Goal: Task Accomplishment & Management: Manage account settings

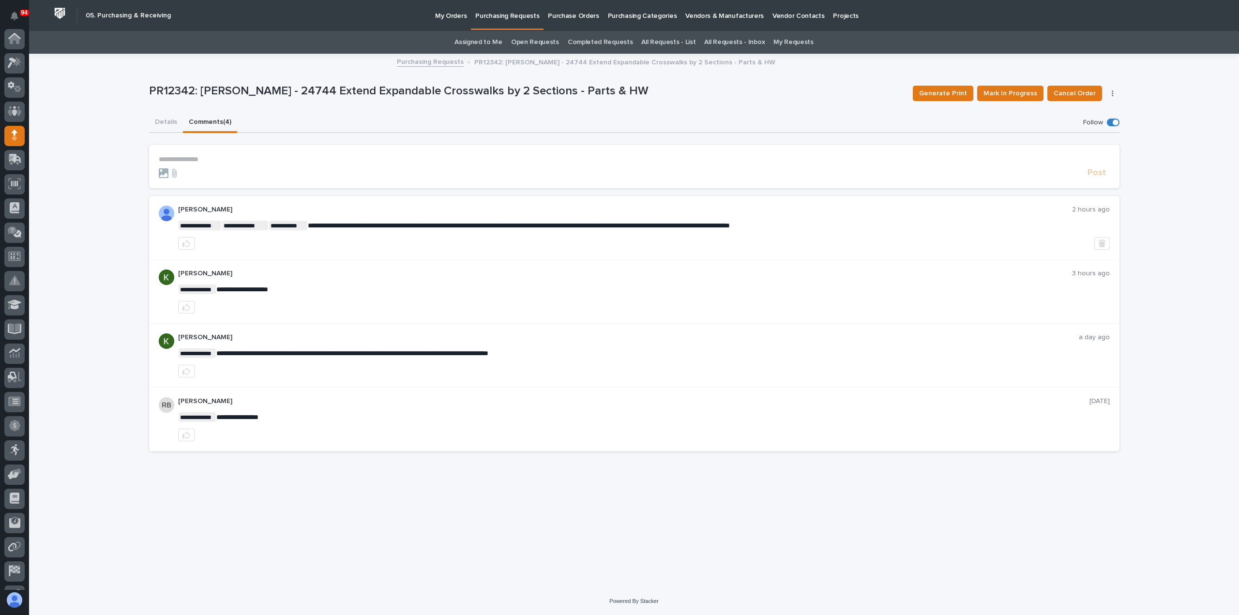
scroll to position [68, 0]
click at [159, 120] on button "Details" at bounding box center [166, 123] width 34 height 20
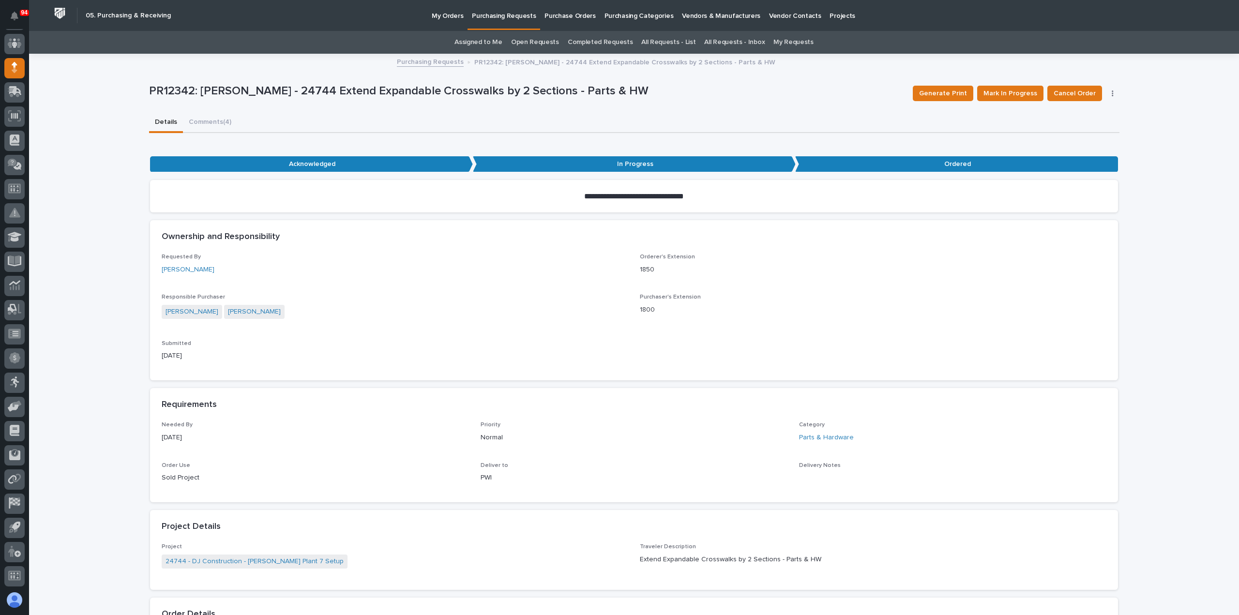
click at [504, 15] on p "Purchasing Requests" at bounding box center [504, 10] width 64 height 20
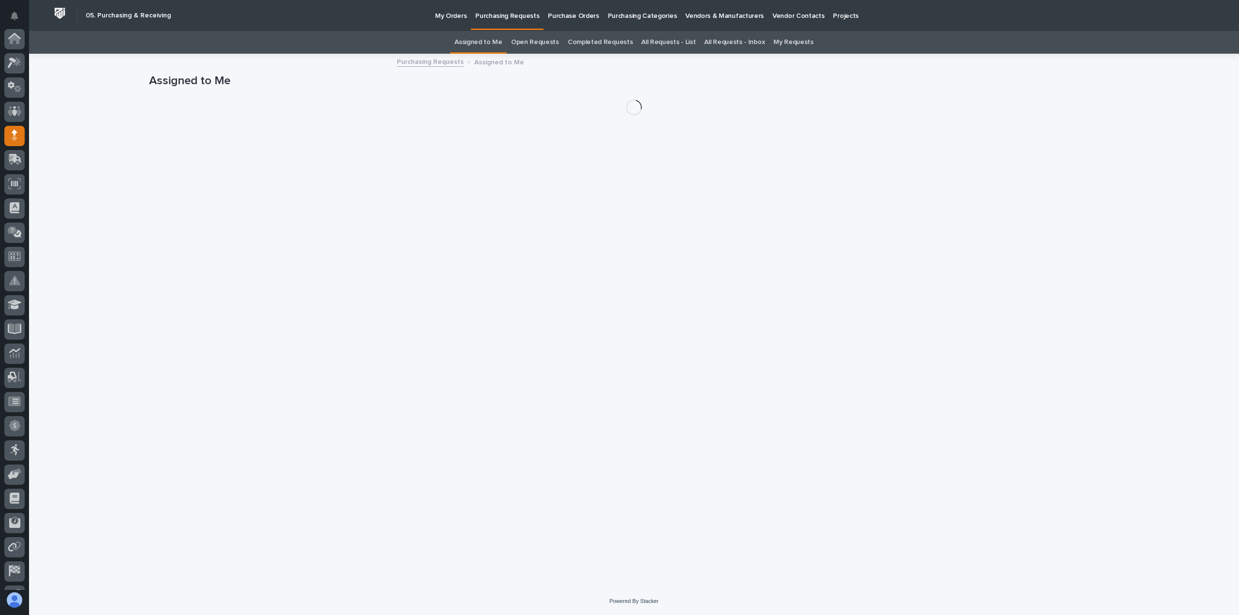
scroll to position [68, 0]
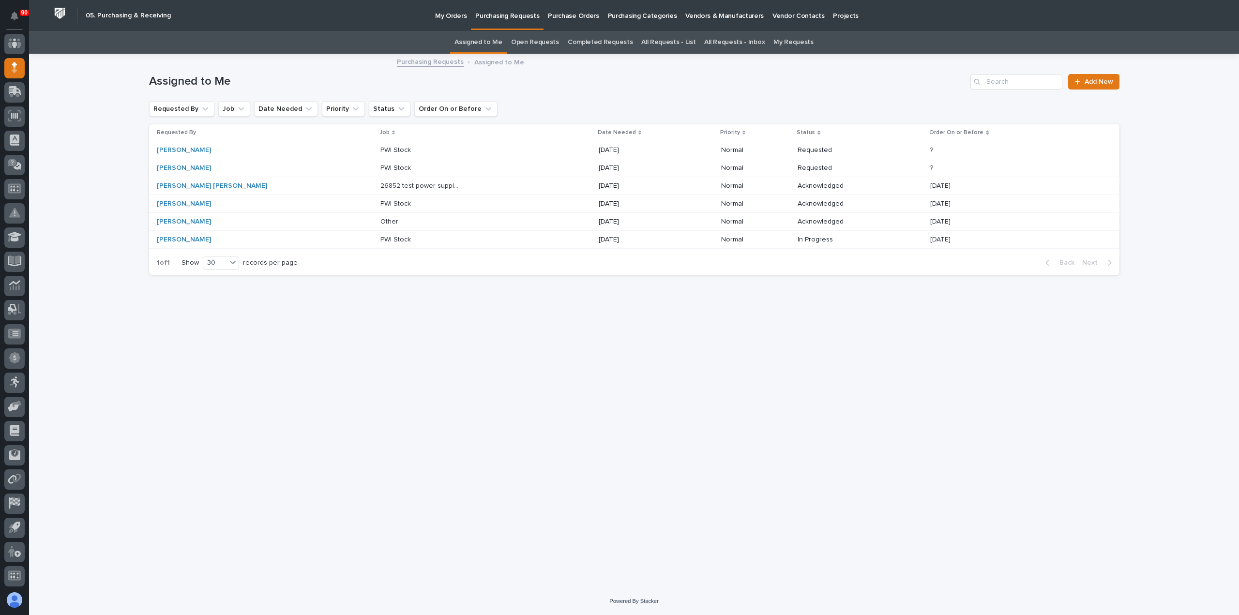
click at [380, 185] on p "26852 test power supply for the lazer" at bounding box center [421, 185] width 83 height 10
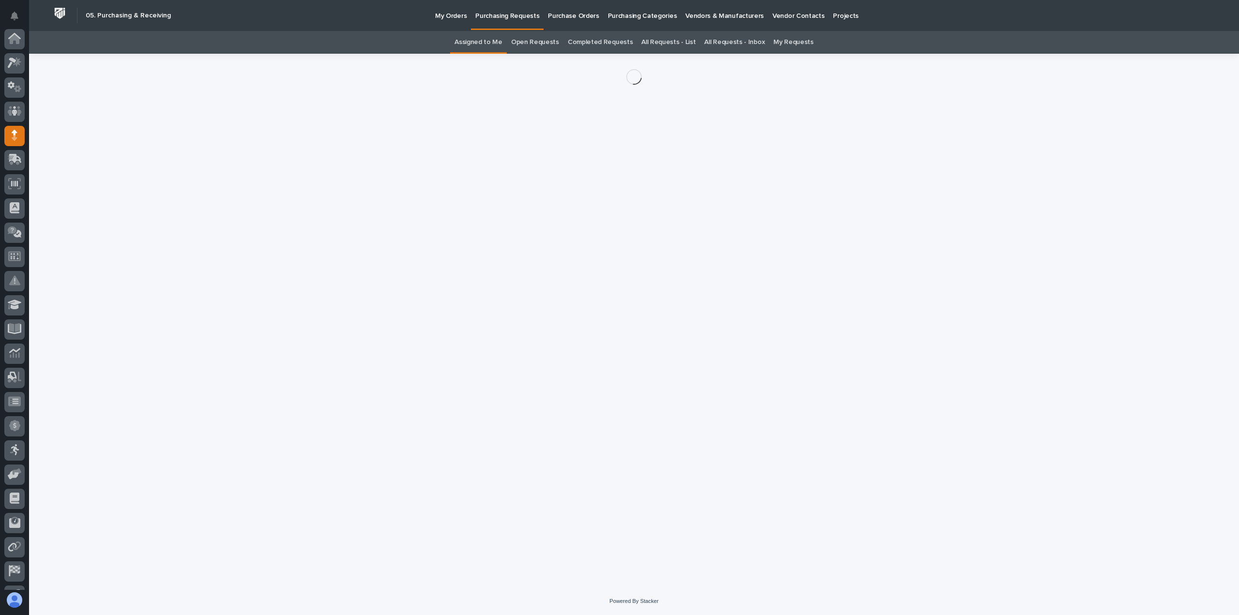
scroll to position [68, 0]
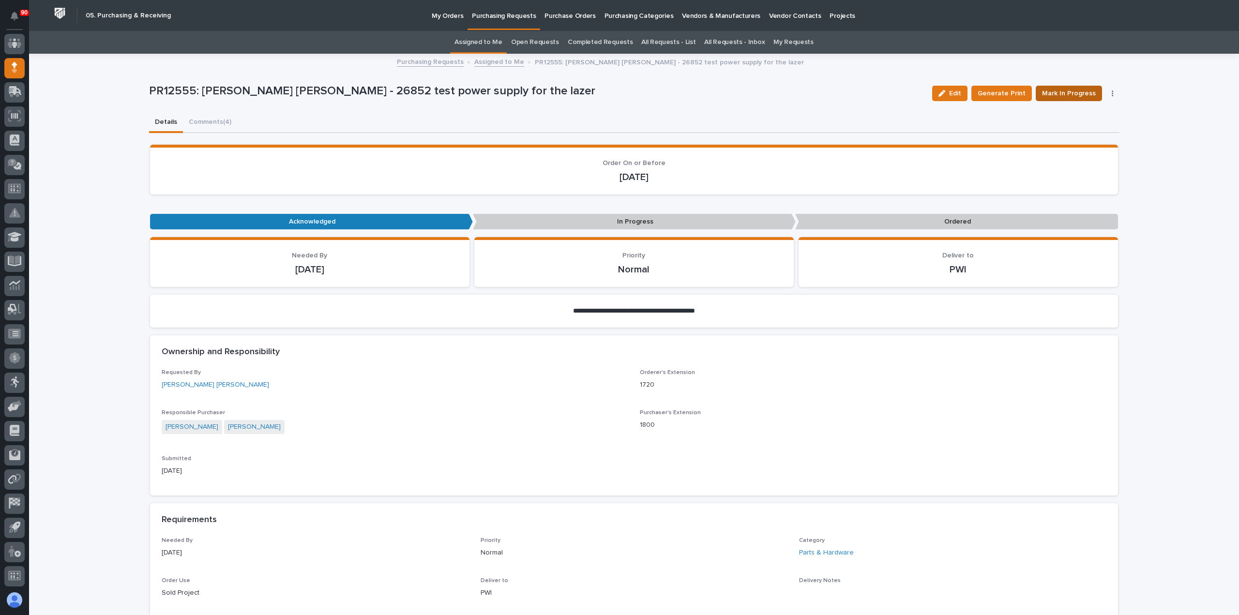
click at [1081, 91] on span "Mark In Progress" at bounding box center [1069, 94] width 54 height 12
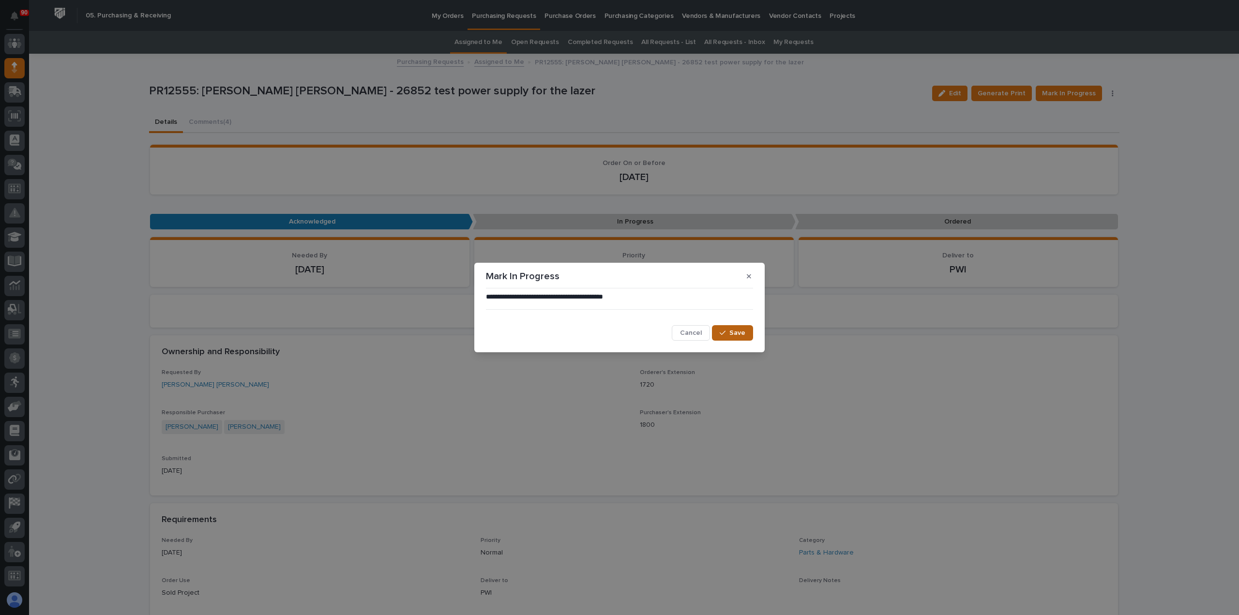
click at [740, 331] on span "Save" at bounding box center [737, 333] width 16 height 9
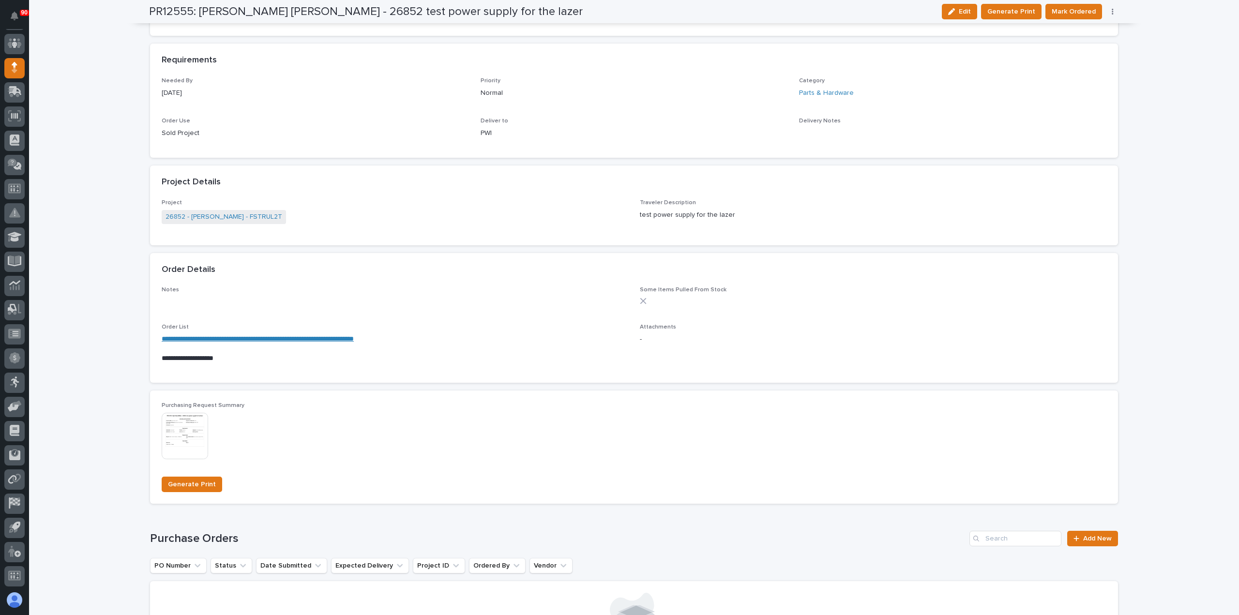
scroll to position [581, 0]
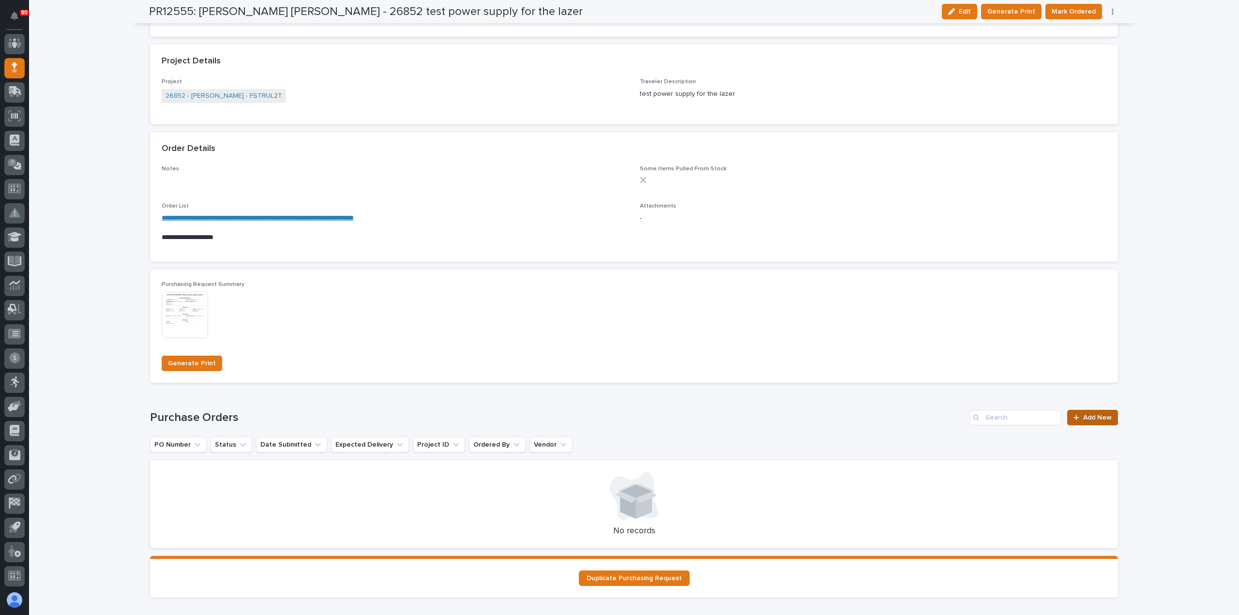
click at [1094, 416] on span "Add New" at bounding box center [1097, 417] width 29 height 7
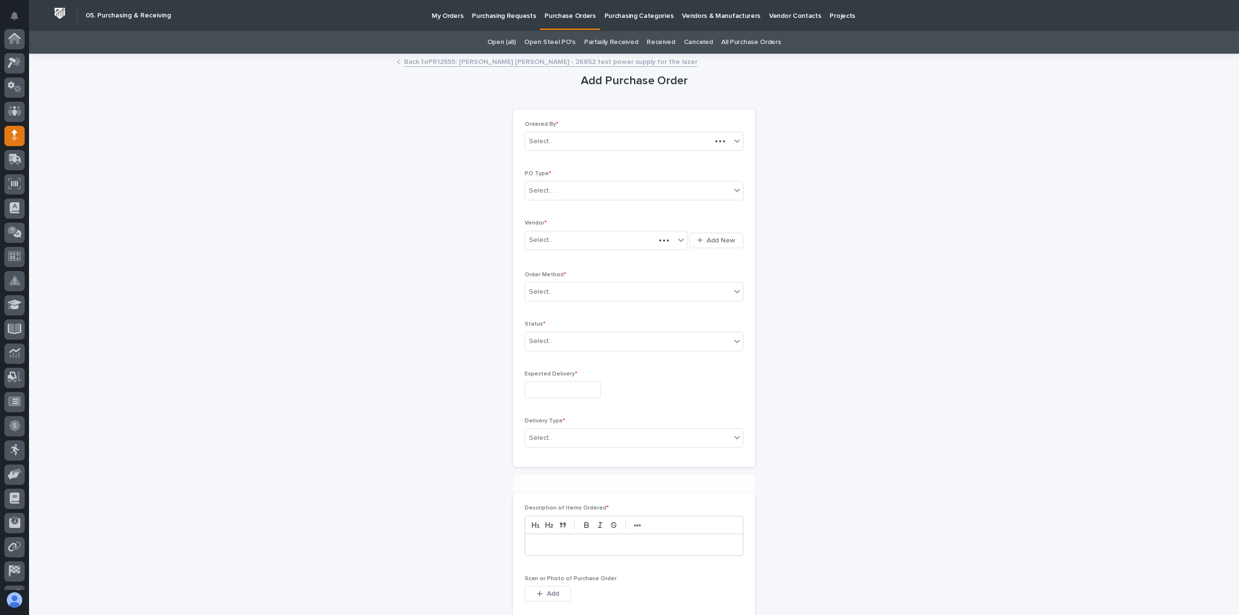
scroll to position [68, 0]
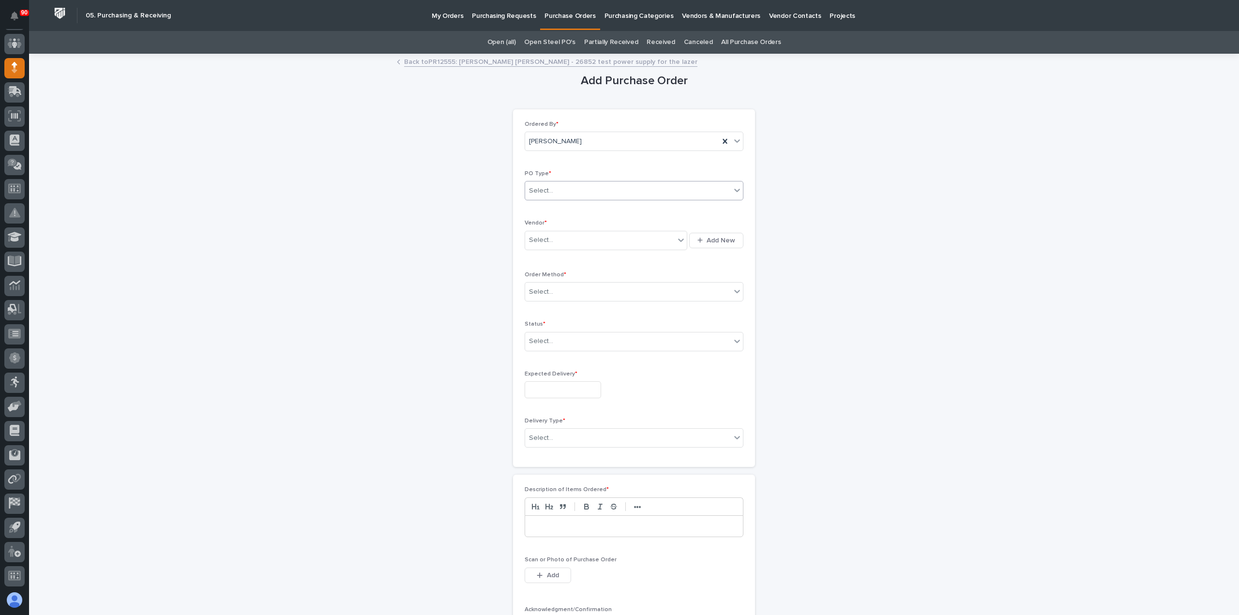
click at [589, 191] on div "Select..." at bounding box center [628, 191] width 206 height 16
click at [562, 216] on div "Quickbooks" at bounding box center [630, 208] width 218 height 17
click at [565, 184] on div "Quickbooks" at bounding box center [622, 191] width 194 height 16
drag, startPoint x: 576, startPoint y: 214, endPoint x: 562, endPoint y: 224, distance: 16.9
click at [562, 224] on div "Paper" at bounding box center [630, 225] width 218 height 17
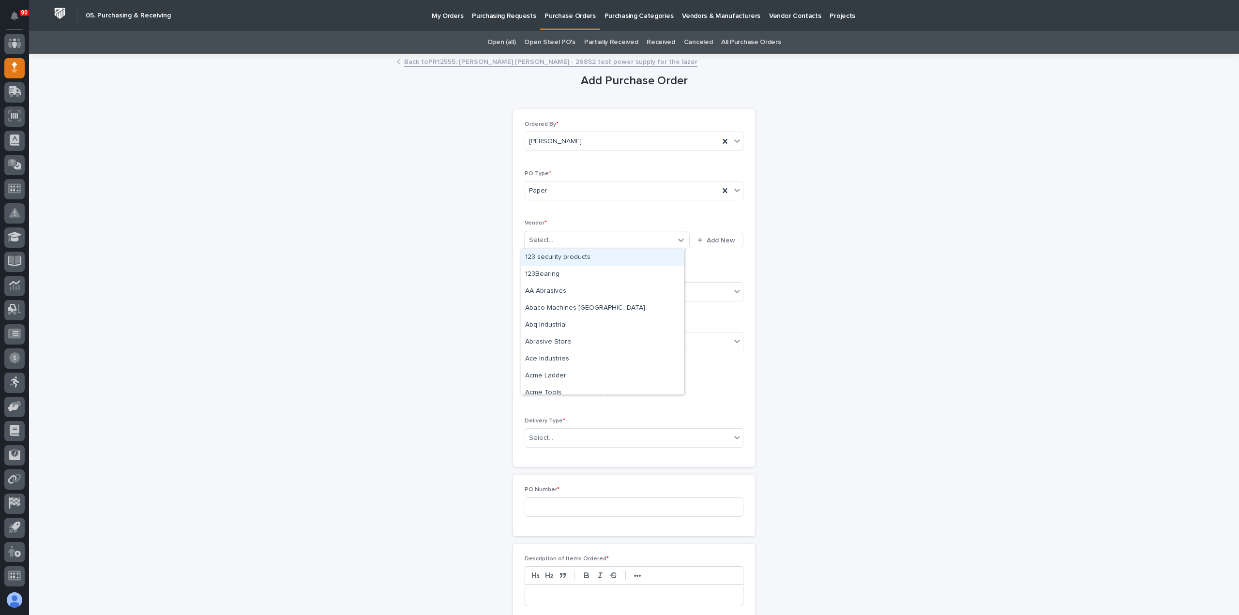
click at [563, 239] on div "Select..." at bounding box center [600, 240] width 150 height 16
type input "****"
click at [553, 258] on div "Digi-Key" at bounding box center [602, 257] width 163 height 17
click at [576, 288] on div "Select..." at bounding box center [628, 292] width 206 height 16
click at [544, 307] on div "Online Order" at bounding box center [630, 309] width 218 height 17
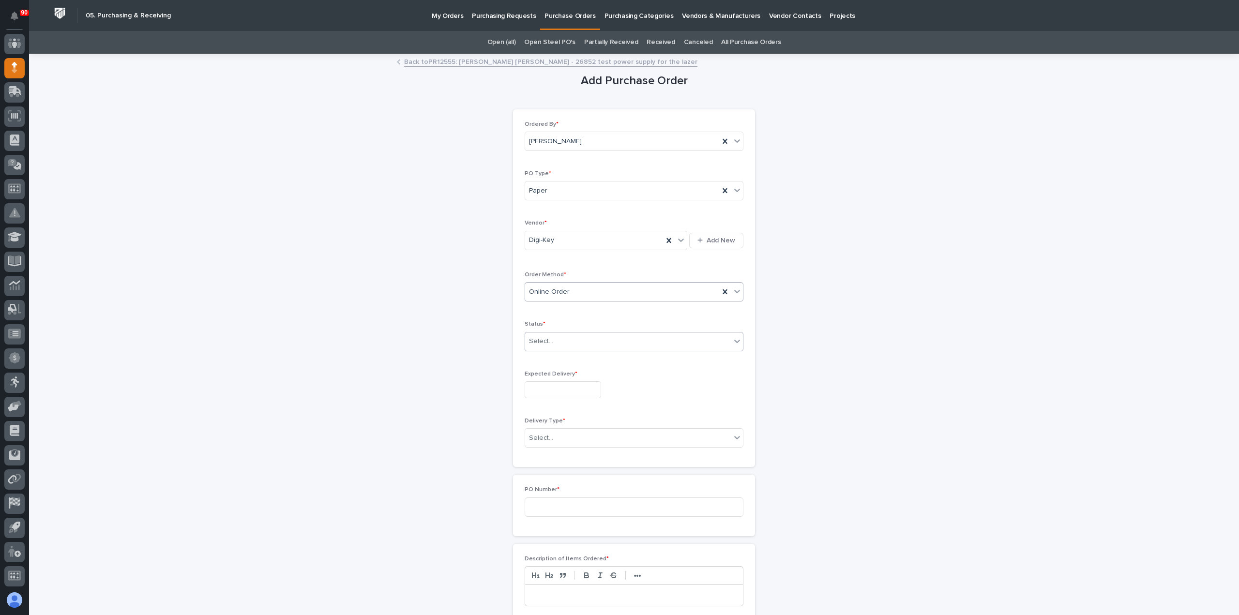
click at [551, 338] on div "Select..." at bounding box center [628, 342] width 206 height 16
click at [549, 373] on div "Submitted" at bounding box center [630, 375] width 218 height 17
click at [552, 390] on input "text" at bounding box center [563, 389] width 76 height 17
click at [572, 310] on div "16" at bounding box center [572, 309] width 13 height 13
type input "**********"
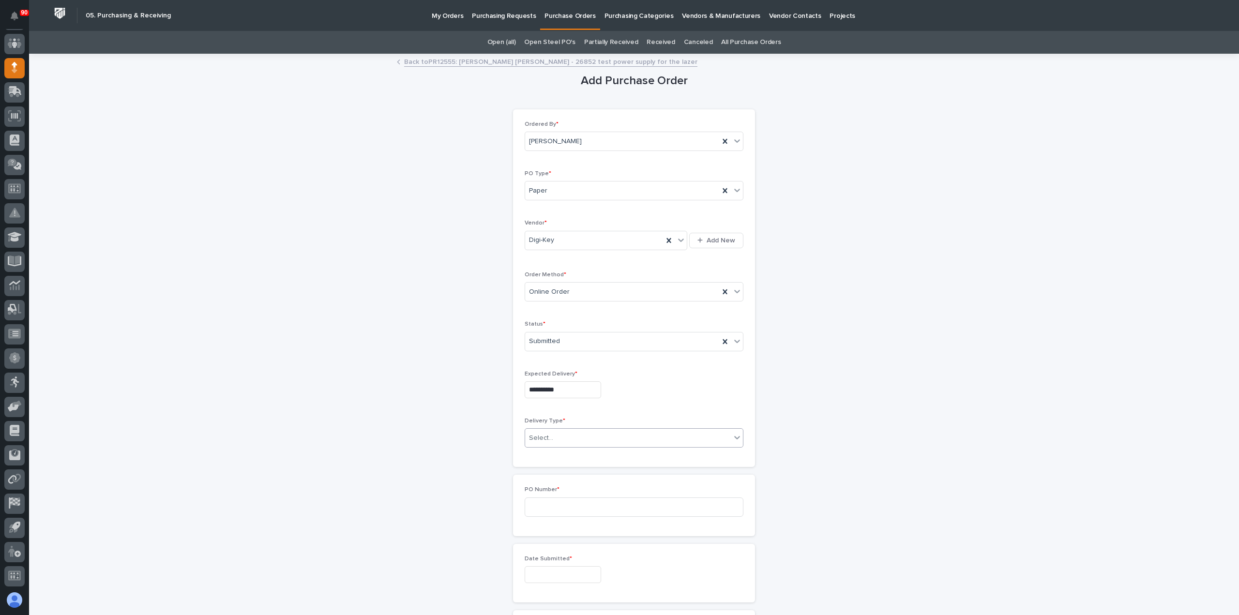
drag, startPoint x: 556, startPoint y: 434, endPoint x: 557, endPoint y: 439, distance: 5.1
click at [556, 436] on div "Select..." at bounding box center [628, 438] width 206 height 16
click at [553, 457] on div "Deliver to PWI" at bounding box center [630, 454] width 218 height 17
drag, startPoint x: 555, startPoint y: 501, endPoint x: 568, endPoint y: 502, distance: 13.6
click at [562, 502] on input at bounding box center [634, 507] width 219 height 19
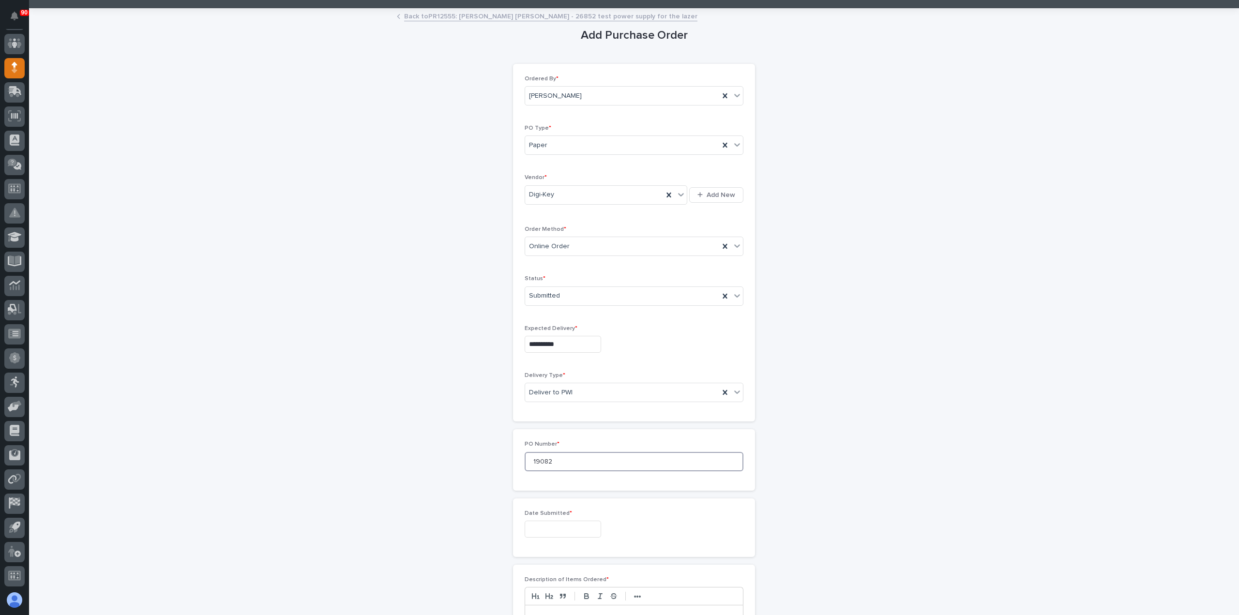
scroll to position [145, 0]
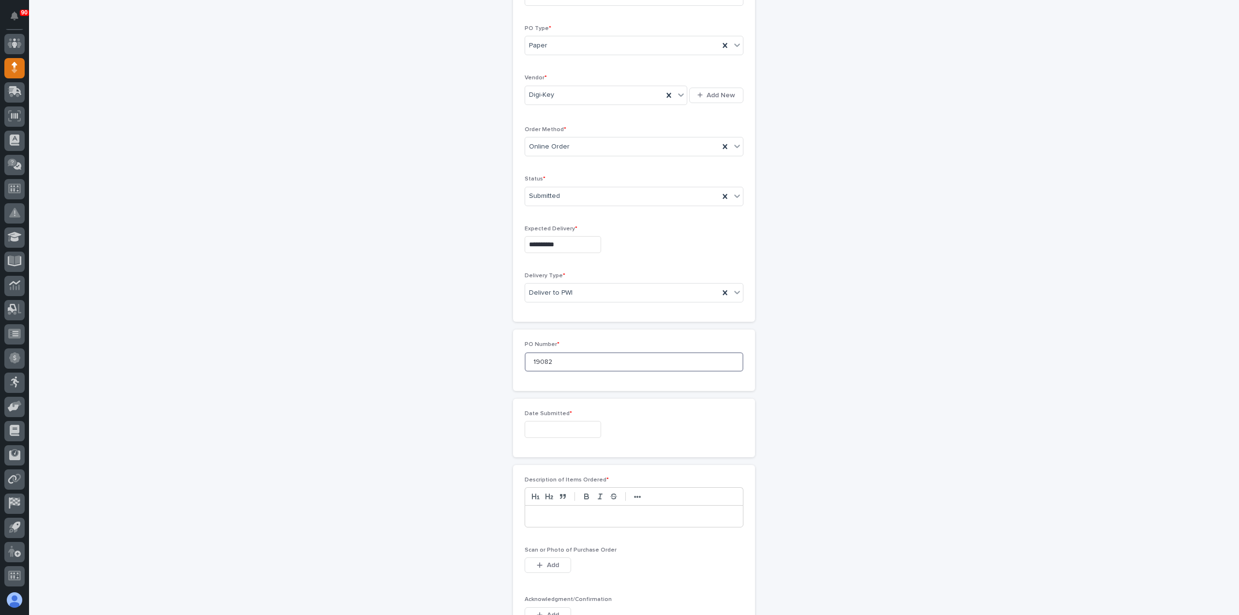
type input "19082"
click at [560, 430] on input "text" at bounding box center [563, 429] width 76 height 17
click at [571, 331] on div "9" at bounding box center [572, 332] width 13 height 13
type input "**********"
click at [562, 513] on p at bounding box center [633, 517] width 203 height 10
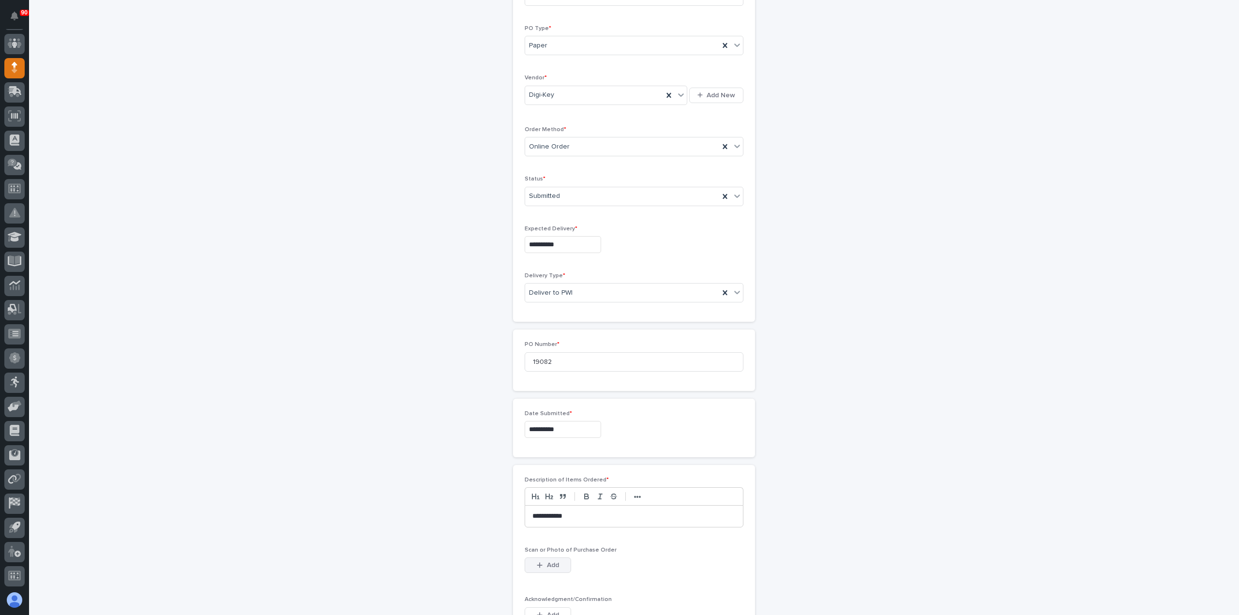
click at [547, 565] on span "Add" at bounding box center [553, 565] width 12 height 9
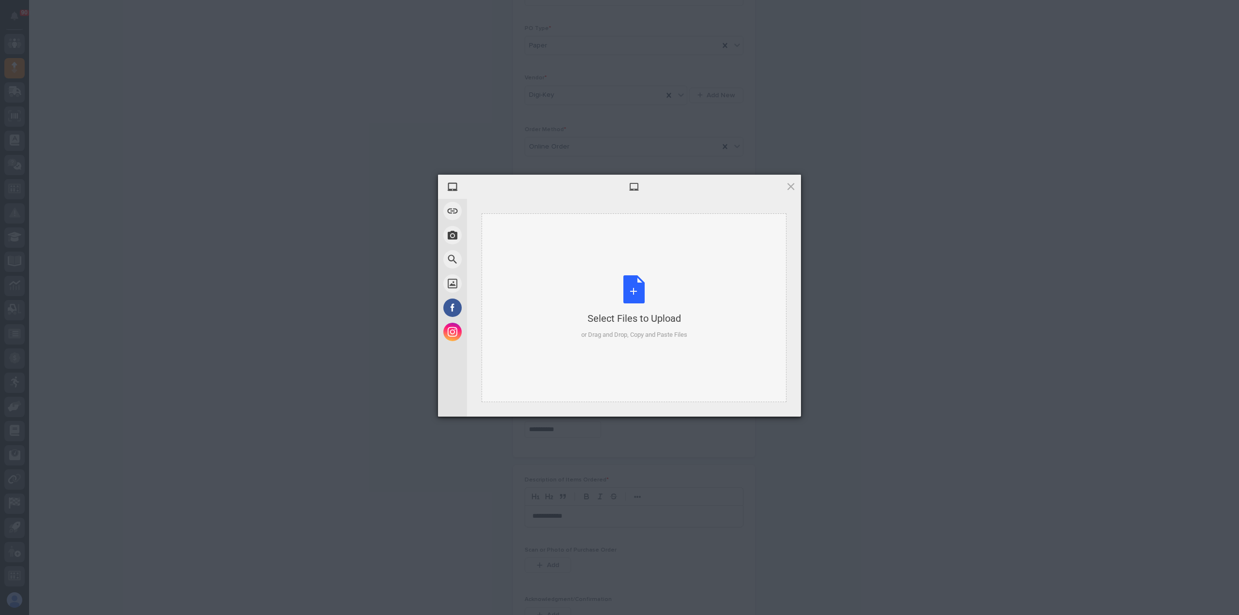
click at [639, 299] on div "Select Files to Upload or Drag and Drop, Copy and Paste Files" at bounding box center [634, 307] width 106 height 64
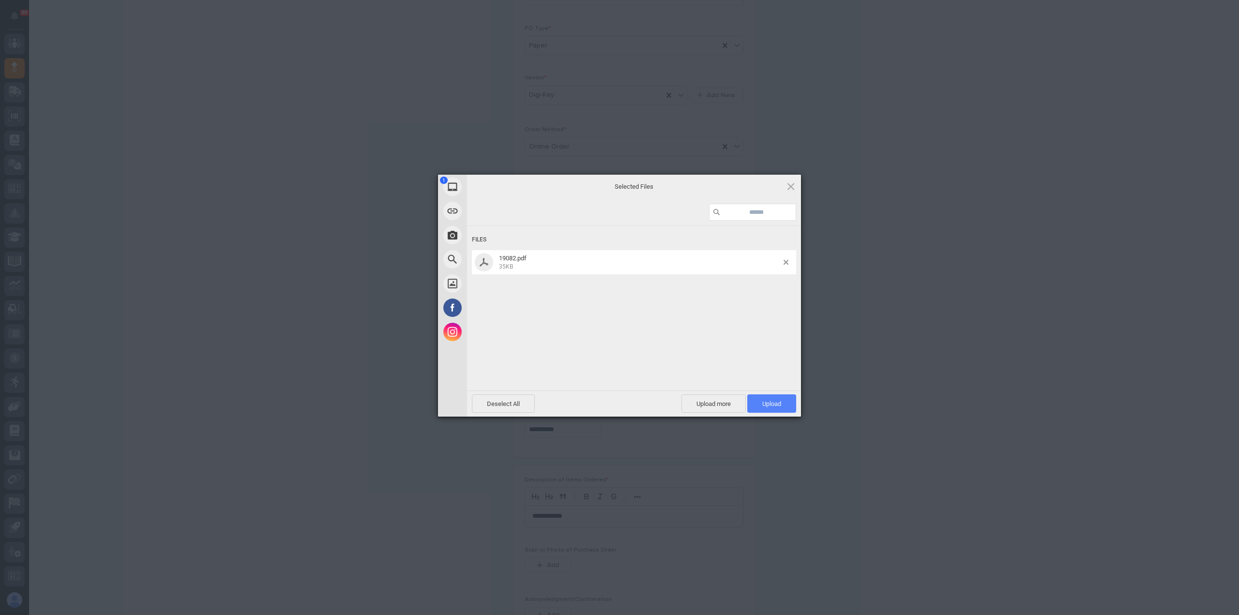
click at [777, 402] on span "Upload 1" at bounding box center [771, 403] width 19 height 7
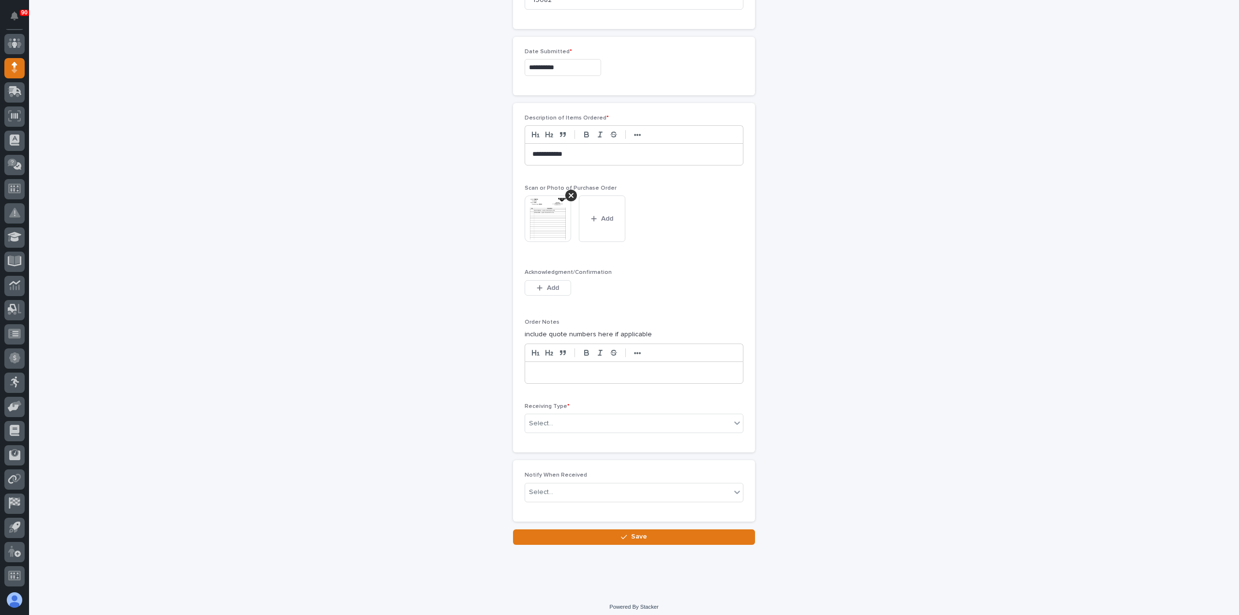
scroll to position [508, 0]
click at [565, 419] on div "Select..." at bounding box center [628, 423] width 206 height 16
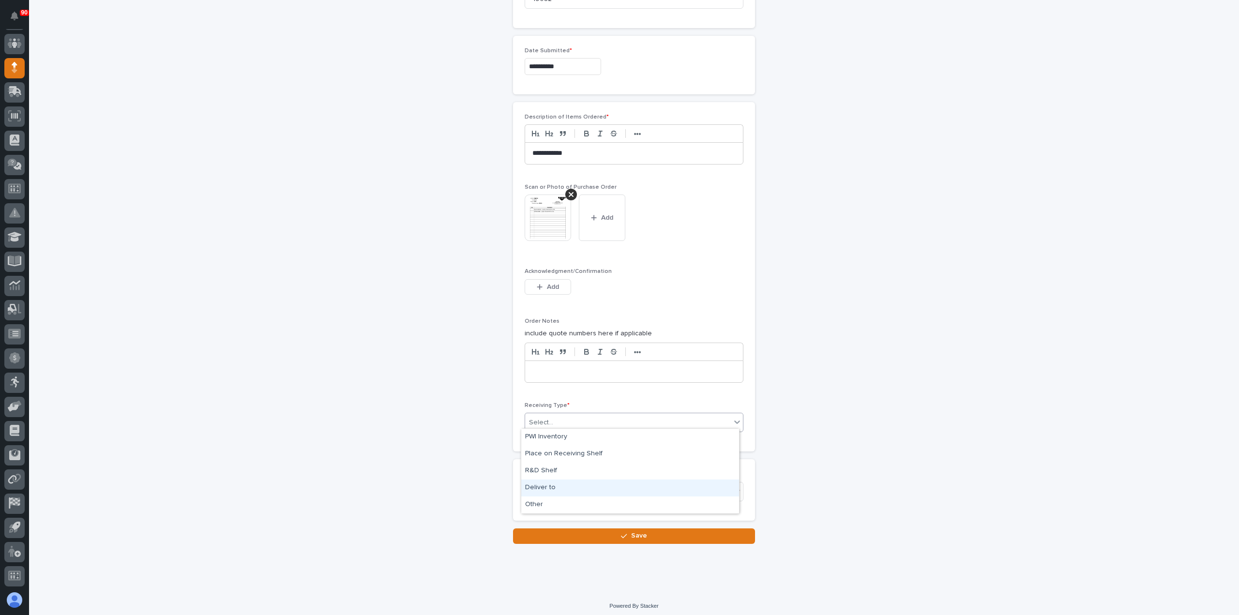
drag, startPoint x: 544, startPoint y: 479, endPoint x: 543, endPoint y: 488, distance: 9.2
click at [543, 488] on div "Deliver to" at bounding box center [630, 488] width 218 height 17
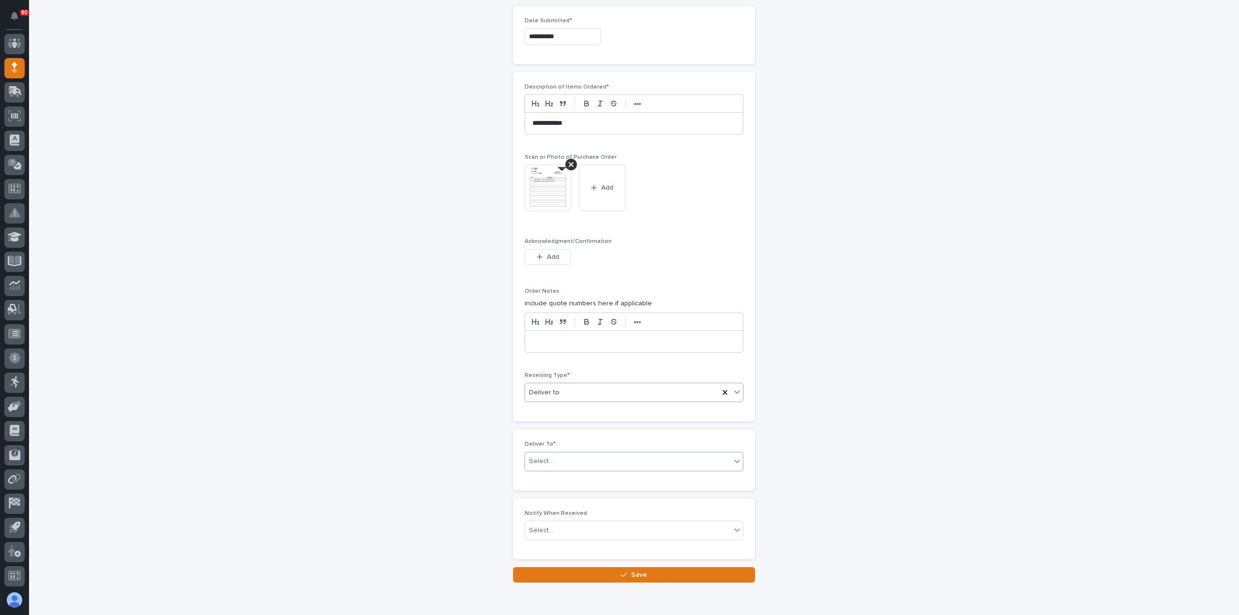
scroll to position [543, 0]
click at [579, 454] on div "Select..." at bounding box center [628, 457] width 206 height 16
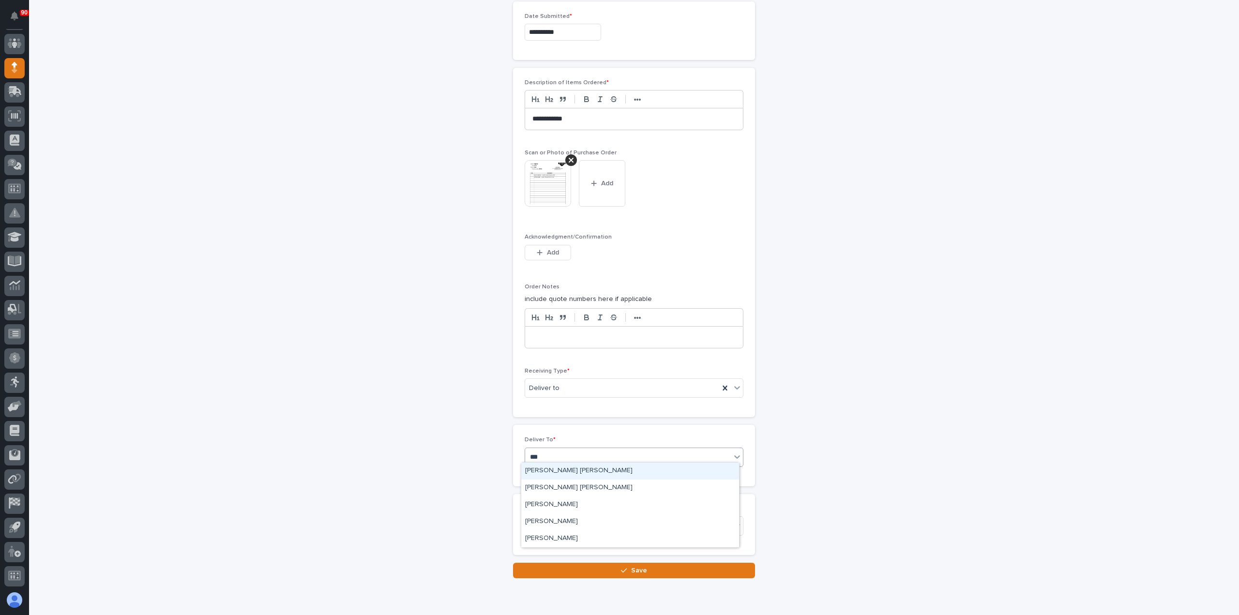
type input "****"
click at [562, 483] on div "[PERSON_NAME] [PERSON_NAME]" at bounding box center [630, 488] width 218 height 17
click at [633, 566] on span "Save" at bounding box center [639, 570] width 16 height 9
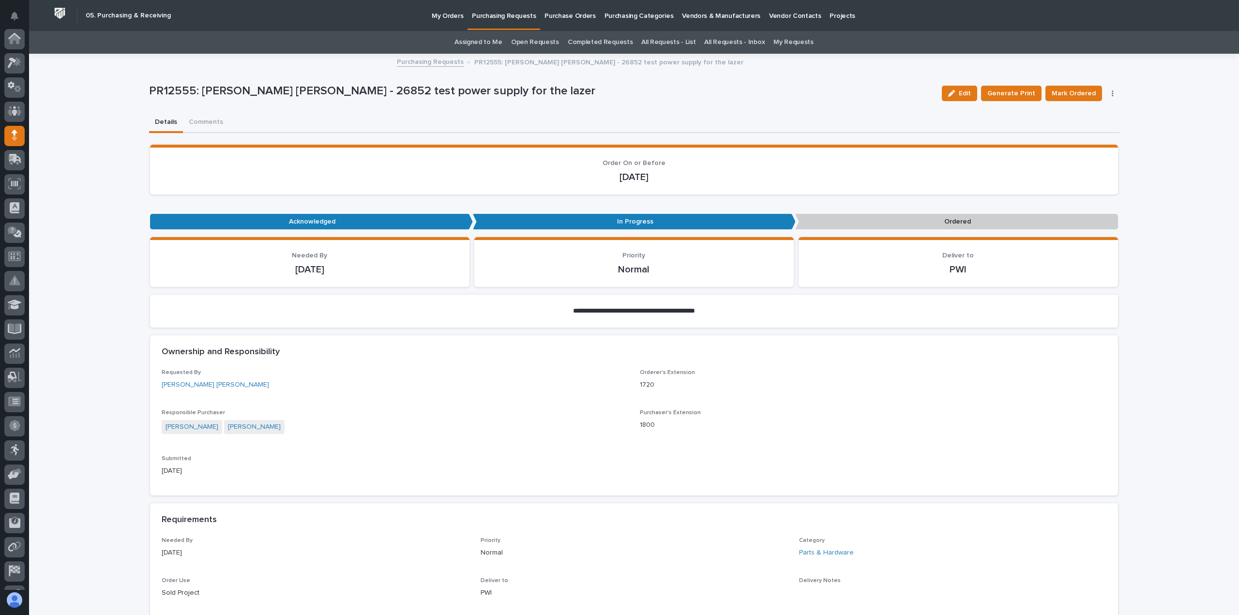
scroll to position [68, 0]
click at [1088, 92] on span "Mark Ordered" at bounding box center [1074, 94] width 44 height 12
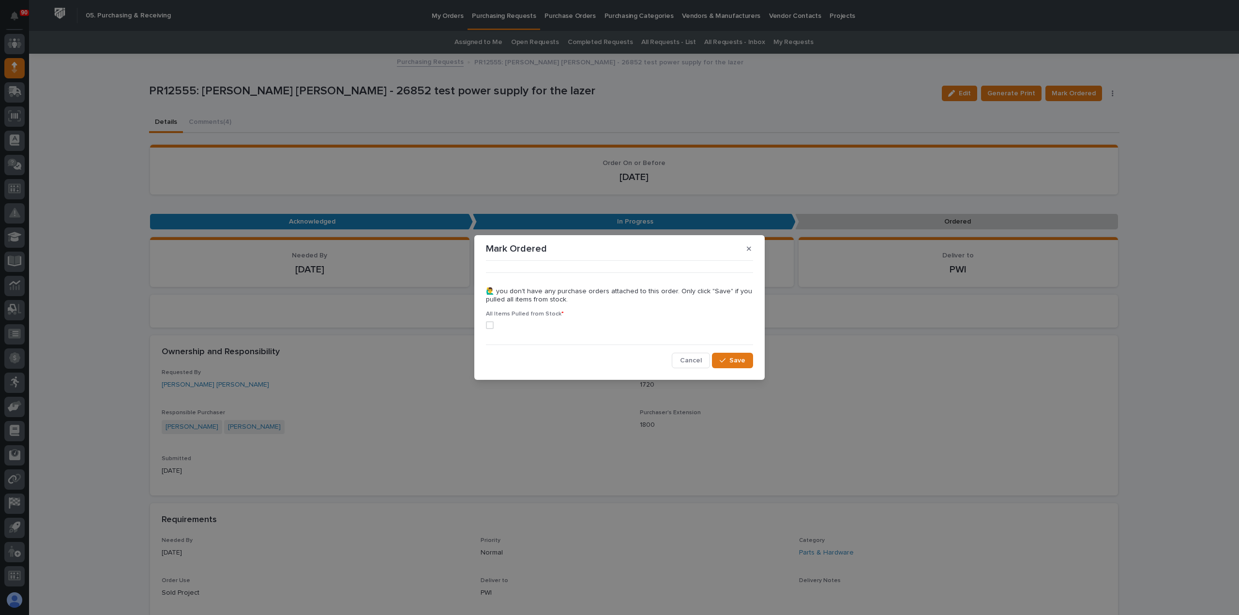
click at [693, 359] on span "Cancel" at bounding box center [691, 360] width 22 height 9
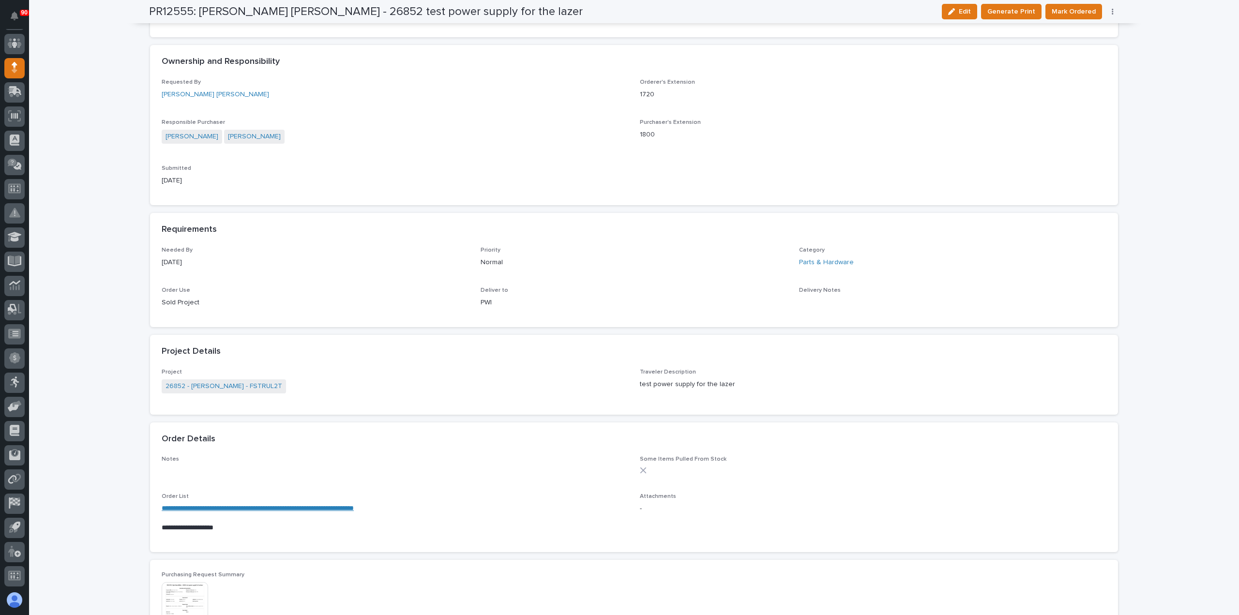
scroll to position [0, 0]
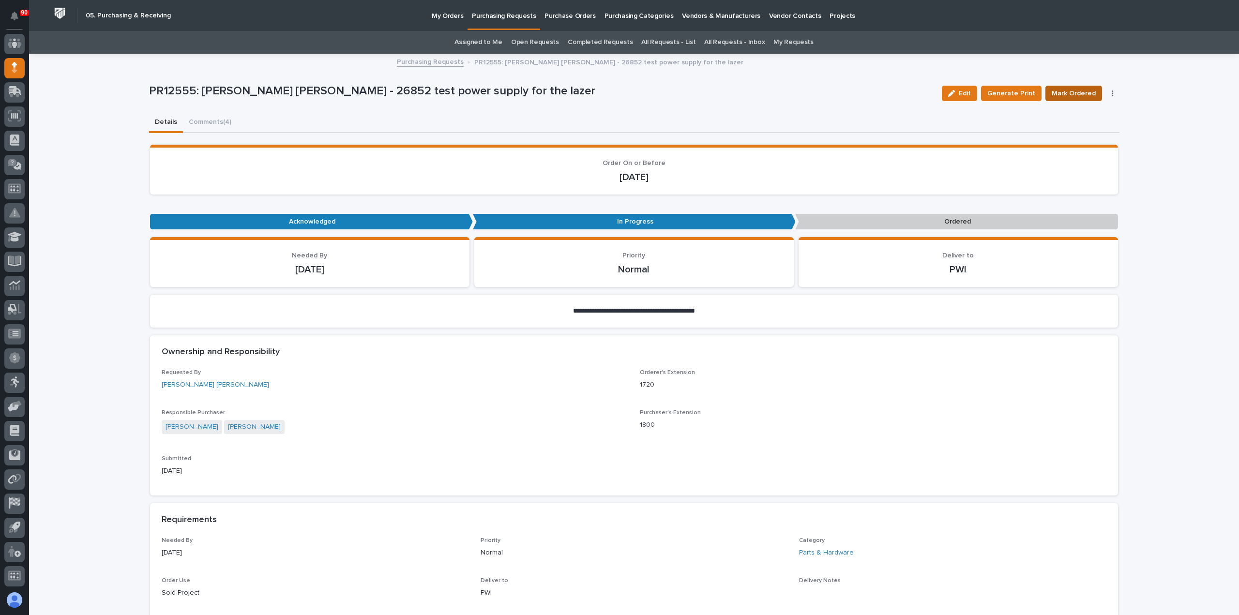
click at [1068, 95] on span "Mark Ordered" at bounding box center [1074, 94] width 44 height 12
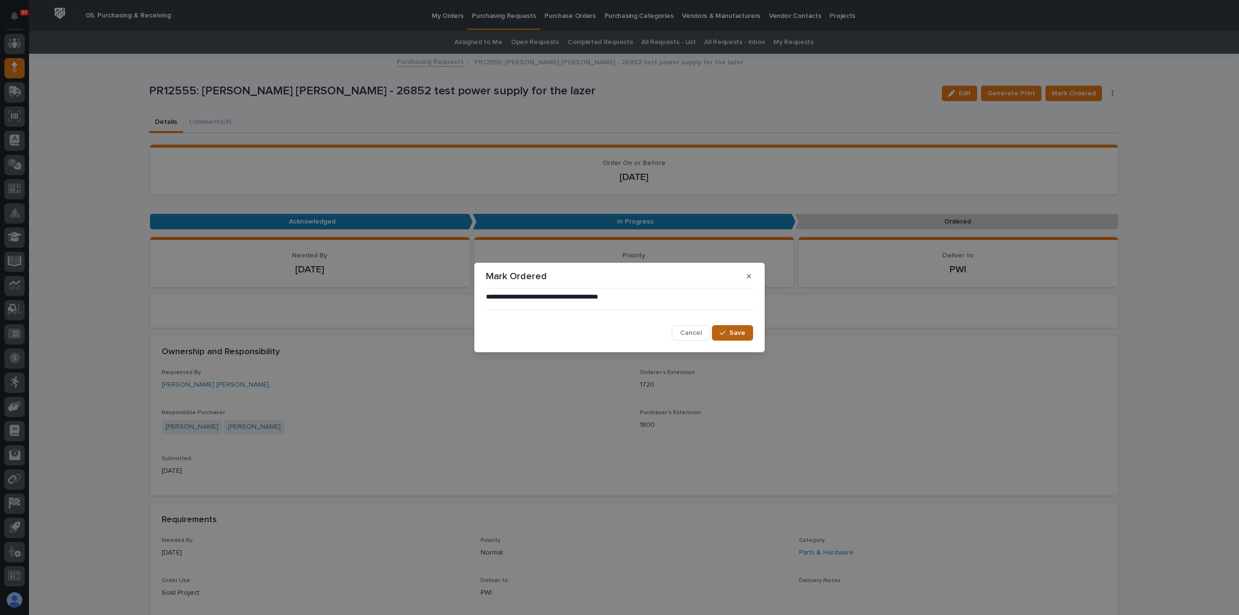
click at [723, 331] on icon "button" at bounding box center [723, 333] width 6 height 7
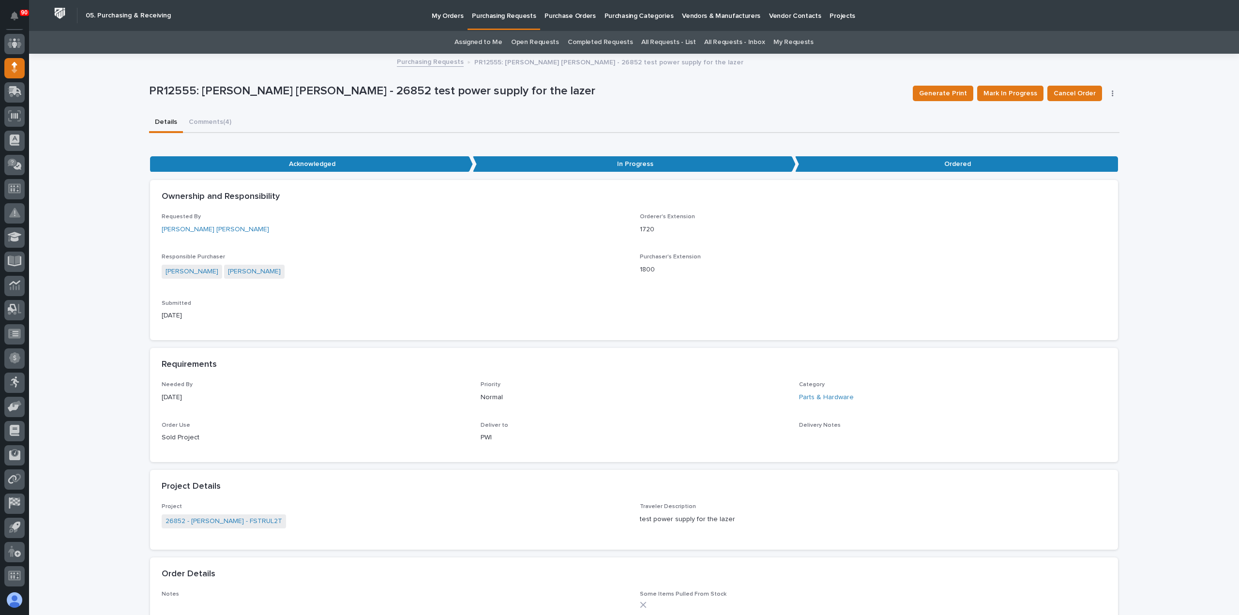
click at [503, 18] on p "Purchasing Requests" at bounding box center [504, 10] width 64 height 20
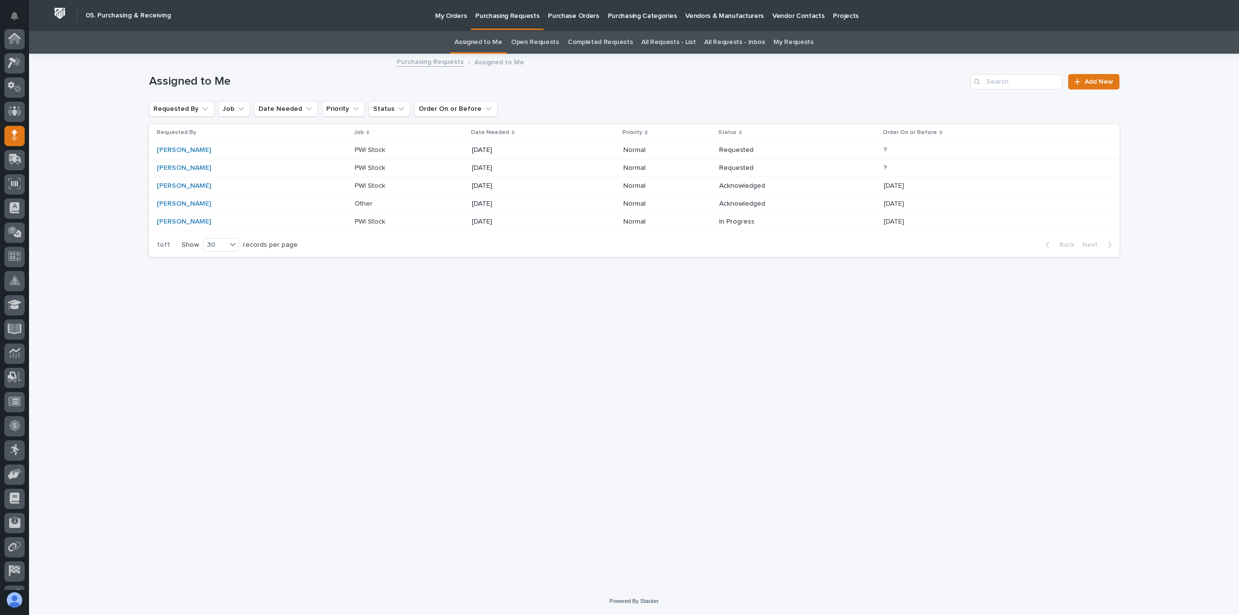
scroll to position [68, 0]
click at [365, 184] on p at bounding box center [395, 186] width 81 height 8
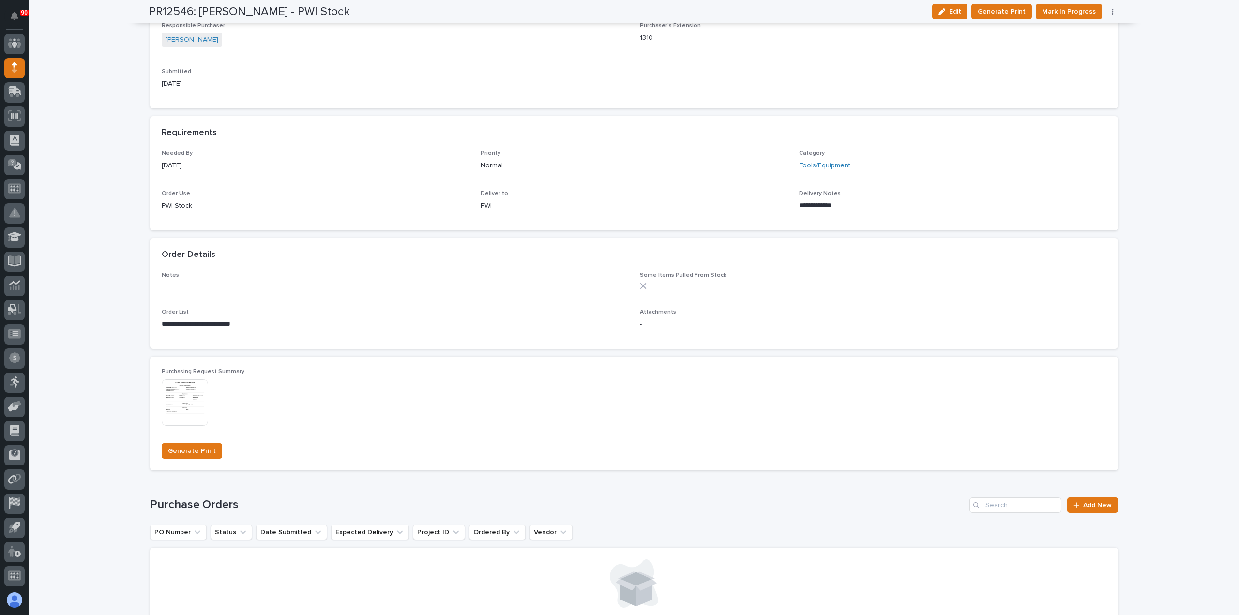
scroll to position [532, 0]
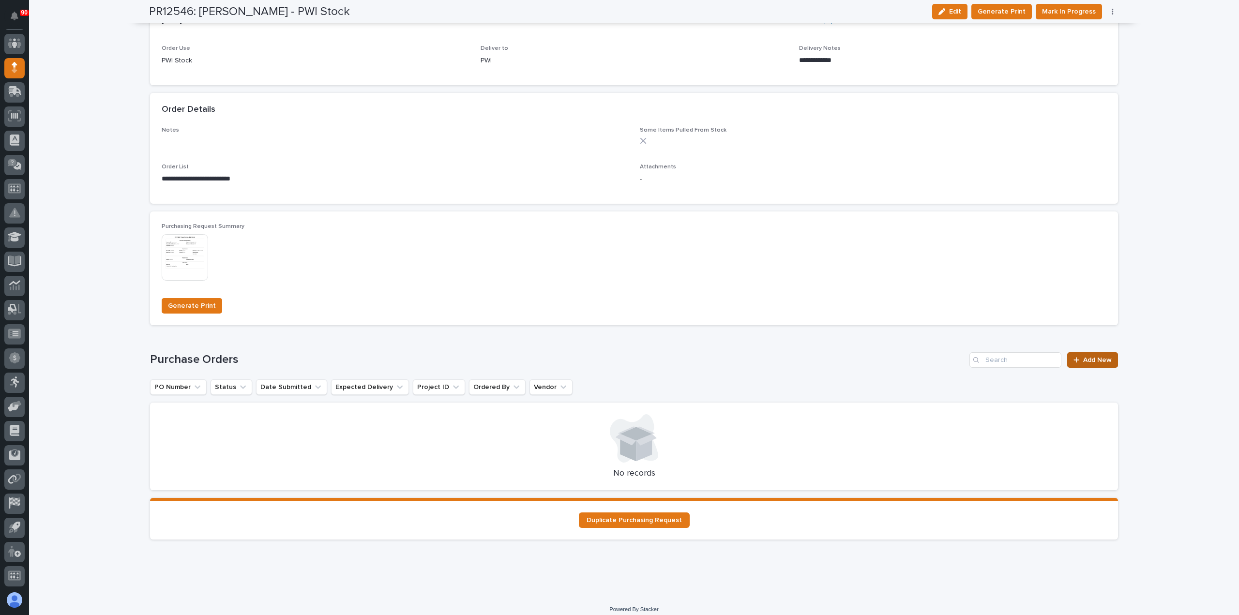
click at [1096, 362] on span "Add New" at bounding box center [1097, 360] width 29 height 7
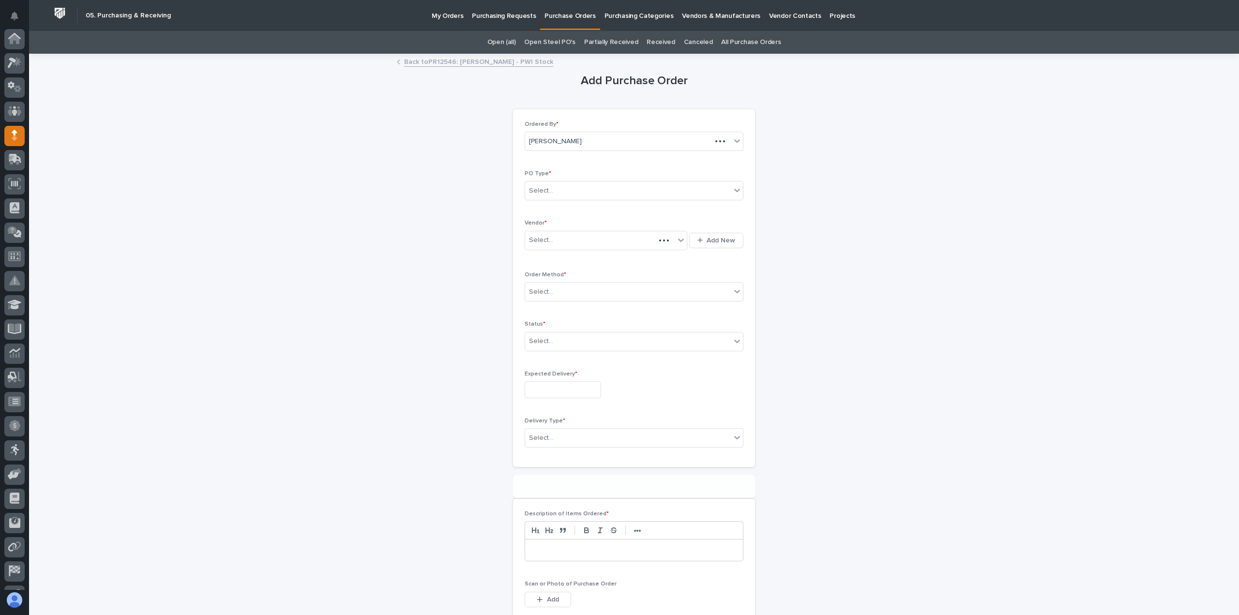
scroll to position [68, 0]
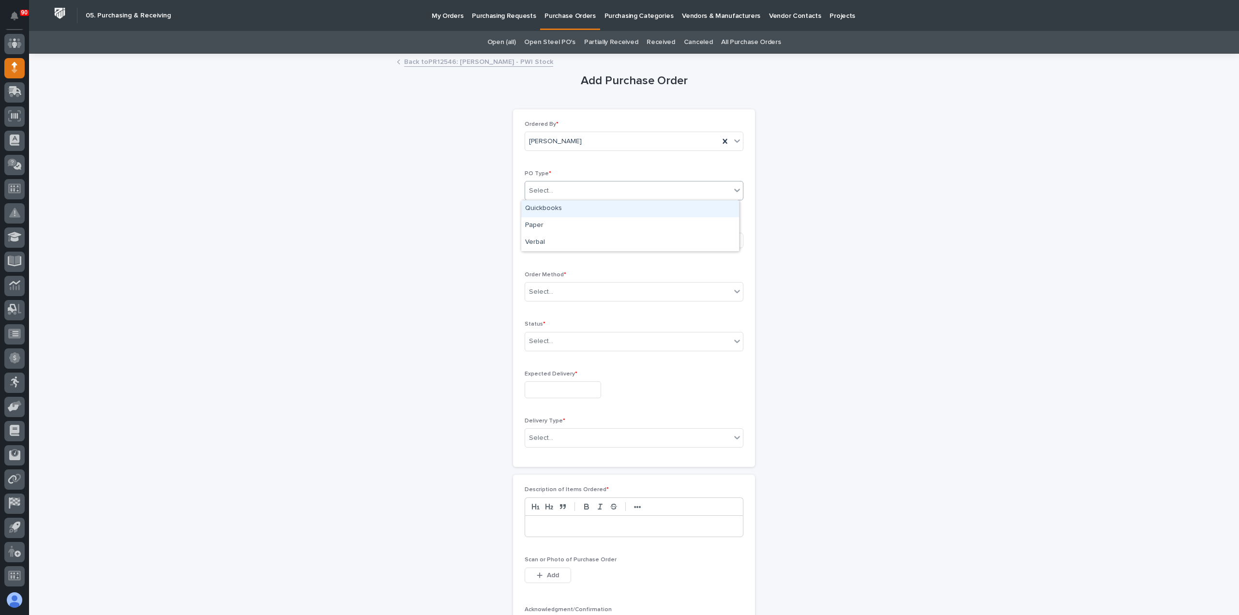
click at [576, 188] on div "Select..." at bounding box center [628, 191] width 206 height 16
click at [548, 225] on div "Paper" at bounding box center [630, 225] width 218 height 17
click at [555, 236] on div "Select..." at bounding box center [600, 240] width 150 height 16
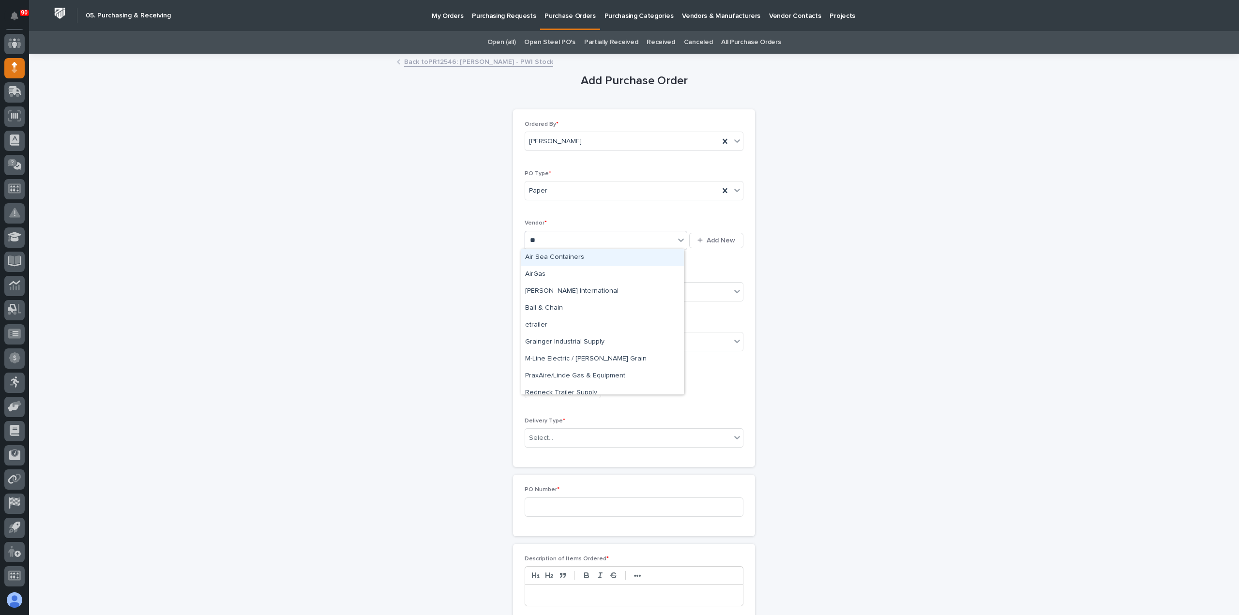
type input "***"
click at [557, 273] on div "AirGas" at bounding box center [602, 274] width 163 height 17
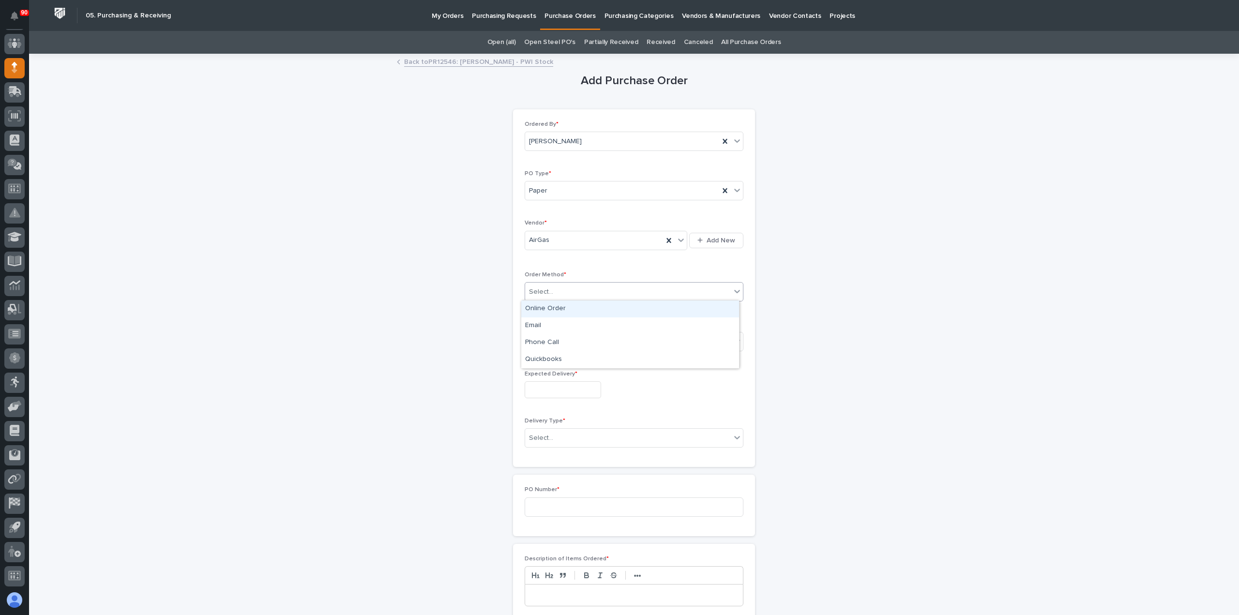
click at [560, 282] on div "Select..." at bounding box center [634, 291] width 219 height 19
click at [558, 310] on div "Online Order" at bounding box center [630, 309] width 218 height 17
click at [558, 337] on div "Select..." at bounding box center [628, 342] width 206 height 16
click at [542, 377] on div "Submitted" at bounding box center [630, 375] width 218 height 17
click at [579, 392] on input "text" at bounding box center [563, 389] width 76 height 17
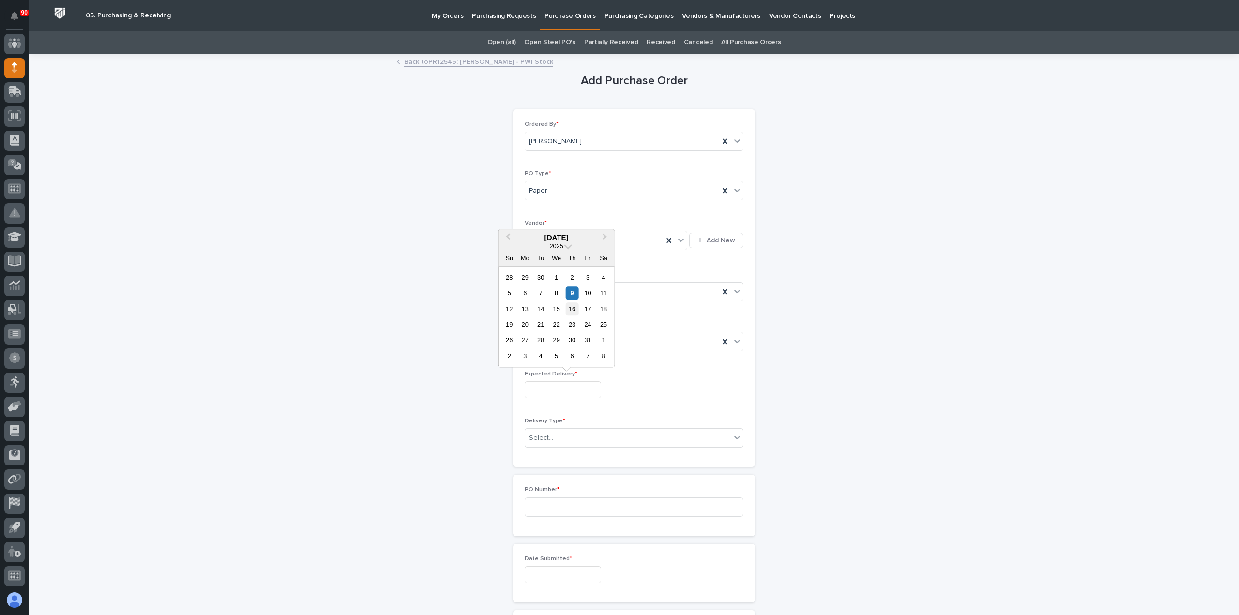
click at [571, 306] on div "16" at bounding box center [572, 309] width 13 height 13
type input "**********"
click at [567, 430] on div "Select..." at bounding box center [628, 438] width 206 height 16
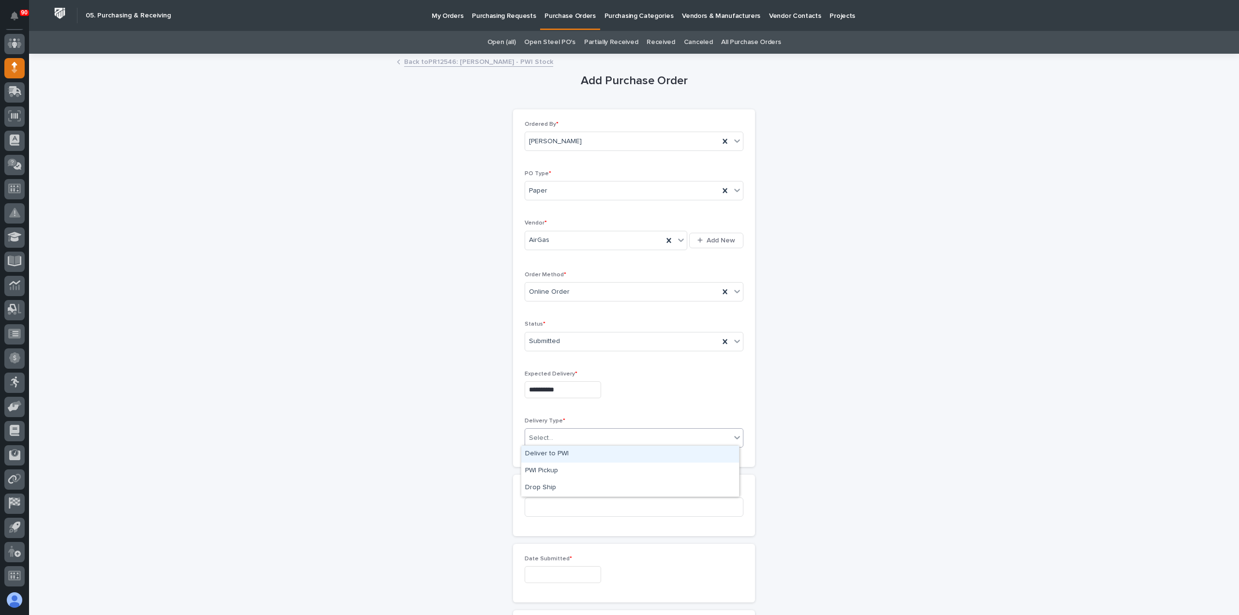
click at [540, 451] on div "Deliver to PWI" at bounding box center [630, 454] width 218 height 17
drag, startPoint x: 549, startPoint y: 511, endPoint x: 567, endPoint y: 509, distance: 17.5
click at [557, 511] on input at bounding box center [634, 507] width 219 height 19
type input "19083"
click at [559, 573] on input "text" at bounding box center [563, 574] width 76 height 17
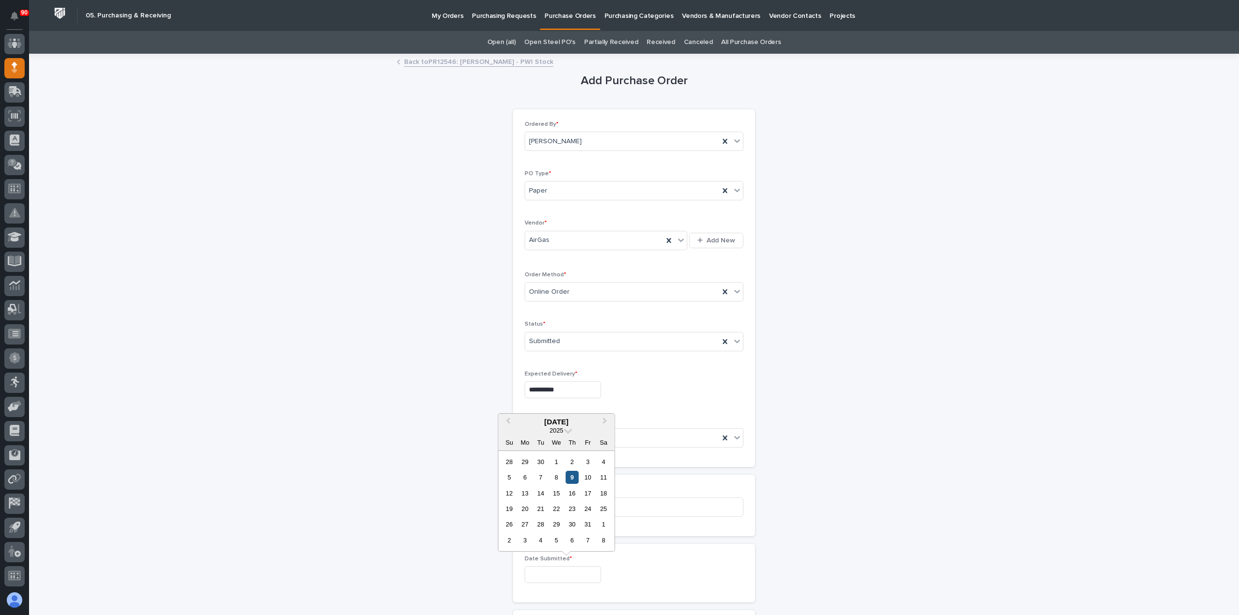
click at [571, 480] on div "9" at bounding box center [572, 477] width 13 height 13
type input "**********"
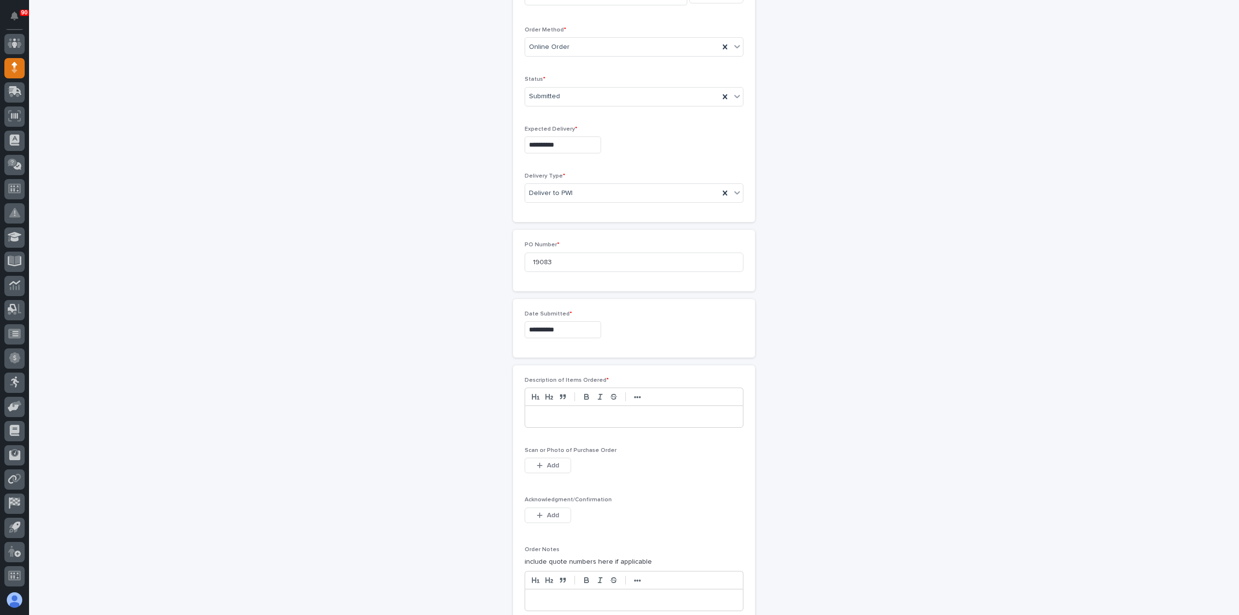
scroll to position [290, 0]
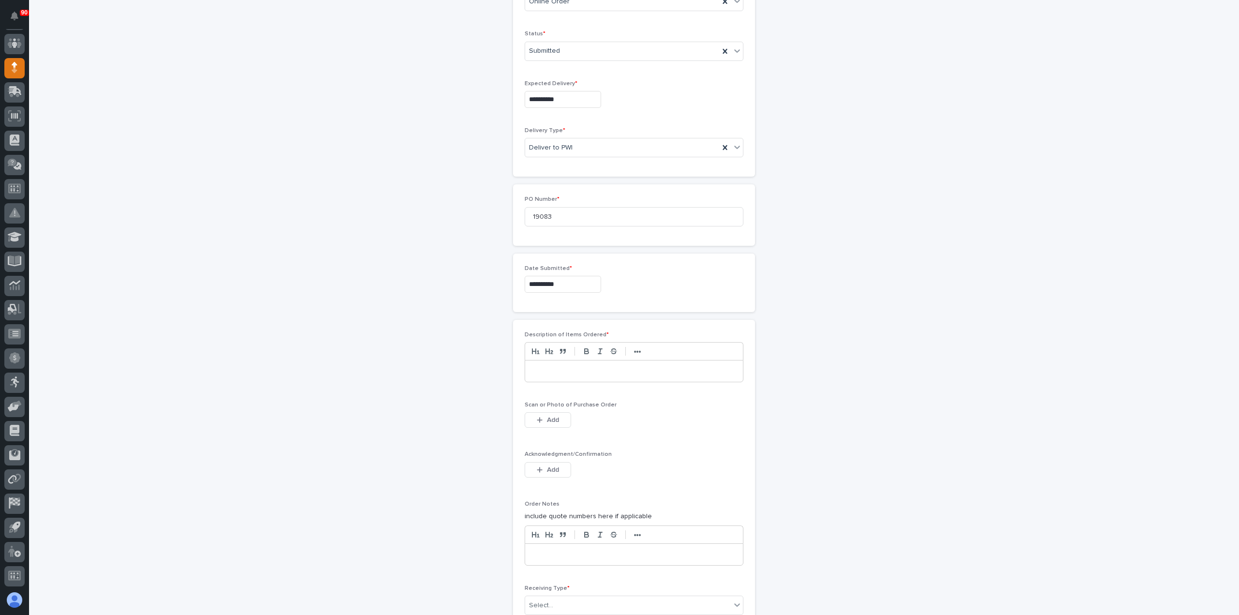
click at [561, 370] on p at bounding box center [633, 371] width 203 height 10
click at [555, 412] on button "Add" at bounding box center [548, 419] width 46 height 15
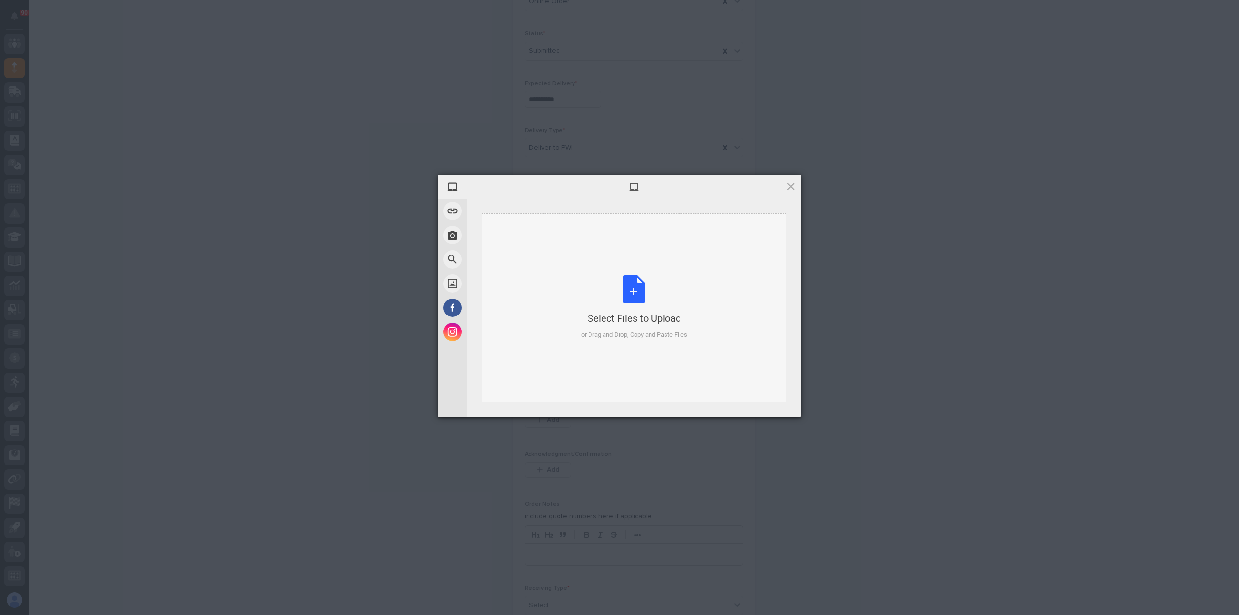
click at [629, 287] on div "Select Files to Upload or Drag and Drop, Copy and Paste Files" at bounding box center [634, 307] width 106 height 64
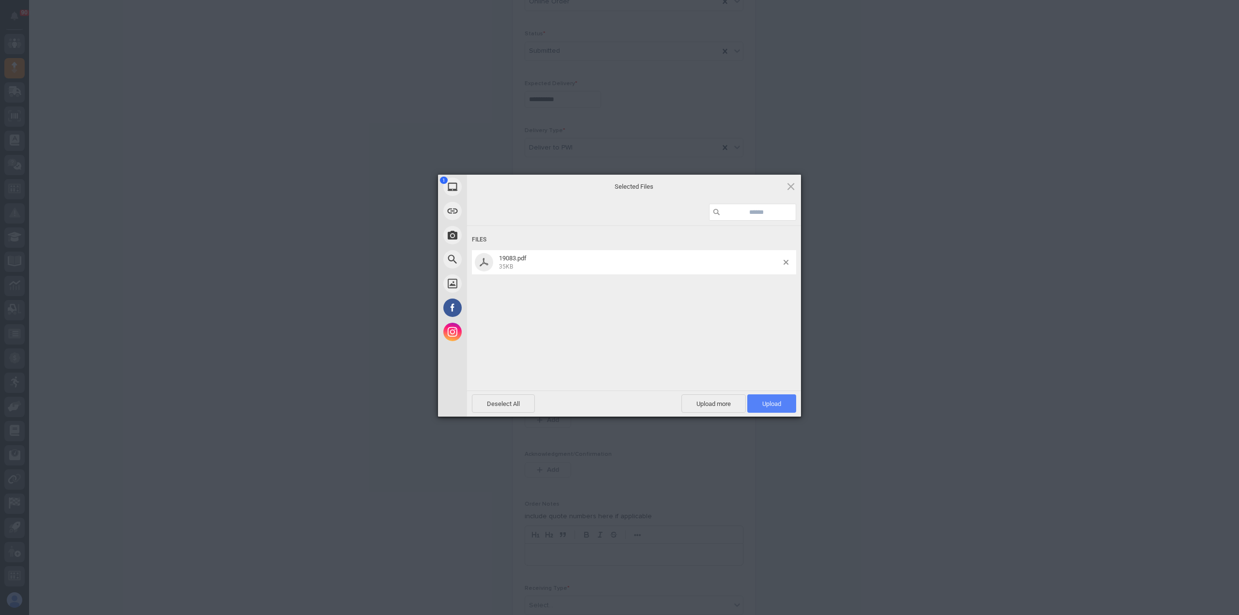
click at [764, 397] on span "Upload 1" at bounding box center [771, 404] width 49 height 18
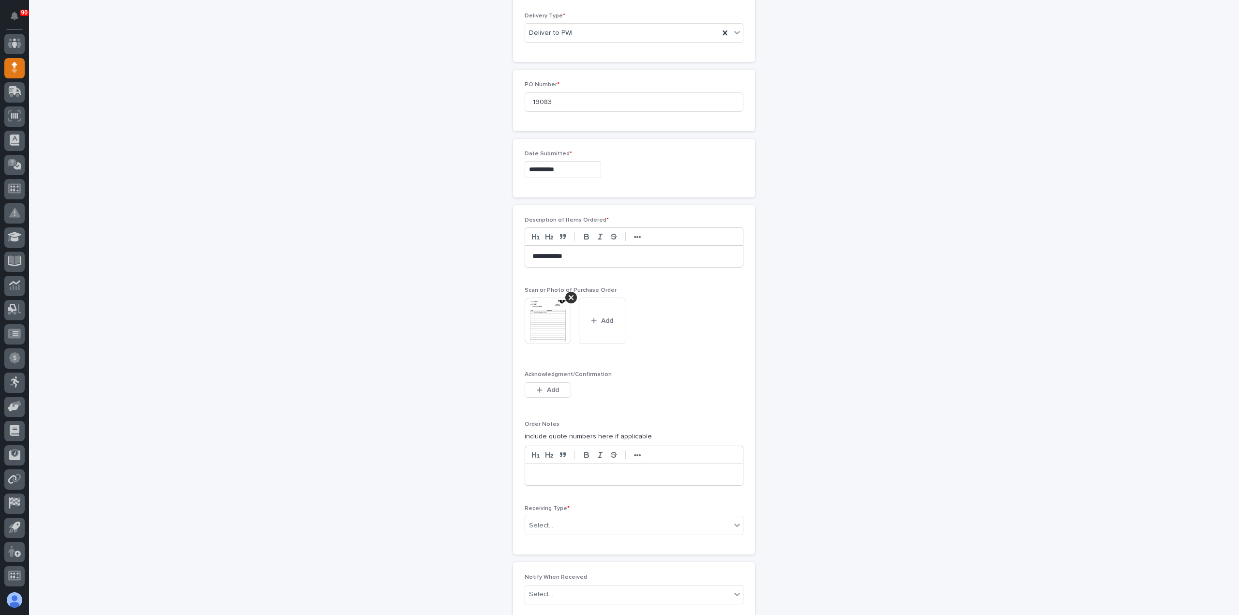
scroll to position [453, 0]
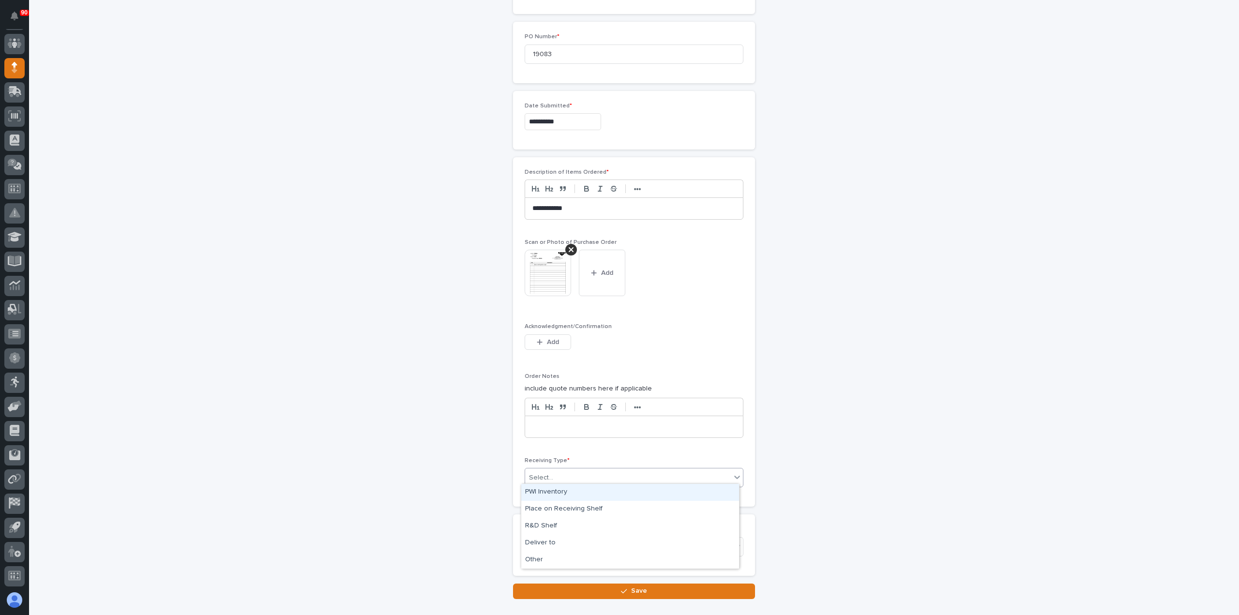
click at [585, 472] on div "Select..." at bounding box center [628, 478] width 206 height 16
click at [557, 542] on div "Deliver to" at bounding box center [630, 543] width 218 height 17
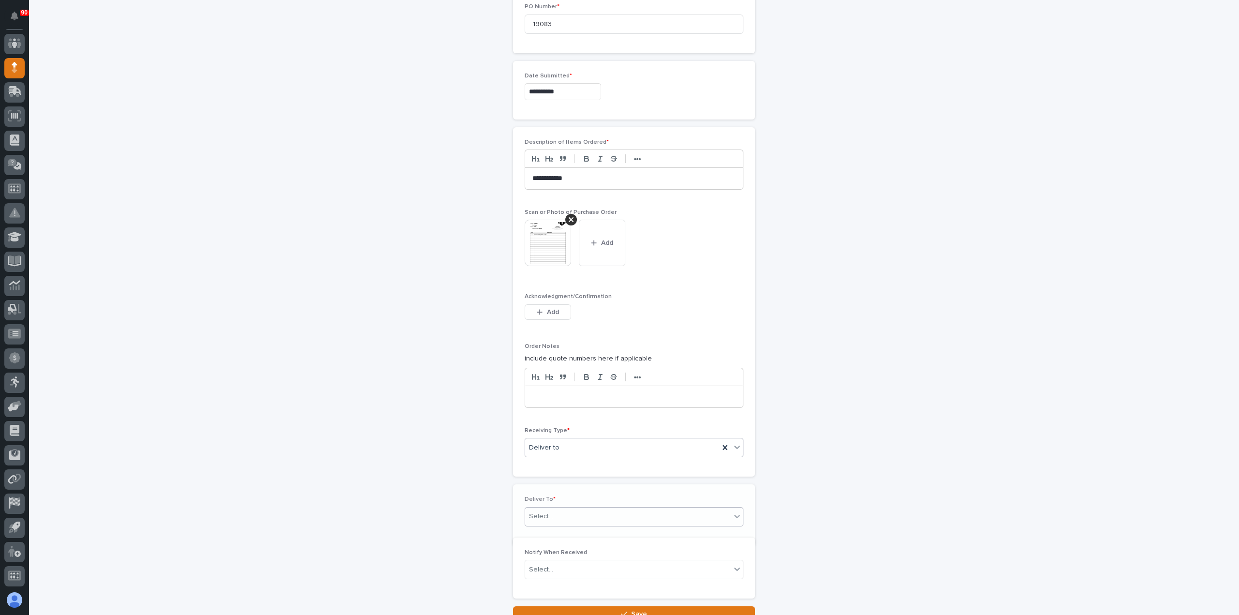
scroll to position [487, 0]
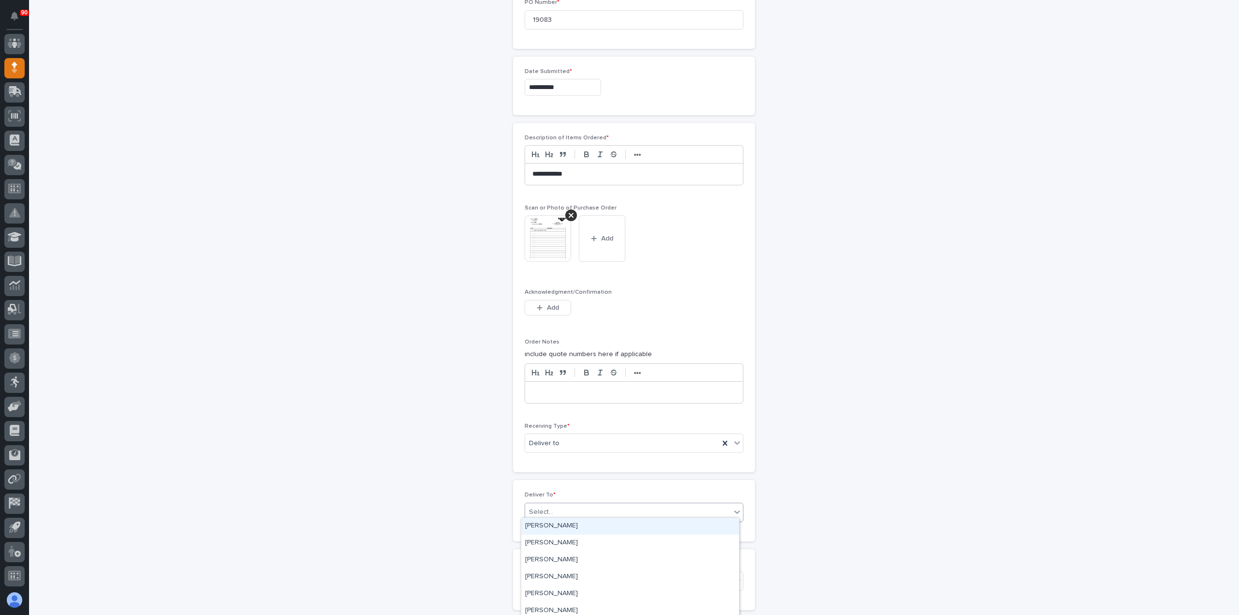
click at [576, 509] on div "Select..." at bounding box center [628, 512] width 206 height 16
type input "****"
click at [554, 541] on div "[PERSON_NAME]" at bounding box center [630, 543] width 218 height 17
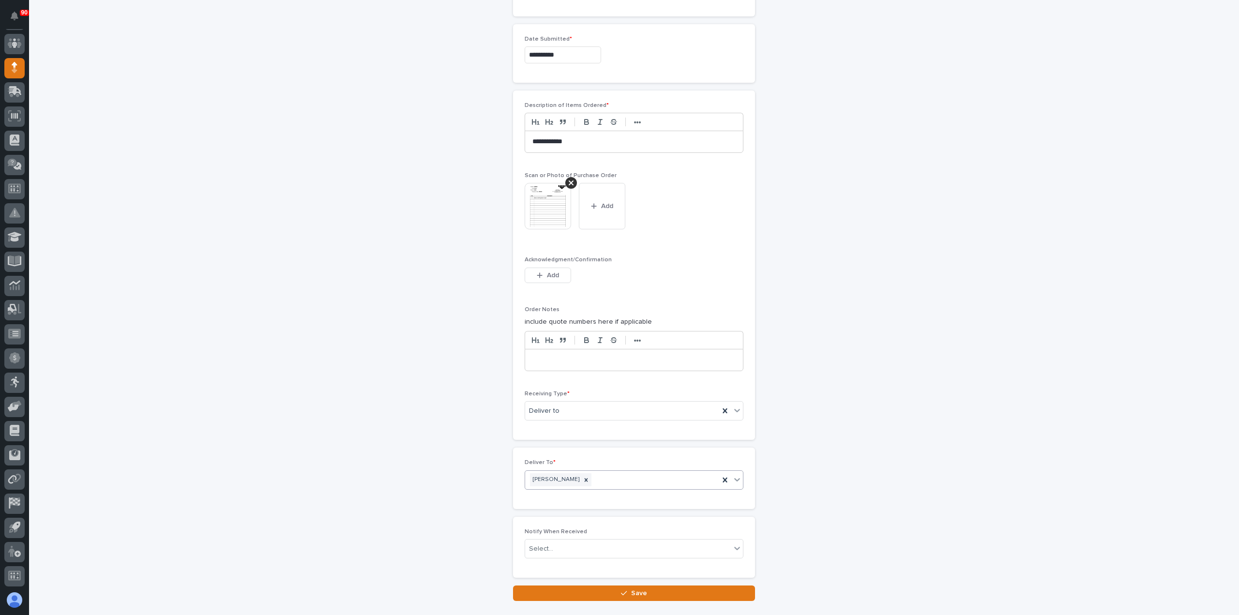
scroll to position [577, 0]
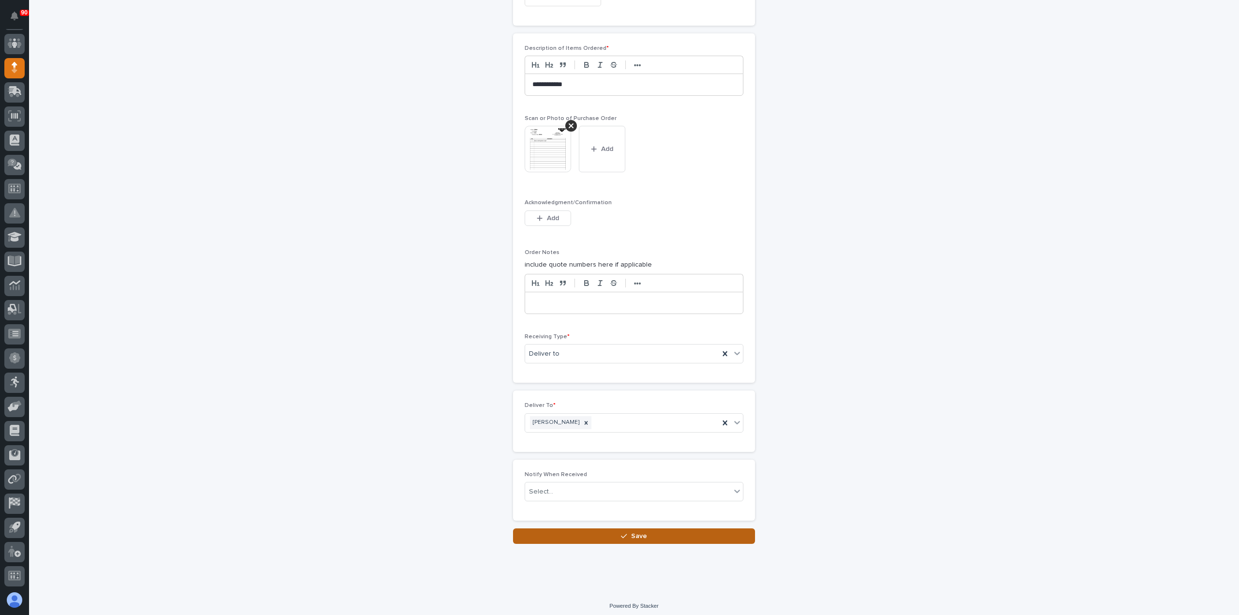
click at [617, 530] on button "Save" at bounding box center [634, 536] width 242 height 15
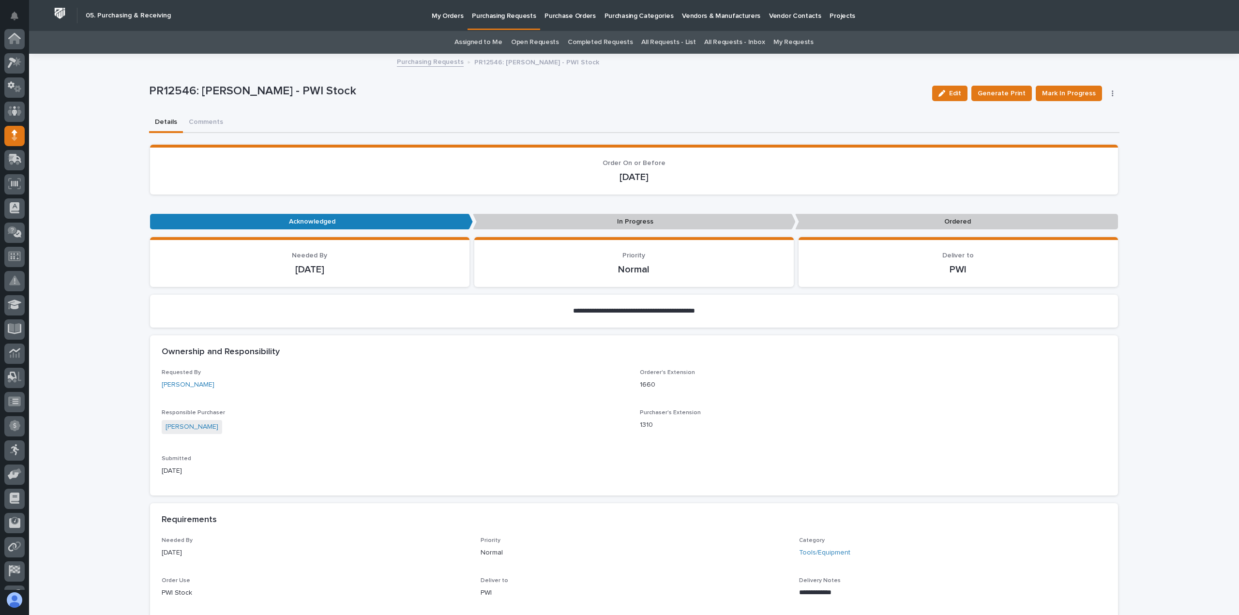
scroll to position [68, 0]
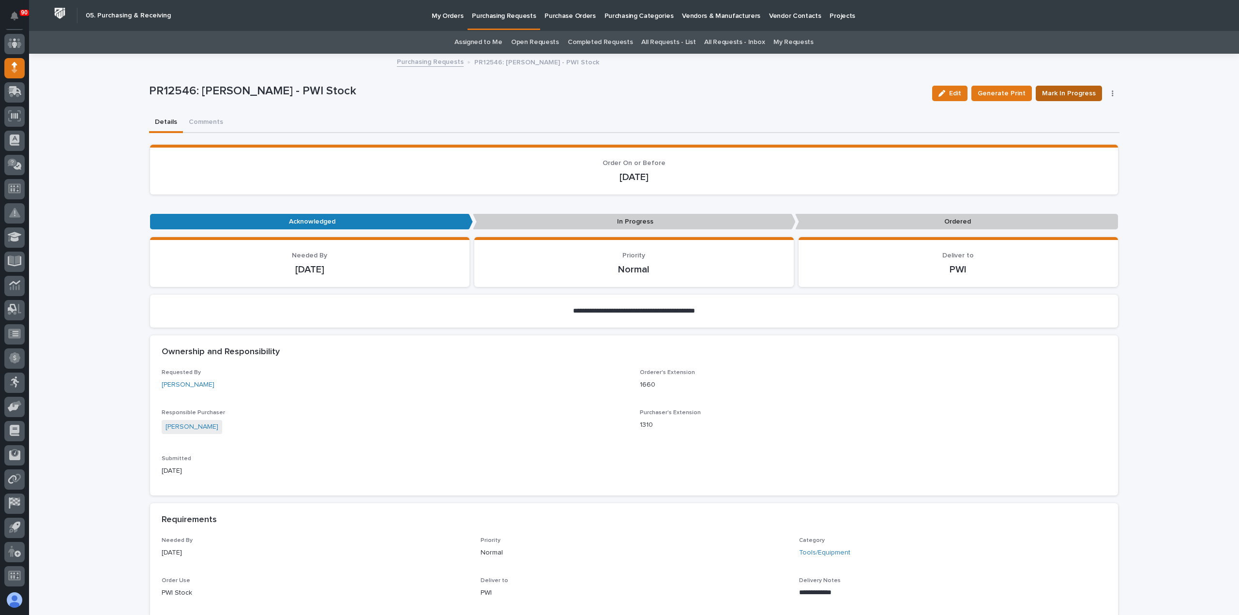
click at [1083, 92] on span "Mark In Progress" at bounding box center [1069, 94] width 54 height 12
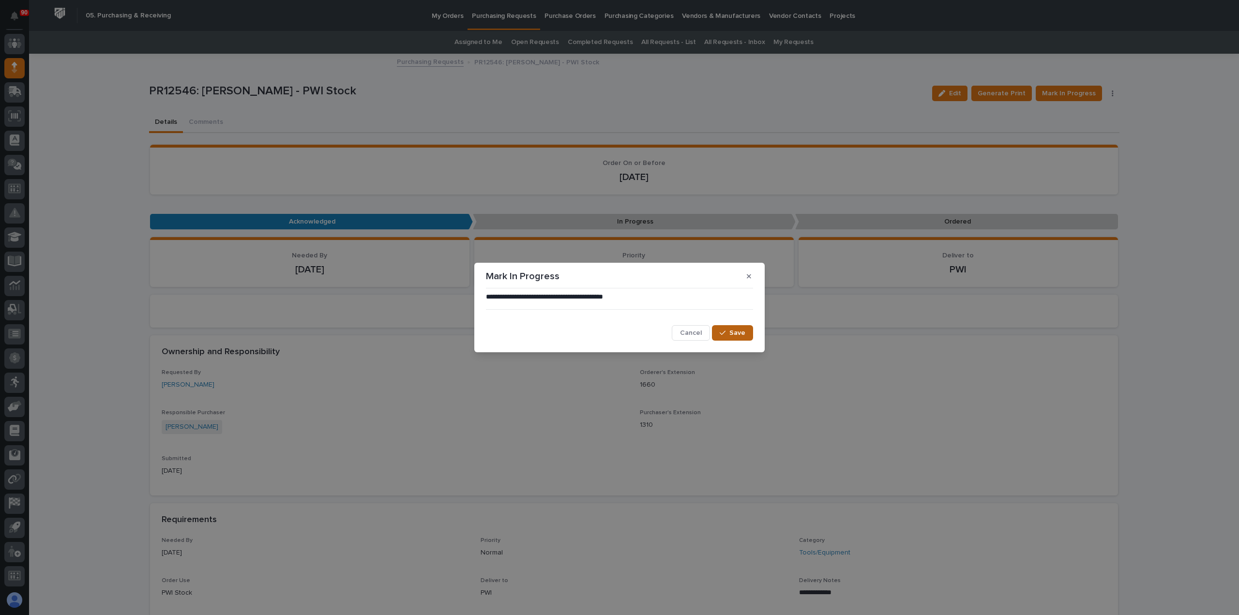
click at [747, 336] on button "Save" at bounding box center [732, 332] width 41 height 15
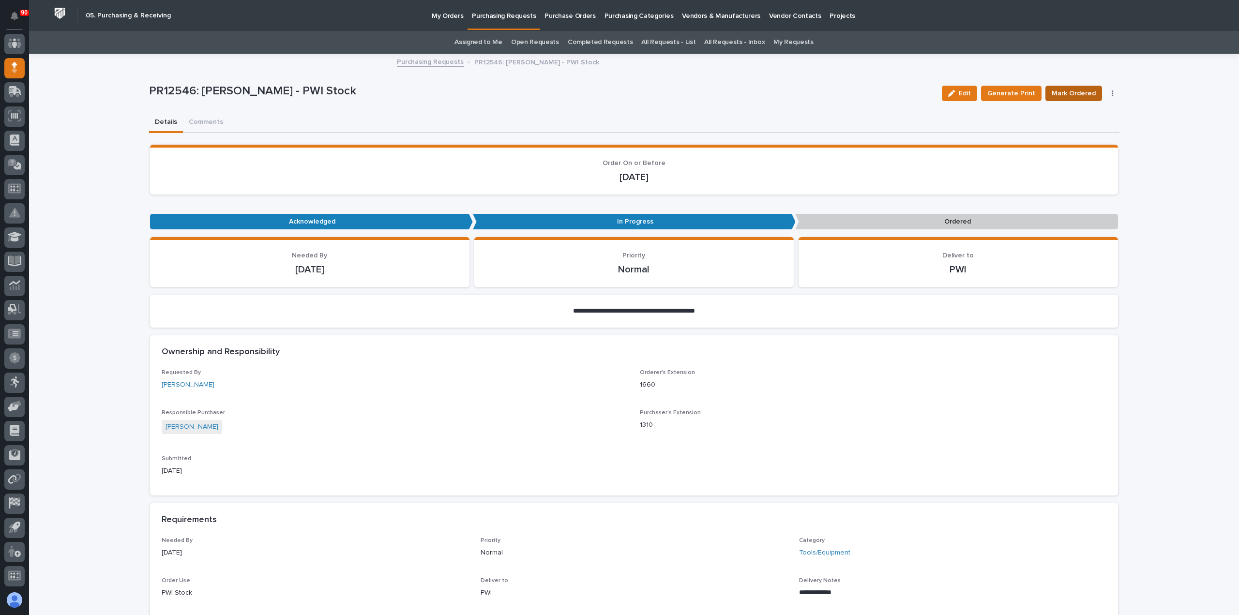
click at [1081, 91] on span "Mark Ordered" at bounding box center [1074, 94] width 44 height 12
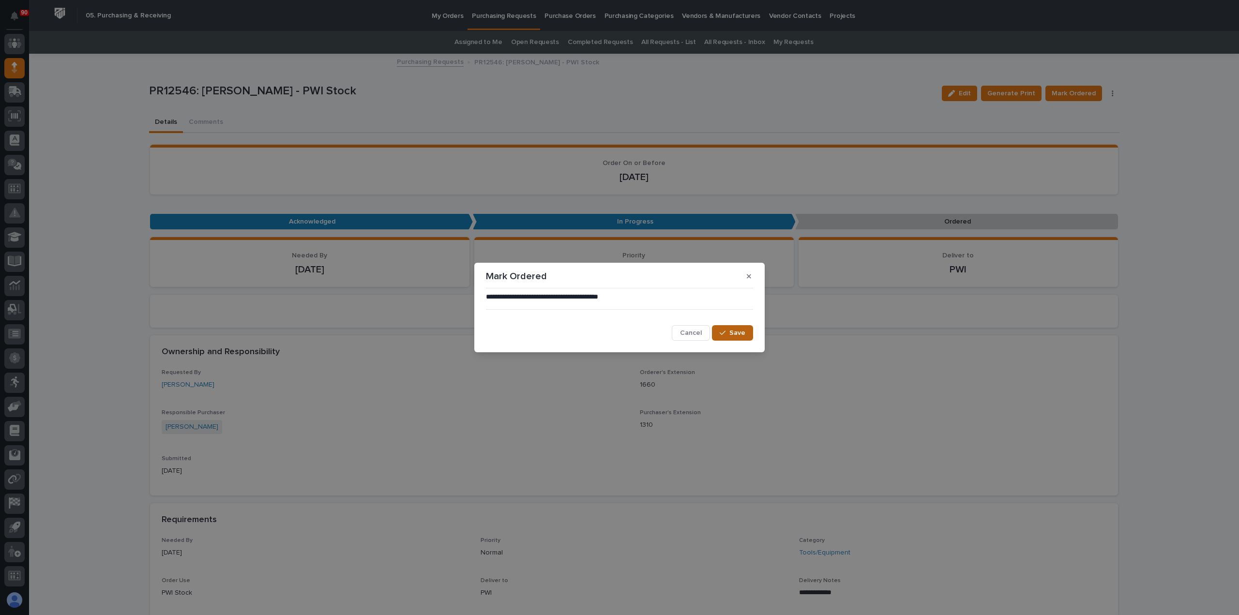
click at [742, 328] on button "Save" at bounding box center [732, 332] width 41 height 15
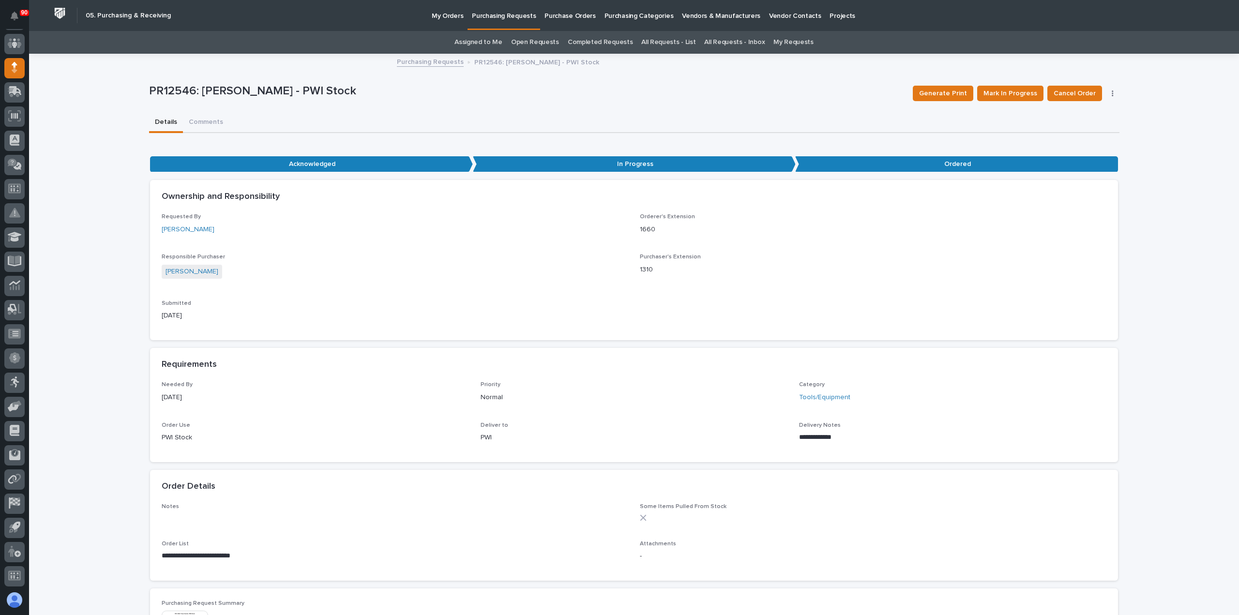
click at [506, 15] on p "Purchasing Requests" at bounding box center [504, 10] width 64 height 20
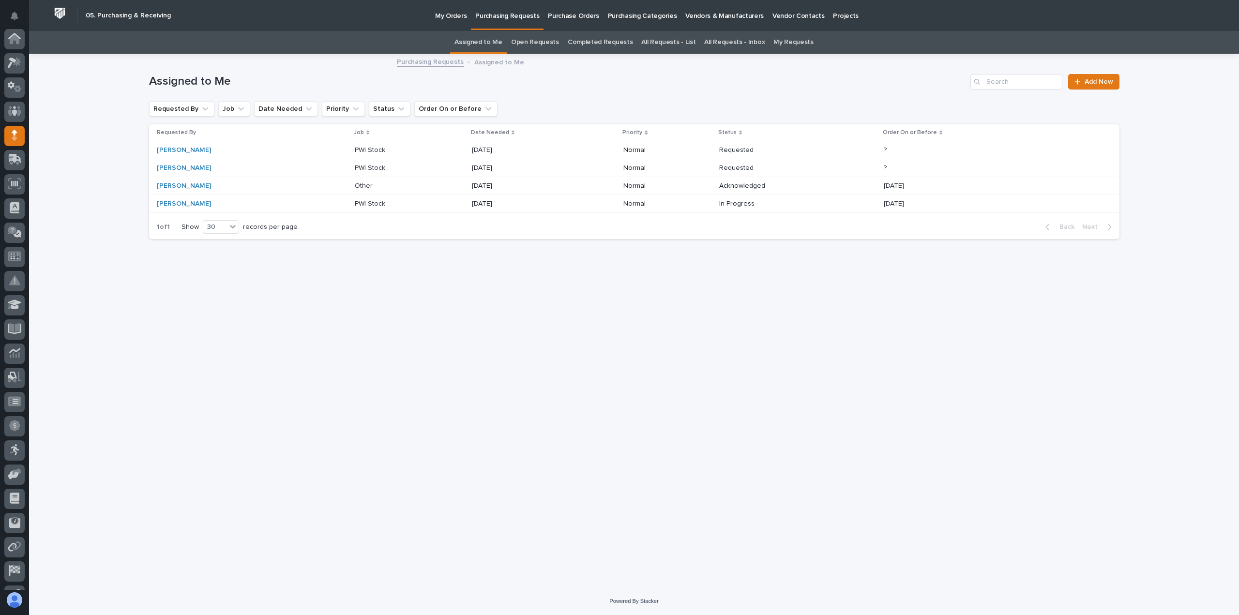
scroll to position [68, 0]
click at [355, 199] on p "PWI Stock" at bounding box center [371, 203] width 32 height 10
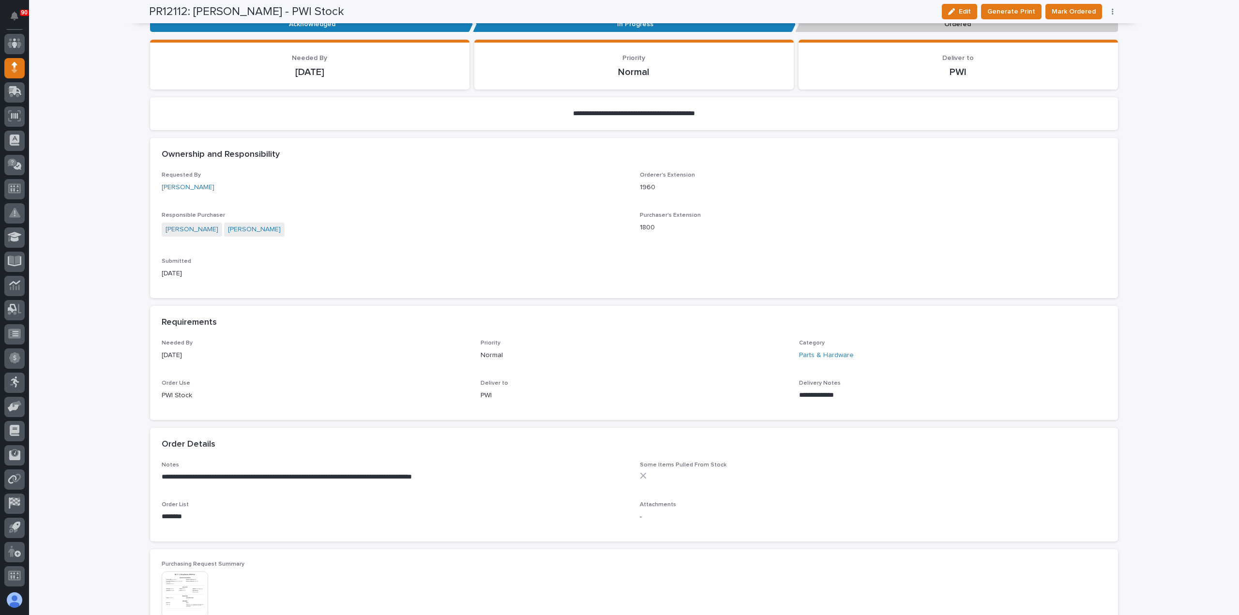
scroll to position [48, 0]
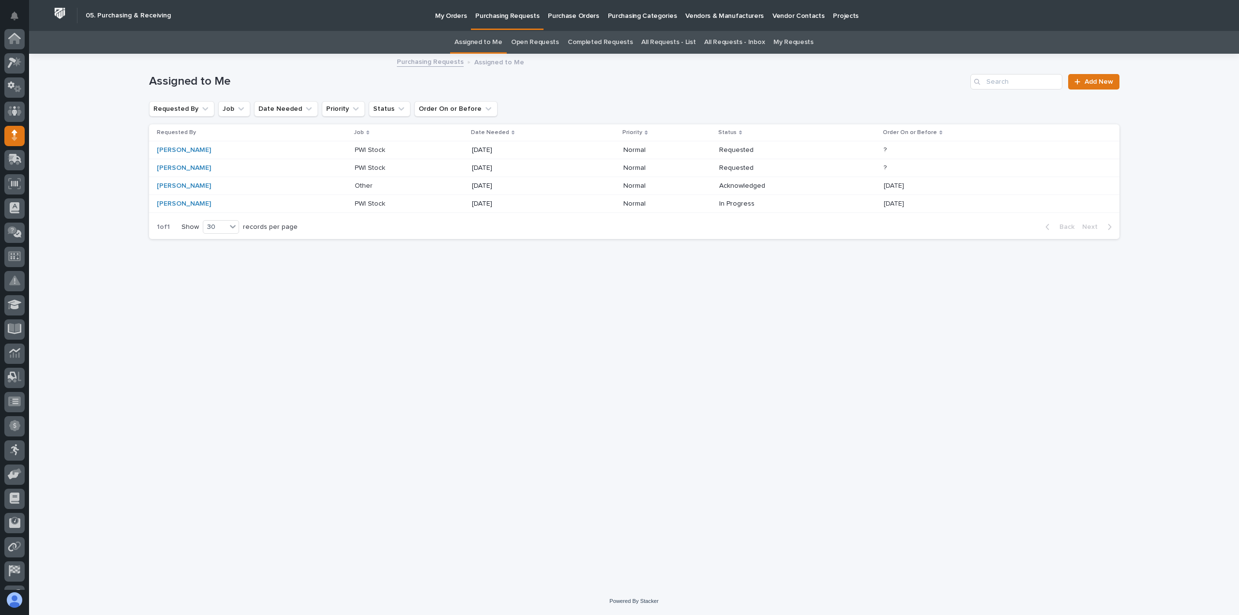
scroll to position [68, 0]
click at [355, 185] on p at bounding box center [395, 186] width 81 height 8
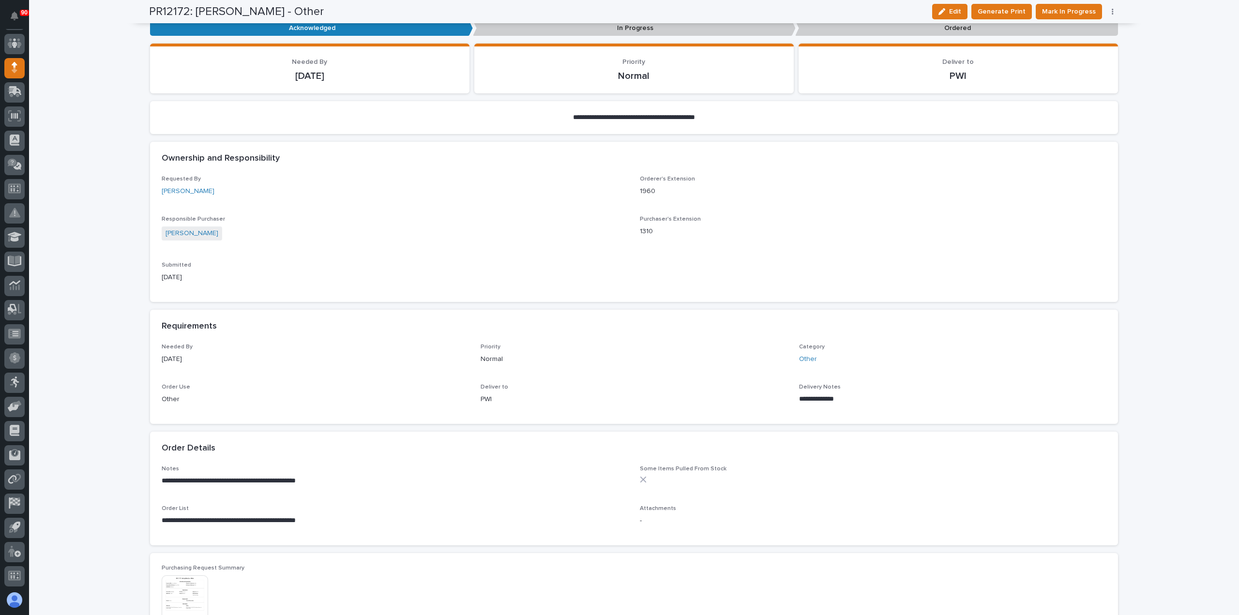
scroll to position [242, 0]
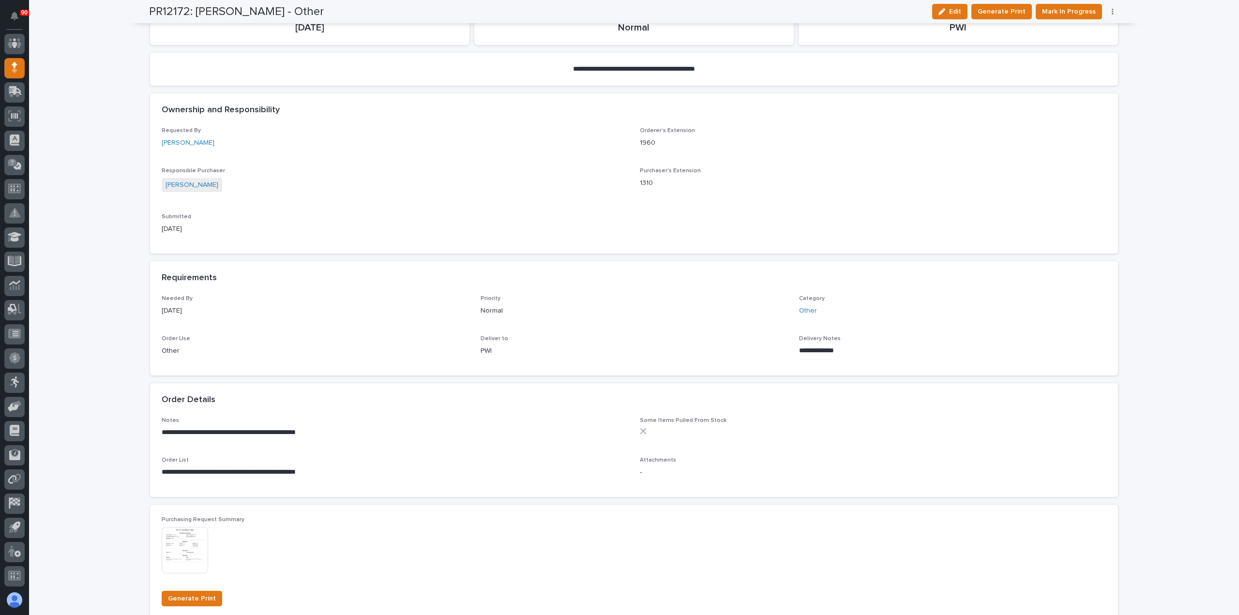
click at [1112, 9] on icon "button" at bounding box center [1113, 11] width 2 height 7
click at [1077, 45] on span "Edit Linked PO's" at bounding box center [1081, 47] width 49 height 12
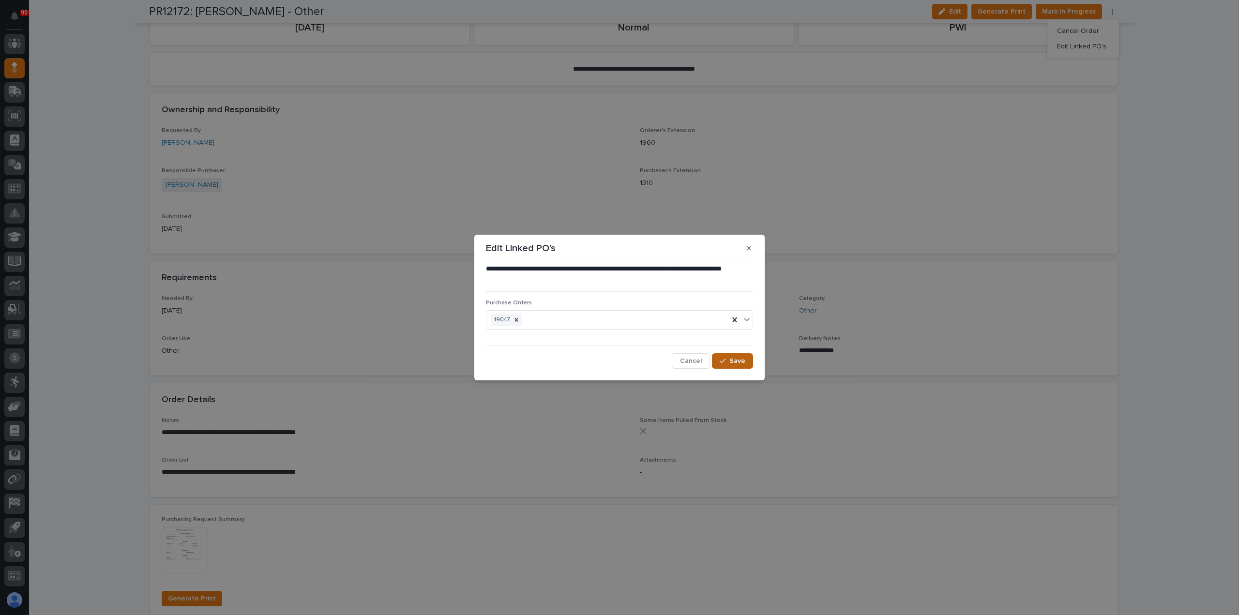
click at [739, 364] on span "Save" at bounding box center [737, 361] width 16 height 9
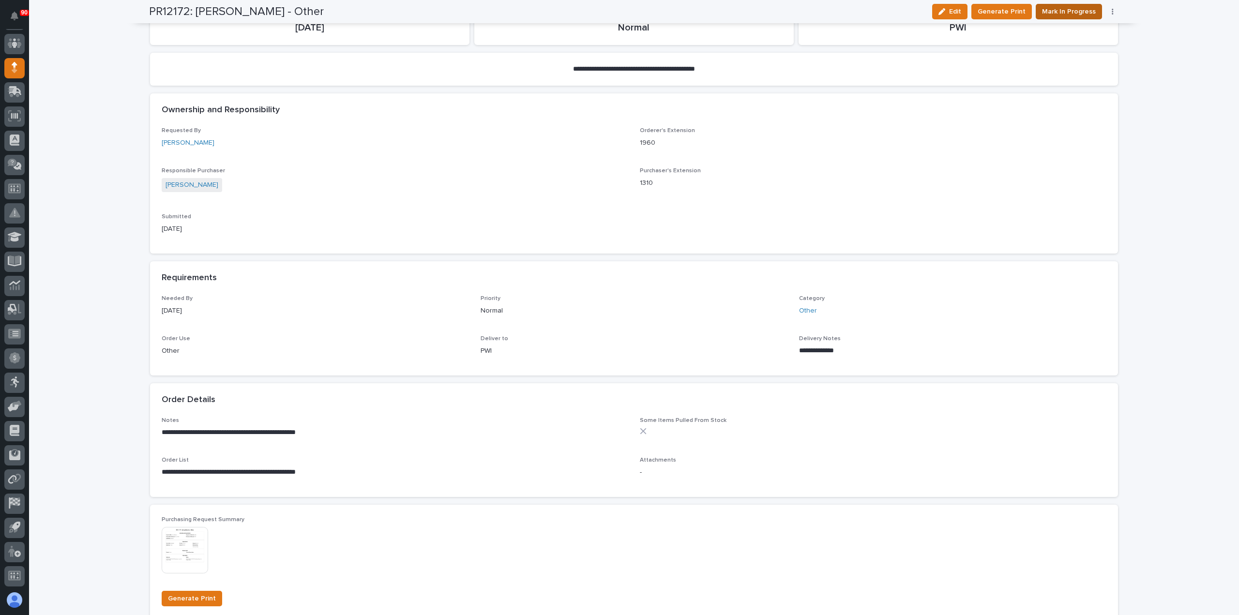
click at [1080, 10] on span "Mark In Progress" at bounding box center [1069, 12] width 54 height 12
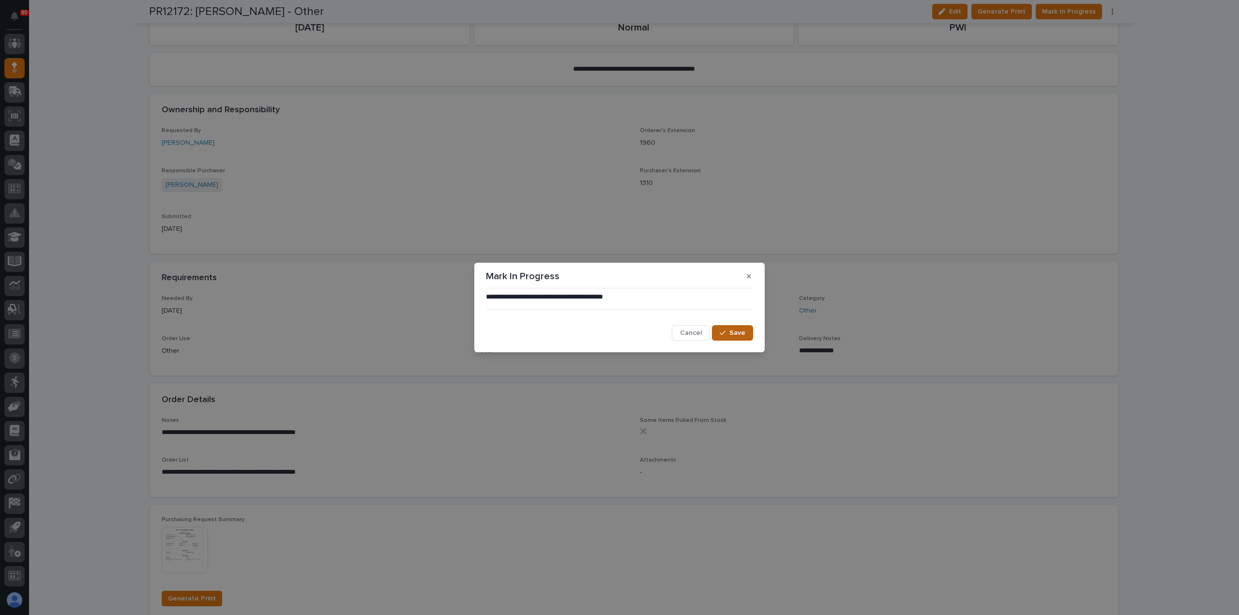
drag, startPoint x: 733, startPoint y: 332, endPoint x: 740, endPoint y: 332, distance: 6.8
click at [734, 332] on span "Save" at bounding box center [737, 333] width 16 height 9
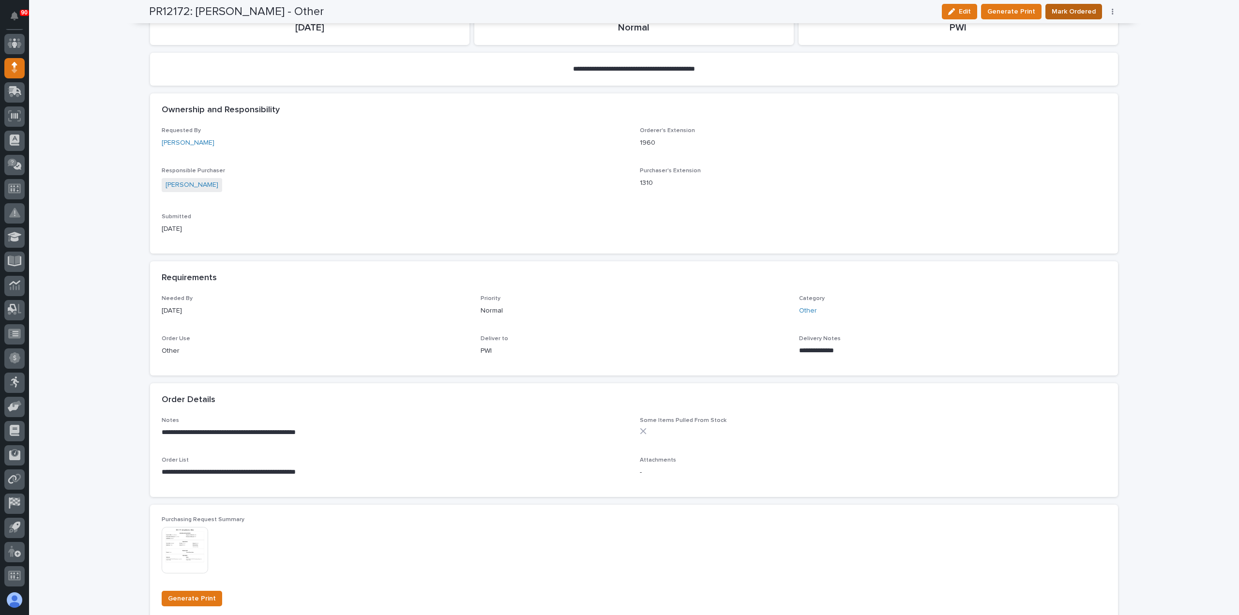
click at [1069, 8] on span "Mark Ordered" at bounding box center [1074, 12] width 44 height 12
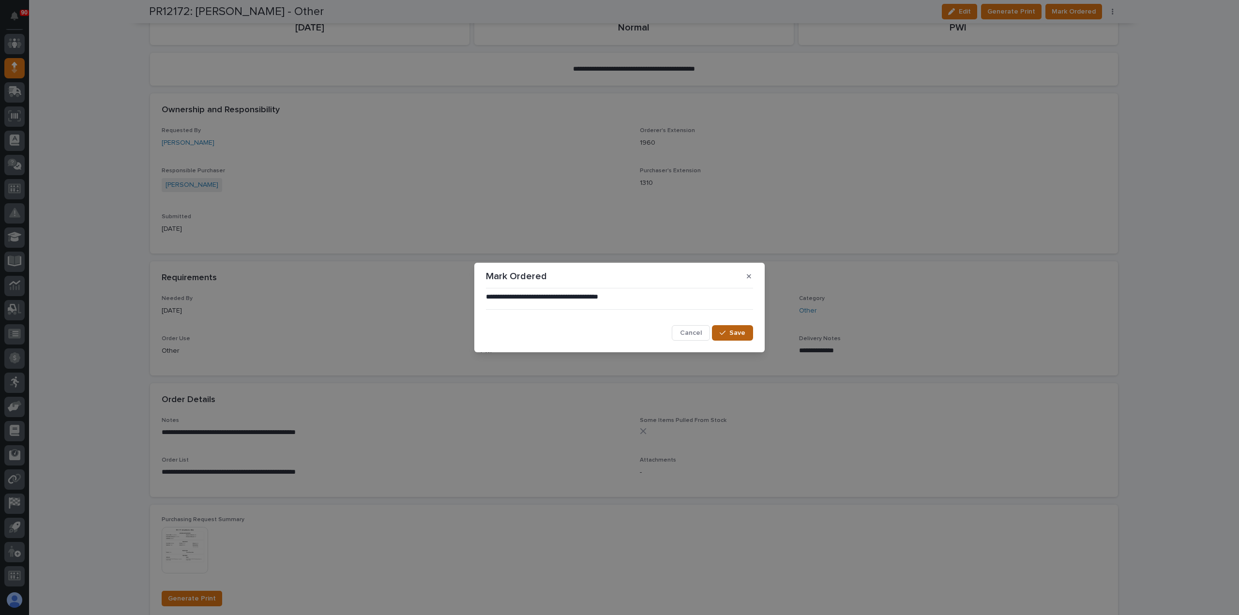
click at [732, 334] on span "Save" at bounding box center [737, 333] width 16 height 9
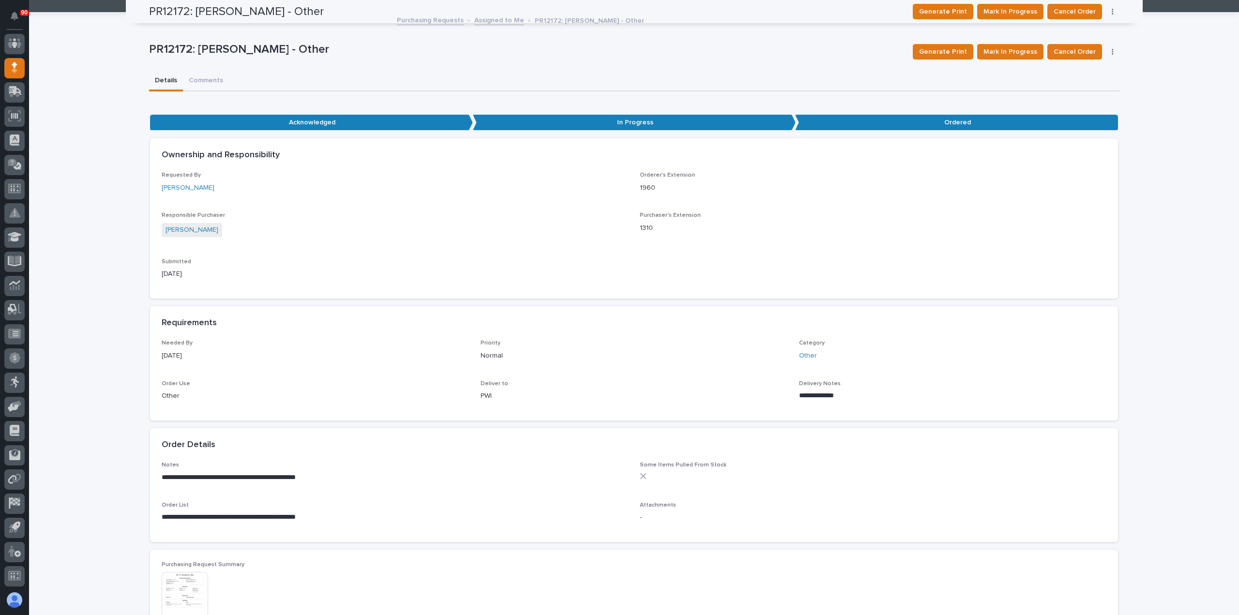
scroll to position [0, 0]
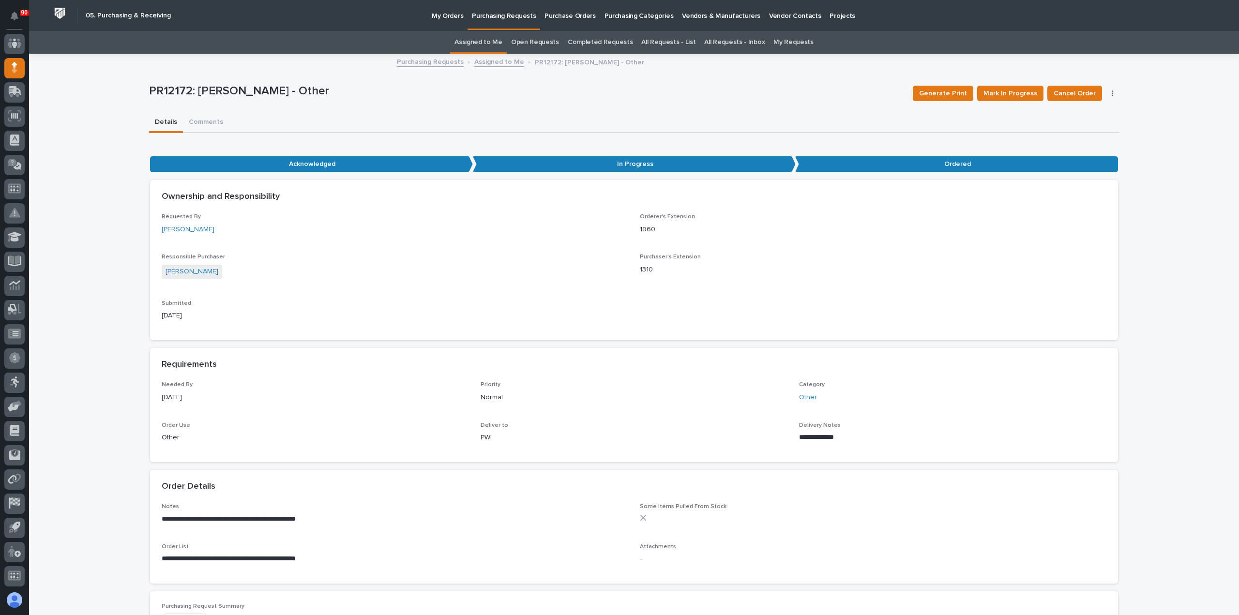
click at [496, 20] on link "Purchasing Requests" at bounding box center [504, 14] width 73 height 29
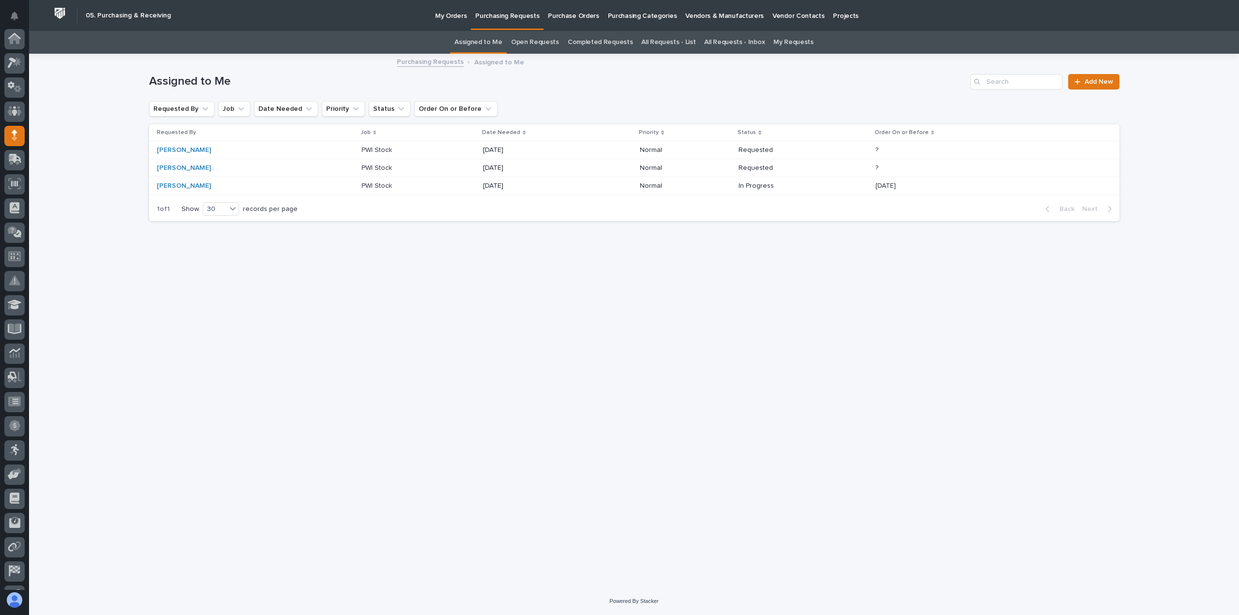
scroll to position [68, 0]
click at [362, 167] on p "PWI Stock" at bounding box center [378, 167] width 32 height 10
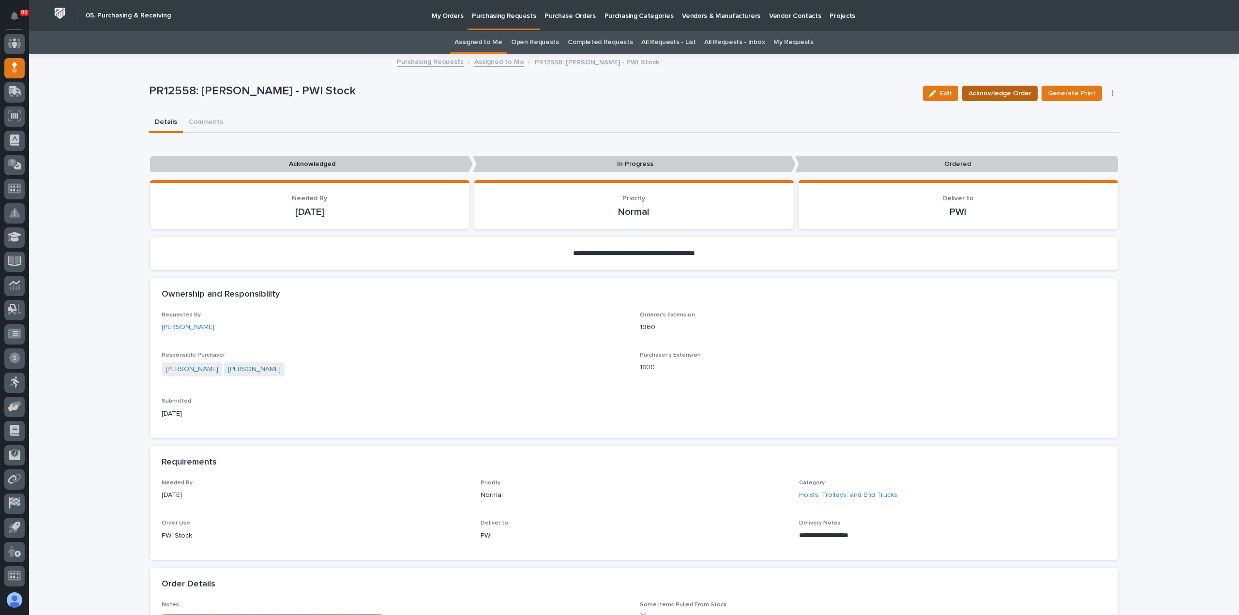
click at [1002, 93] on span "Acknowledge Order" at bounding box center [1000, 94] width 63 height 12
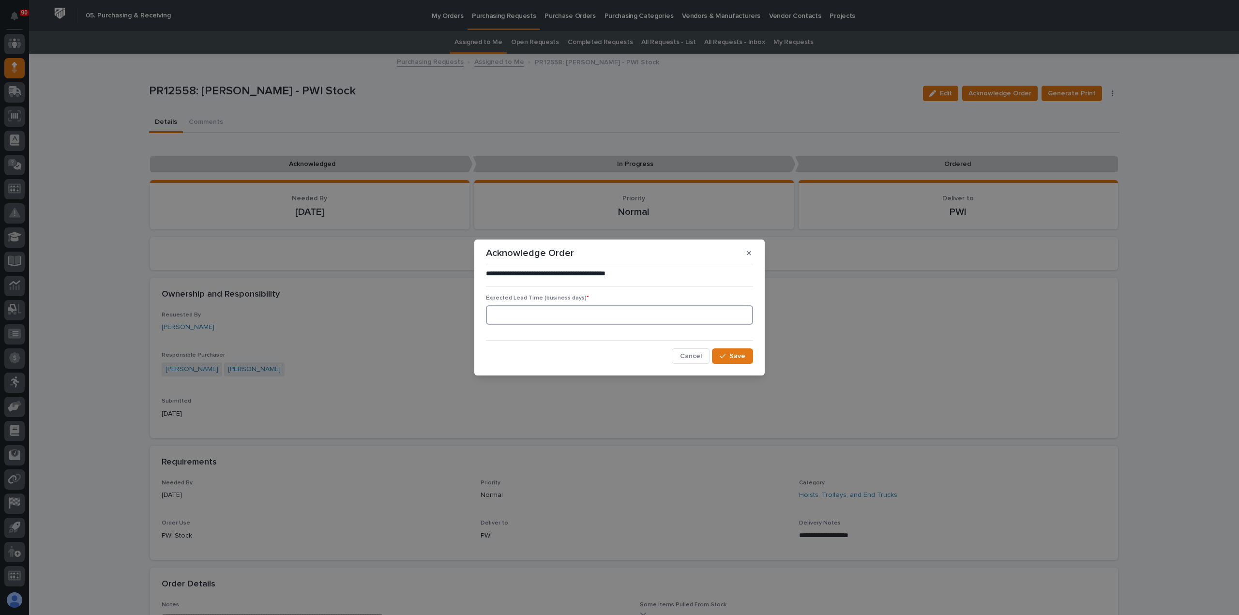
drag, startPoint x: 547, startPoint y: 317, endPoint x: 553, endPoint y: 318, distance: 6.4
click at [551, 318] on input at bounding box center [619, 314] width 267 height 19
type input "6"
type input "30"
click at [745, 357] on button "Save" at bounding box center [732, 356] width 41 height 15
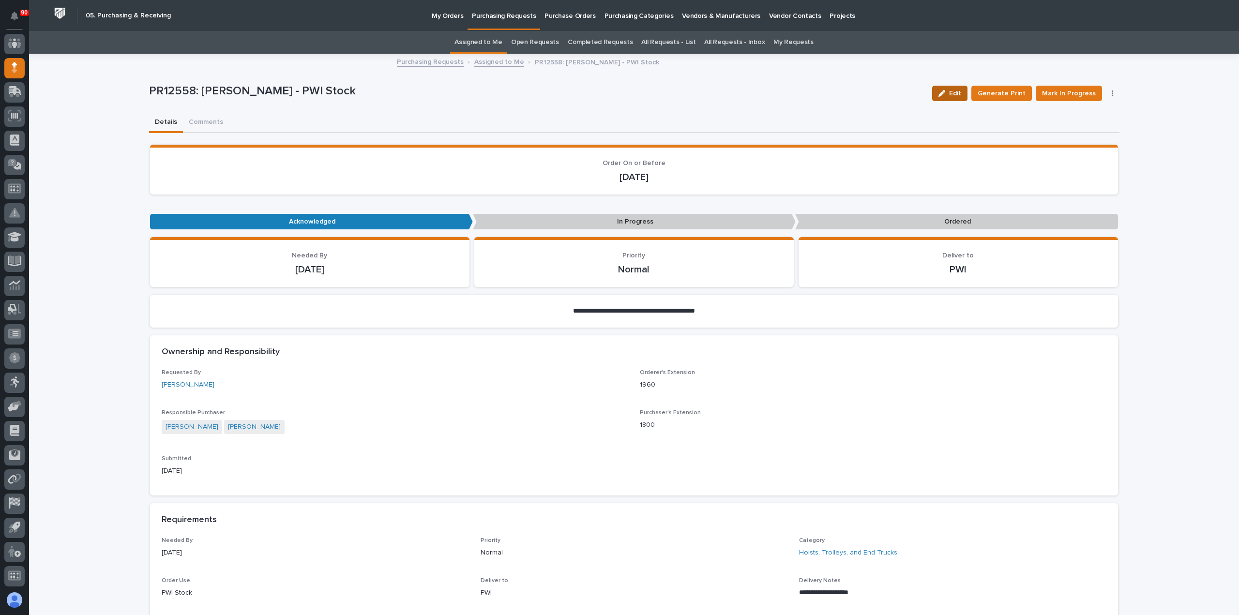
click at [954, 92] on span "Edit" at bounding box center [955, 93] width 12 height 9
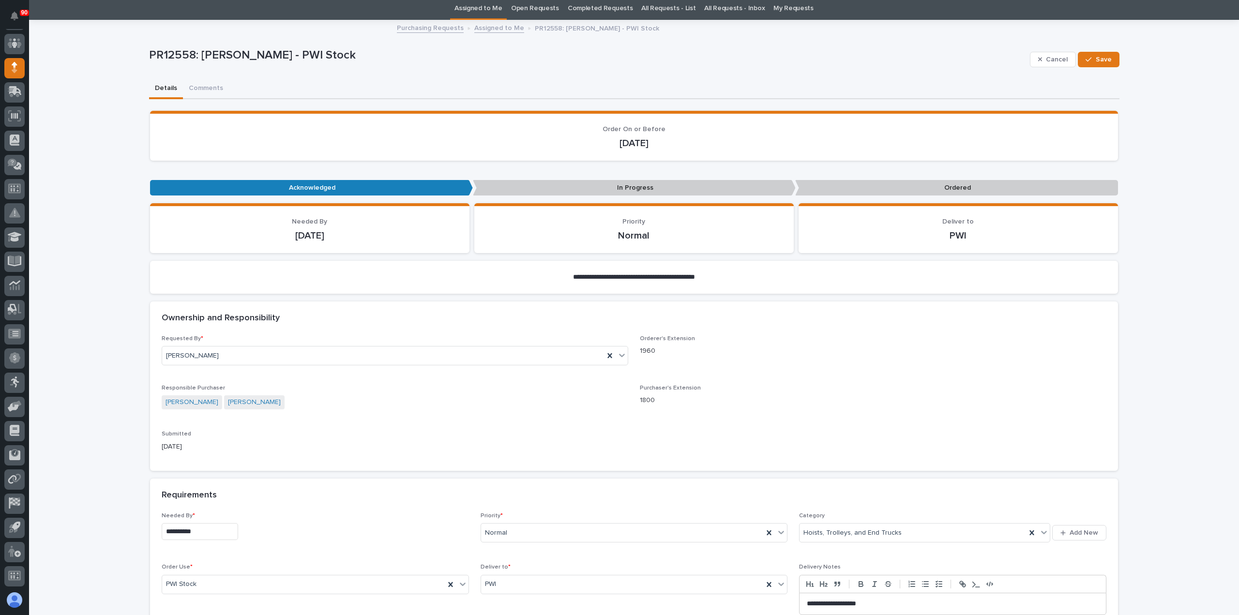
scroll to position [48, 0]
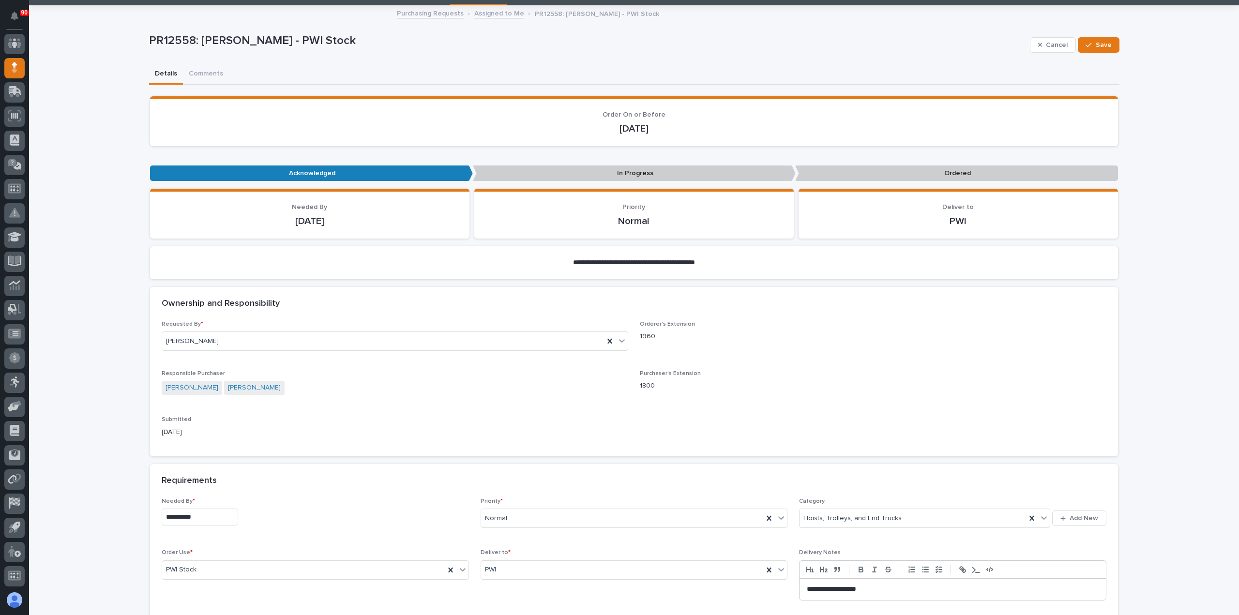
click at [210, 518] on input "**********" at bounding box center [200, 517] width 76 height 17
click at [244, 365] on button "Next Month" at bounding box center [242, 366] width 15 height 15
click at [242, 368] on span "Next Month" at bounding box center [242, 366] width 0 height 13
click at [192, 470] on div "31" at bounding box center [193, 469] width 13 height 13
type input "**********"
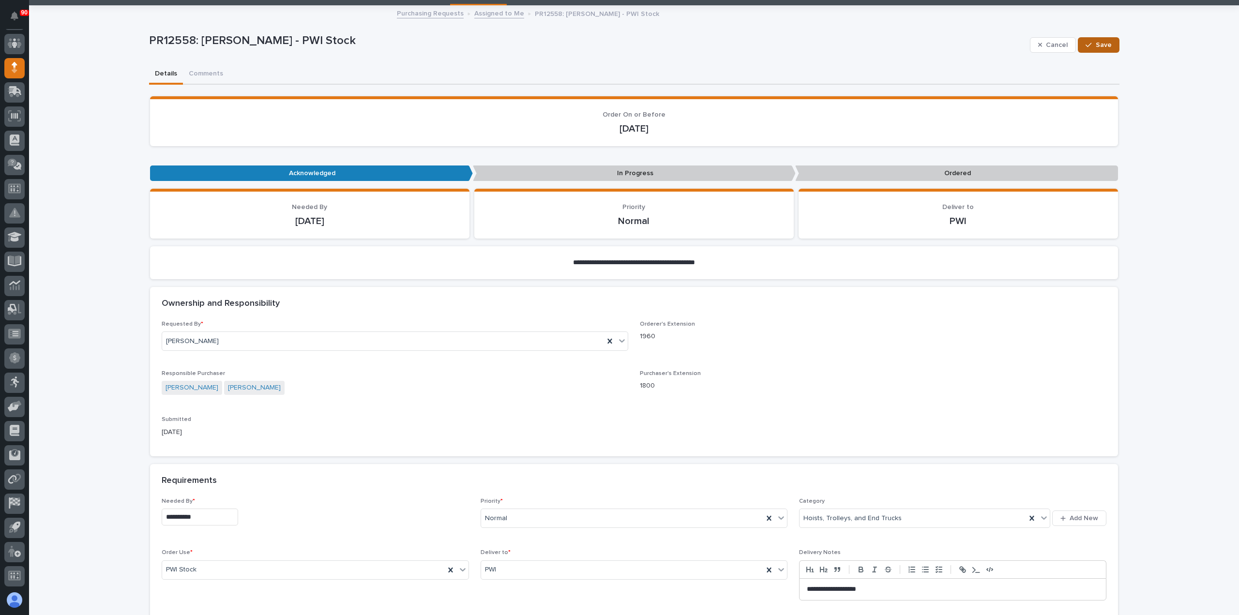
click at [1099, 45] on span "Save" at bounding box center [1104, 45] width 16 height 9
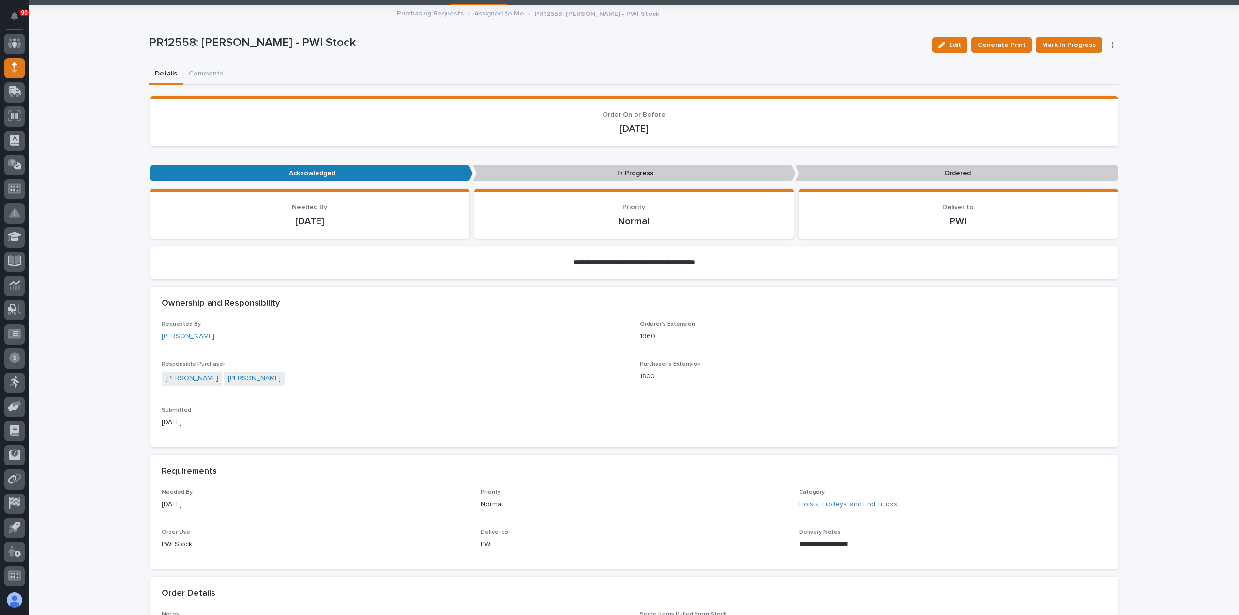
scroll to position [0, 0]
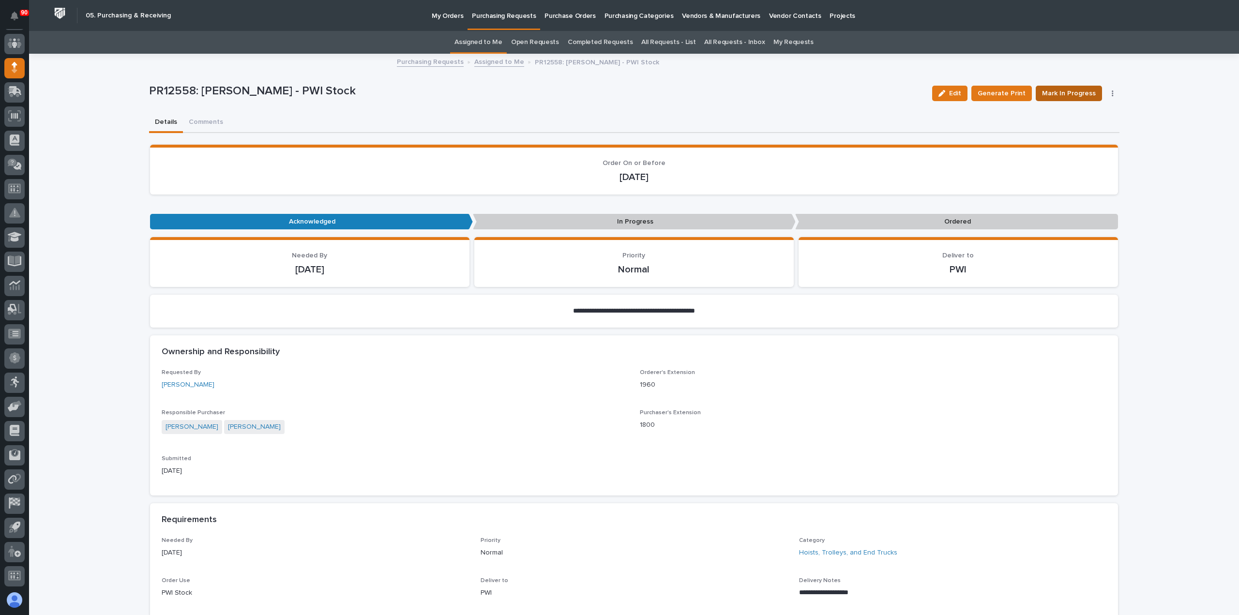
click at [1081, 91] on span "Mark In Progress" at bounding box center [1069, 94] width 54 height 12
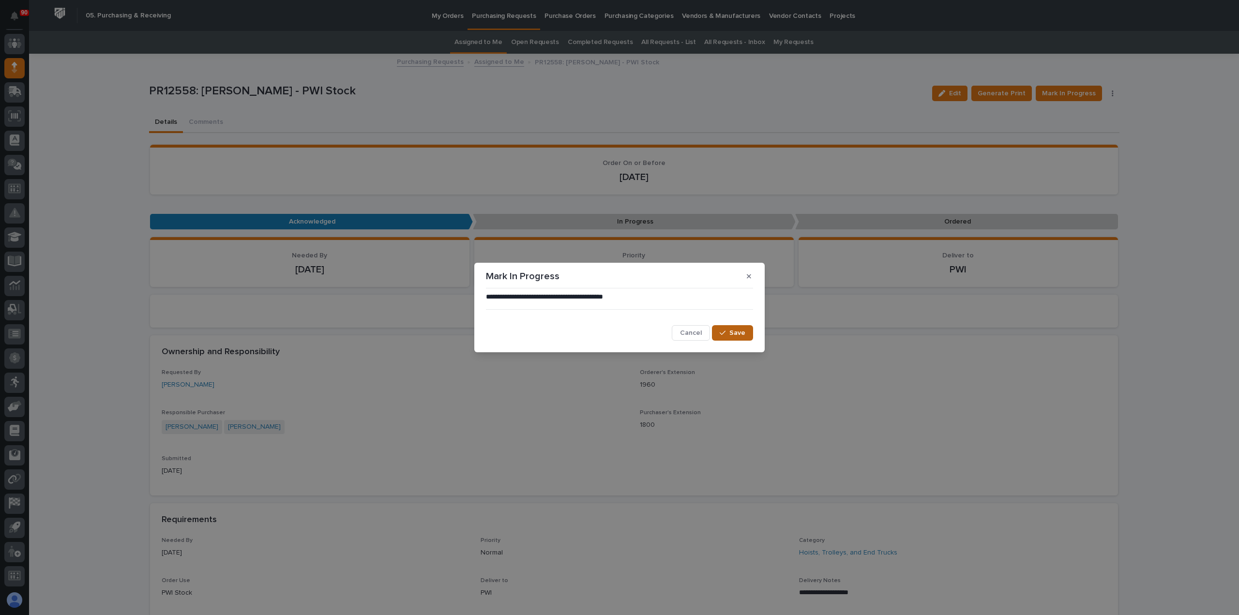
click at [734, 331] on span "Save" at bounding box center [737, 333] width 16 height 9
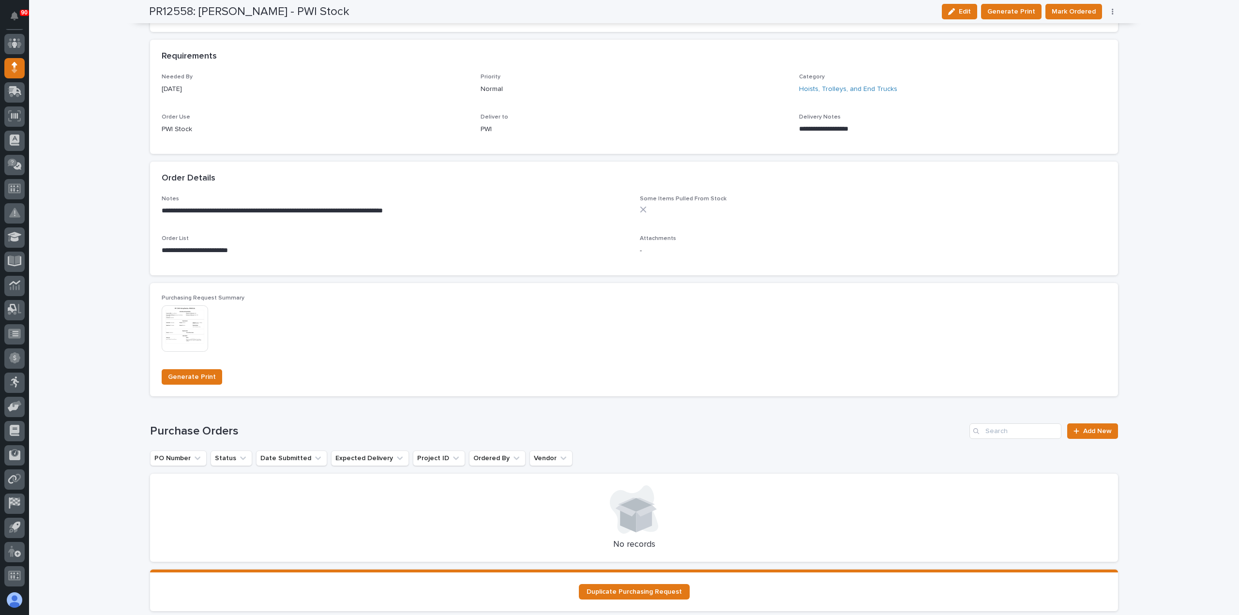
scroll to position [532, 0]
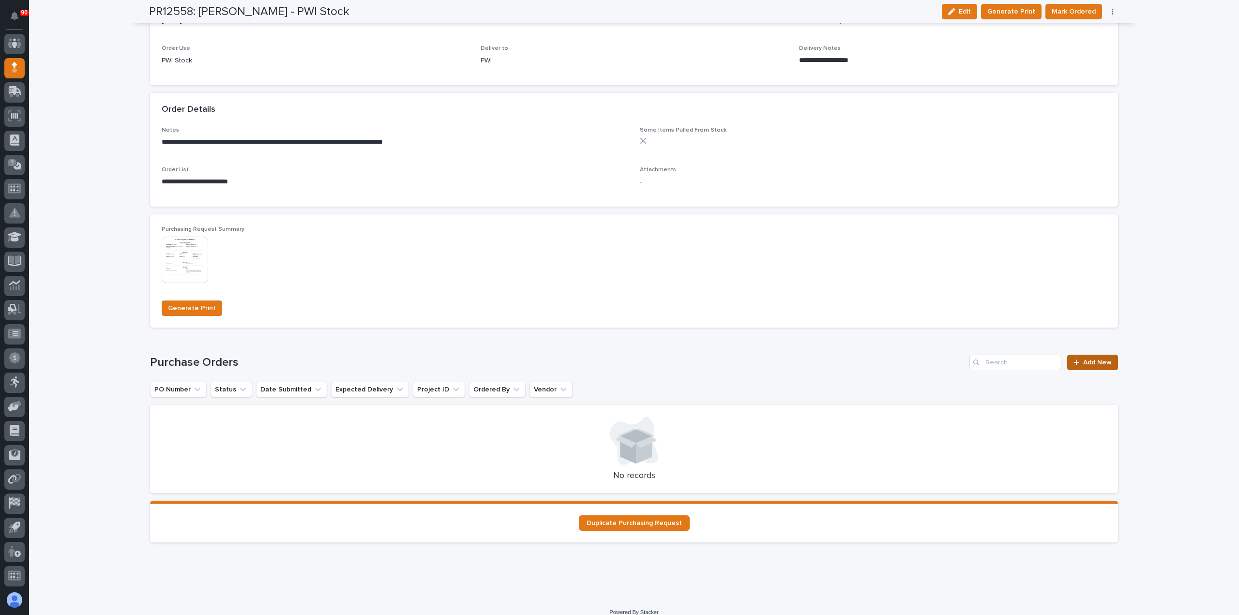
click at [1099, 364] on span "Add New" at bounding box center [1097, 362] width 29 height 7
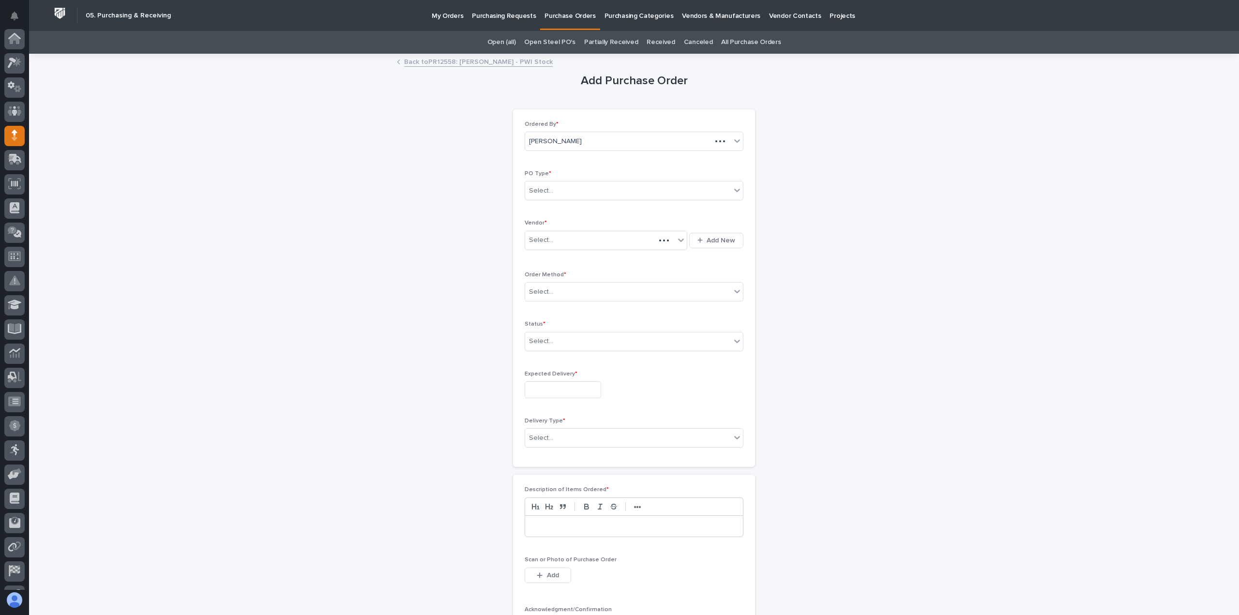
scroll to position [68, 0]
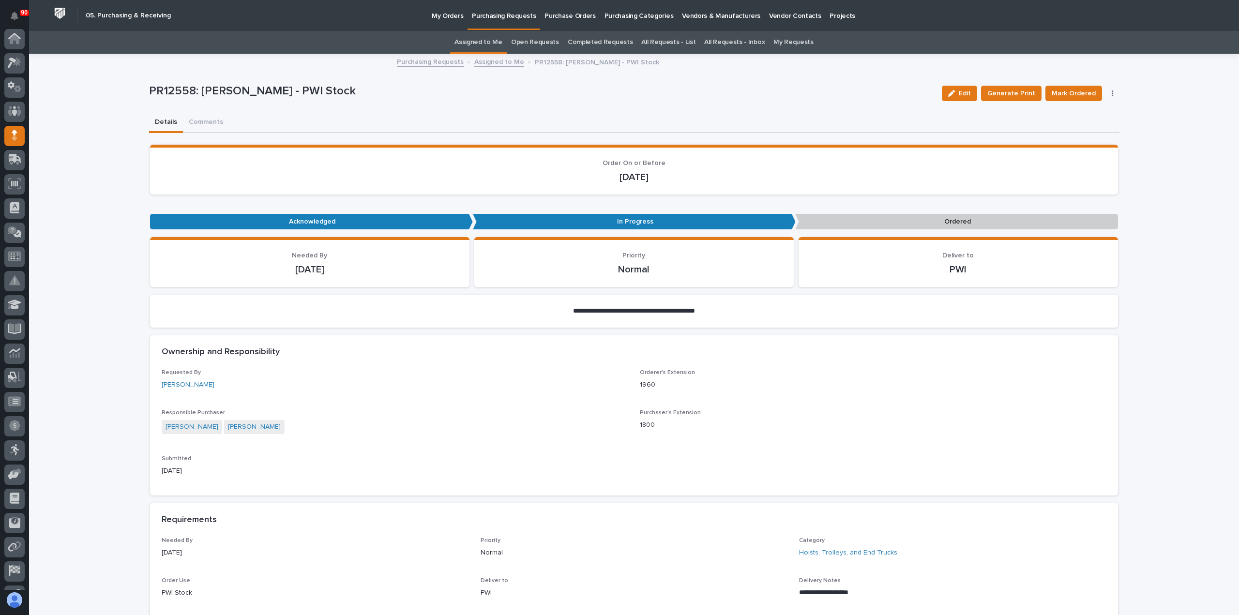
scroll to position [31, 0]
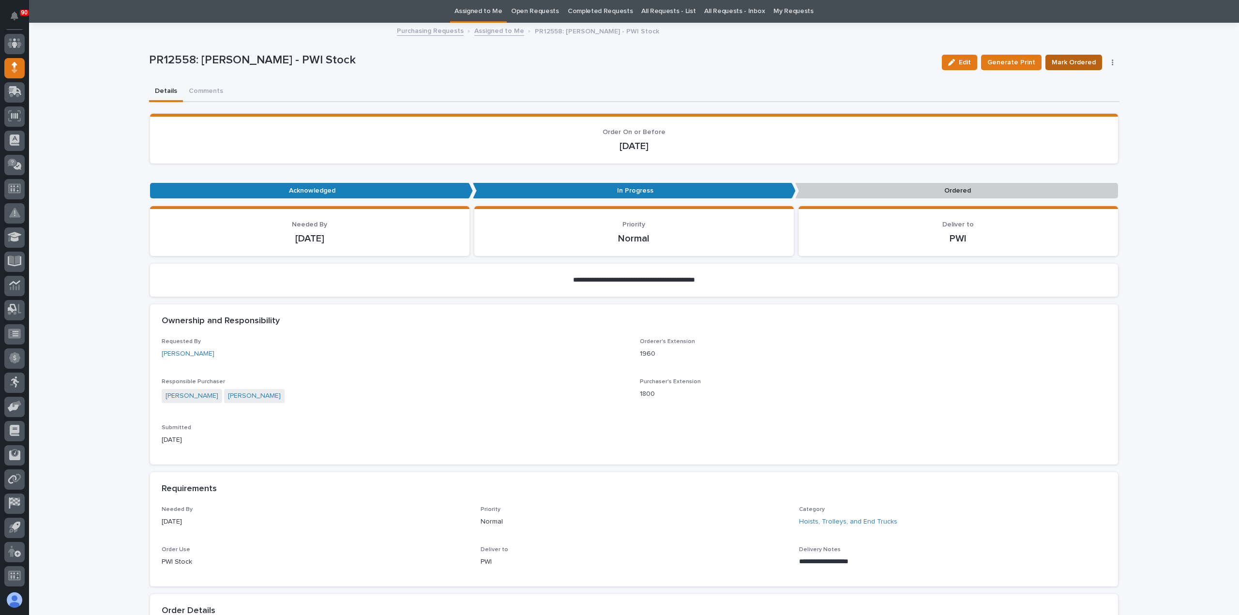
click at [1078, 61] on span "Mark Ordered" at bounding box center [1074, 63] width 44 height 12
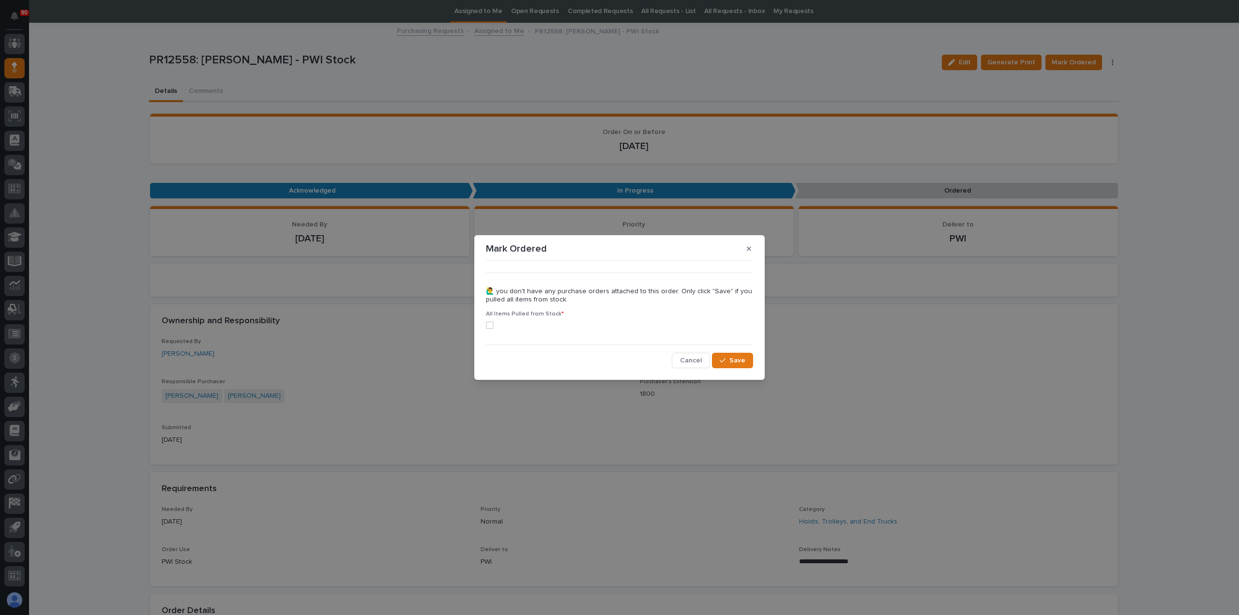
click at [490, 325] on span at bounding box center [490, 325] width 8 height 8
click at [734, 358] on span "Save" at bounding box center [737, 360] width 16 height 9
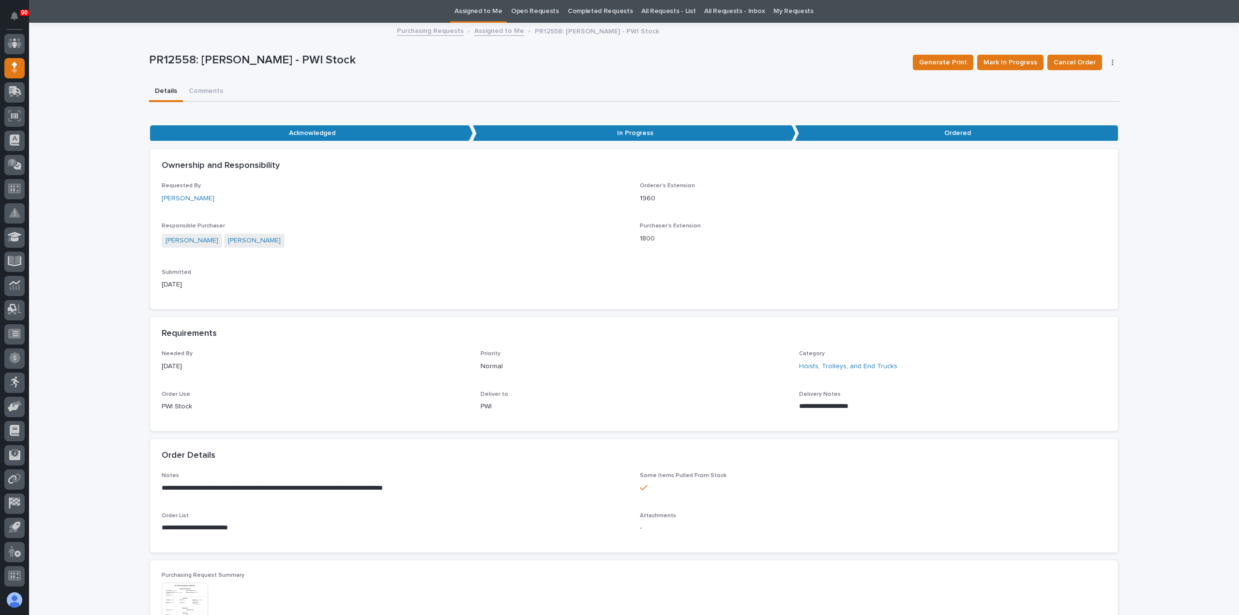
click at [494, 8] on link "Assigned to Me" at bounding box center [479, 11] width 48 height 23
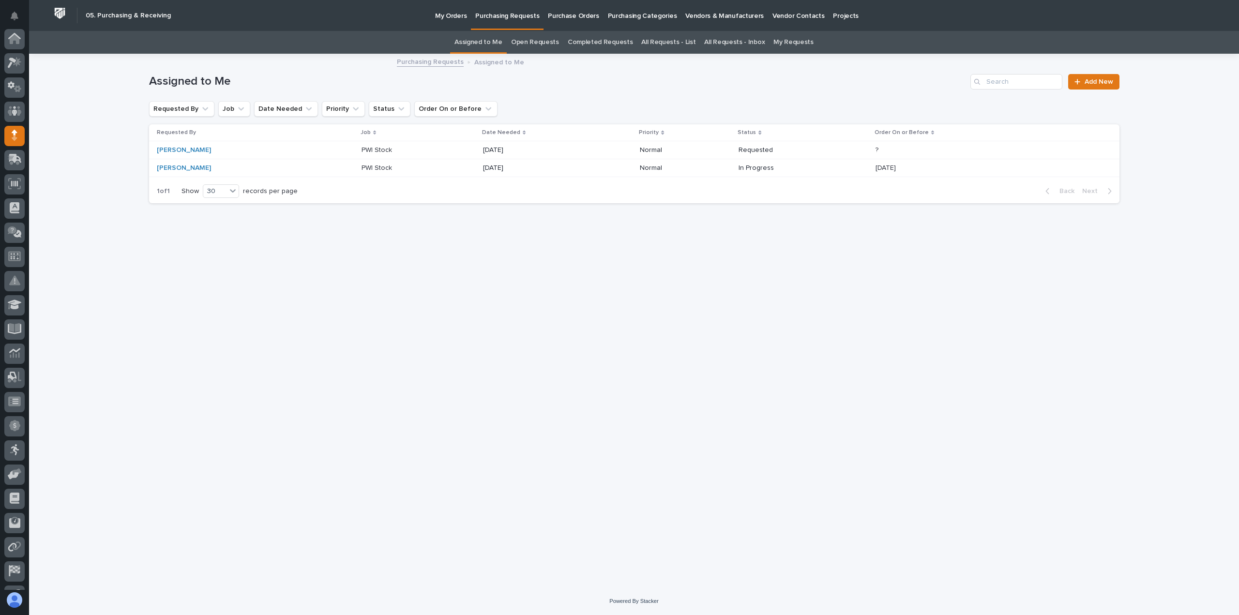
scroll to position [68, 0]
click at [362, 150] on p "PWI Stock" at bounding box center [378, 149] width 32 height 10
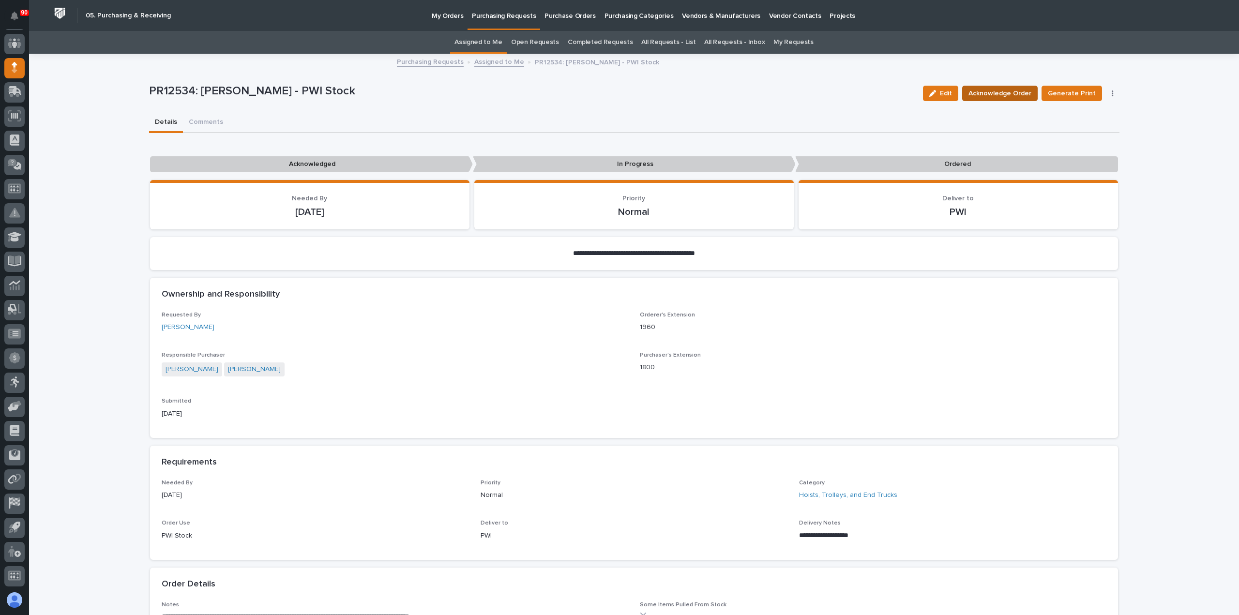
click at [998, 94] on span "Acknowledge Order" at bounding box center [1000, 94] width 63 height 12
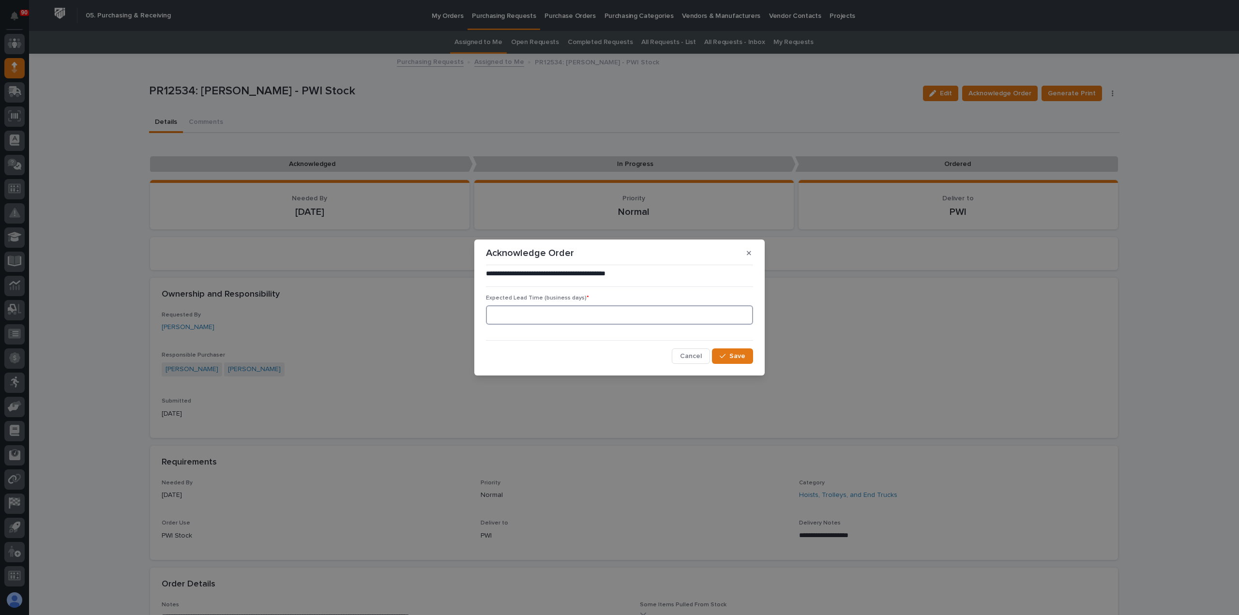
click at [707, 311] on input at bounding box center [619, 314] width 267 height 19
type input "30"
click at [738, 358] on span "Save" at bounding box center [737, 356] width 16 height 9
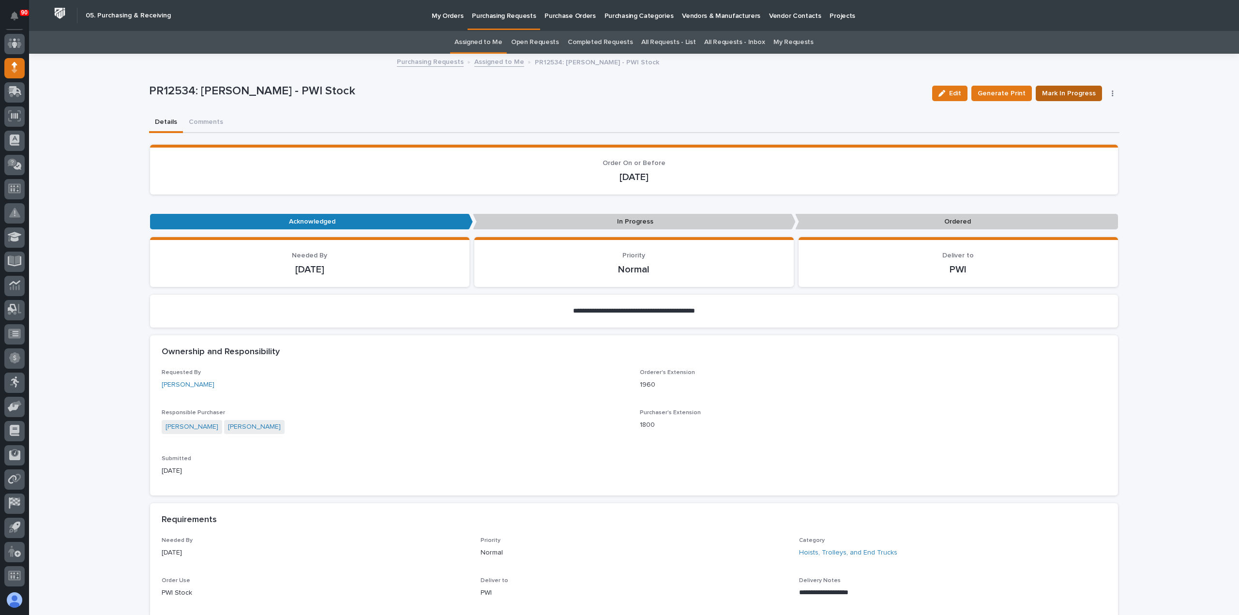
click at [1072, 91] on span "Mark In Progress" at bounding box center [1069, 94] width 54 height 12
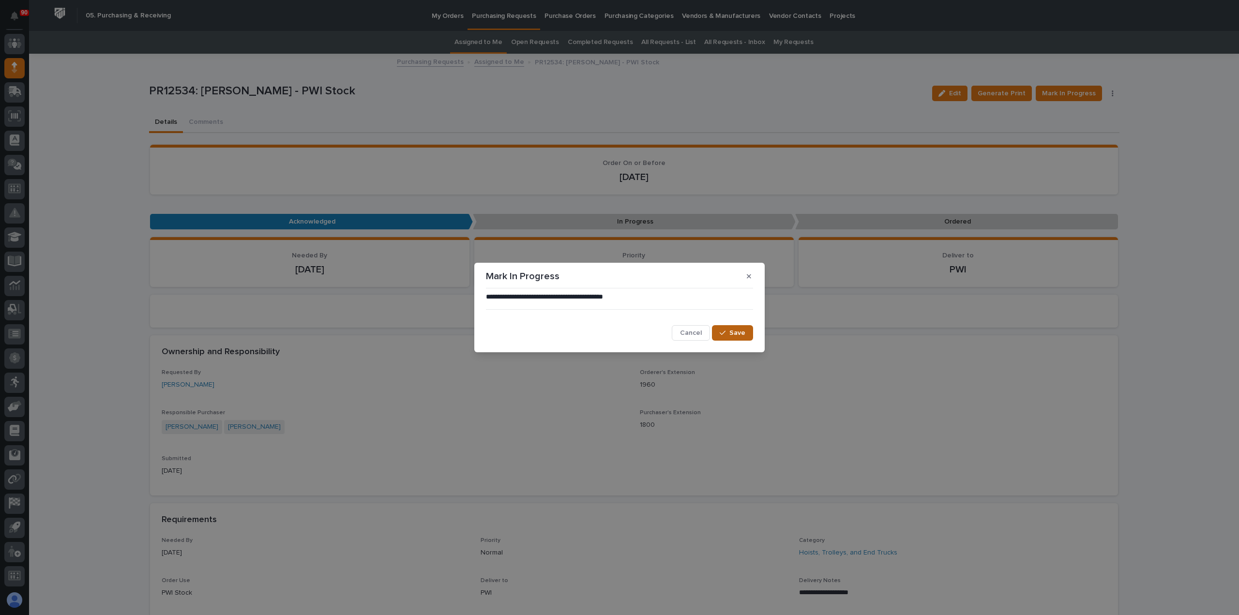
click at [745, 331] on button "Save" at bounding box center [732, 332] width 41 height 15
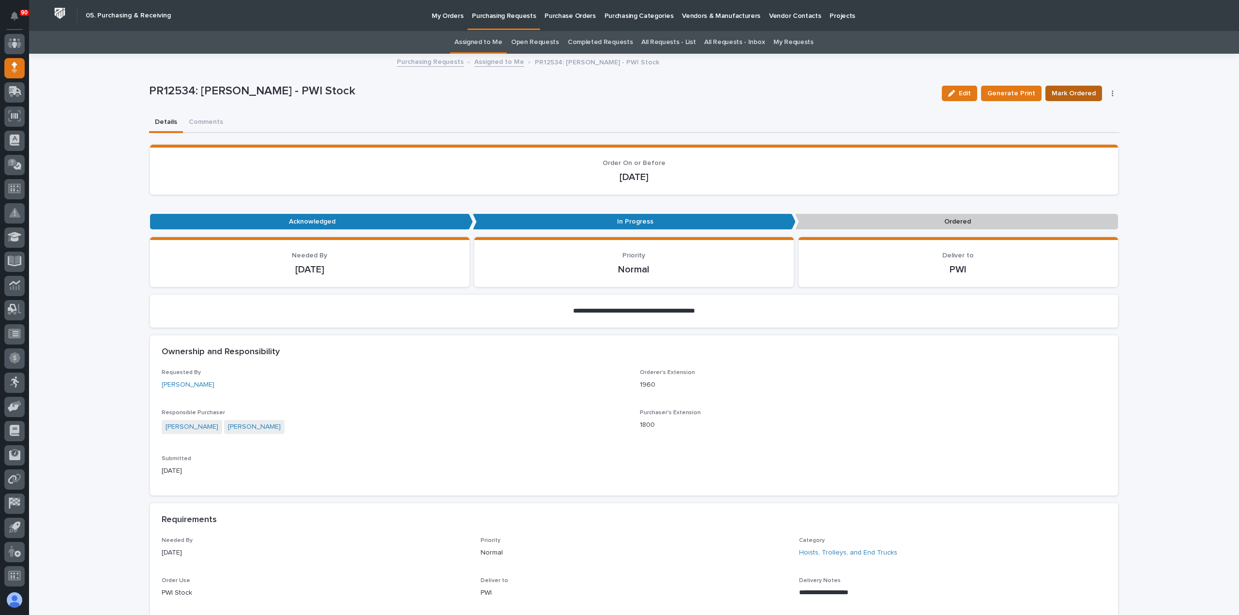
click at [1074, 93] on span "Mark Ordered" at bounding box center [1074, 94] width 44 height 12
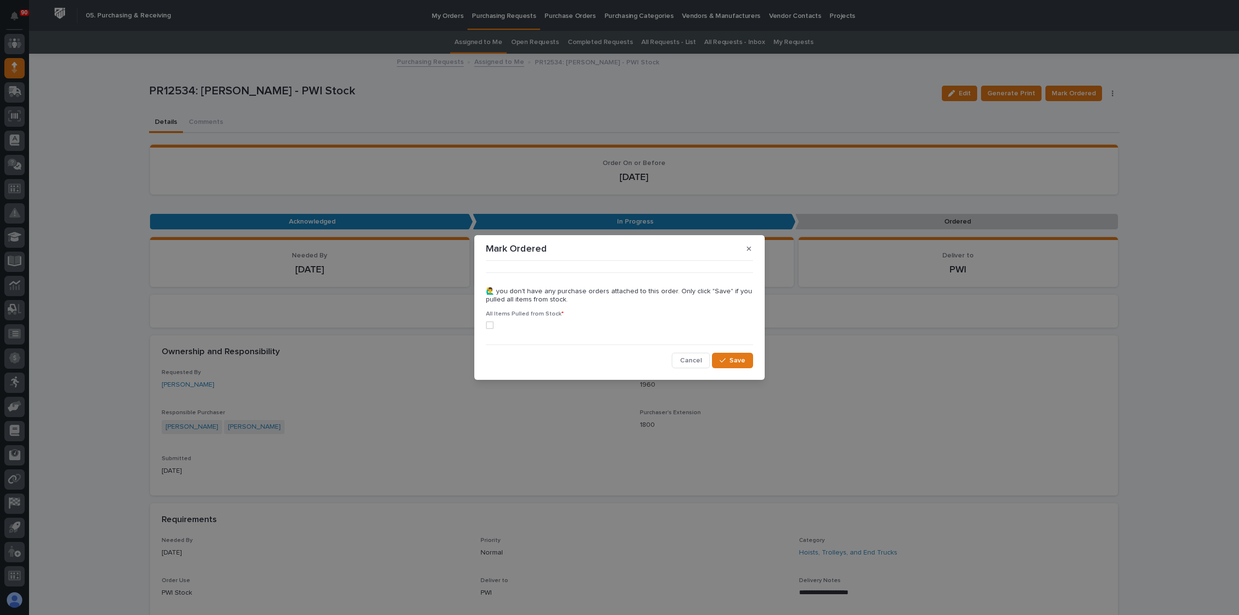
click at [490, 324] on span at bounding box center [490, 325] width 8 height 8
click at [737, 362] on span "Save" at bounding box center [737, 360] width 16 height 9
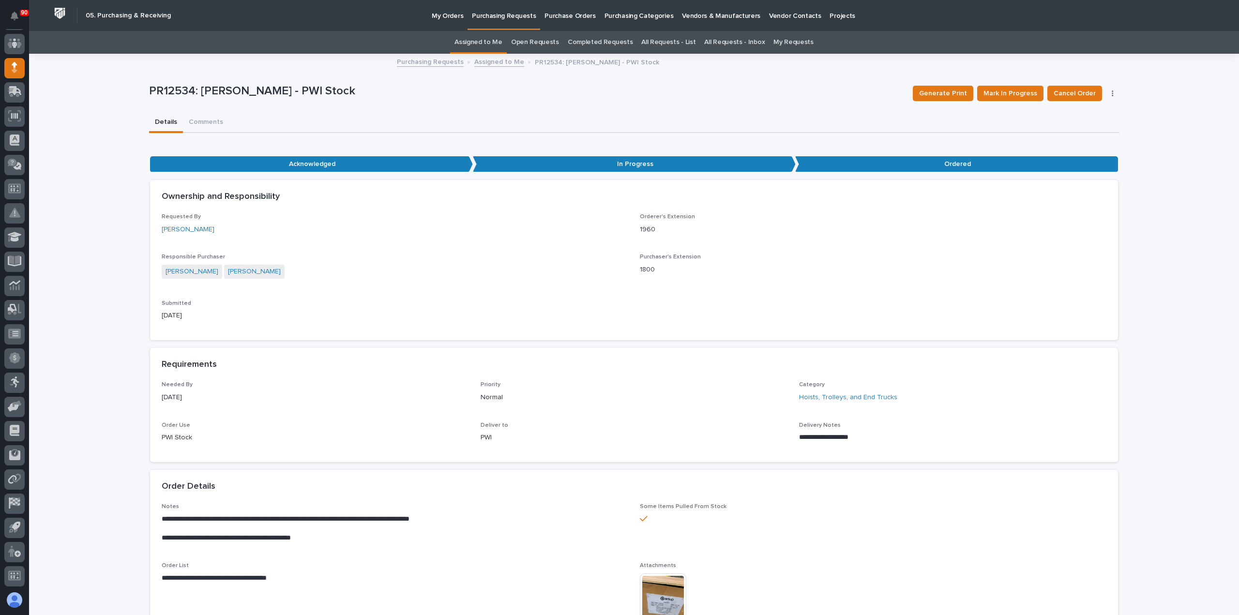
click at [507, 16] on p "Purchasing Requests" at bounding box center [504, 10] width 64 height 20
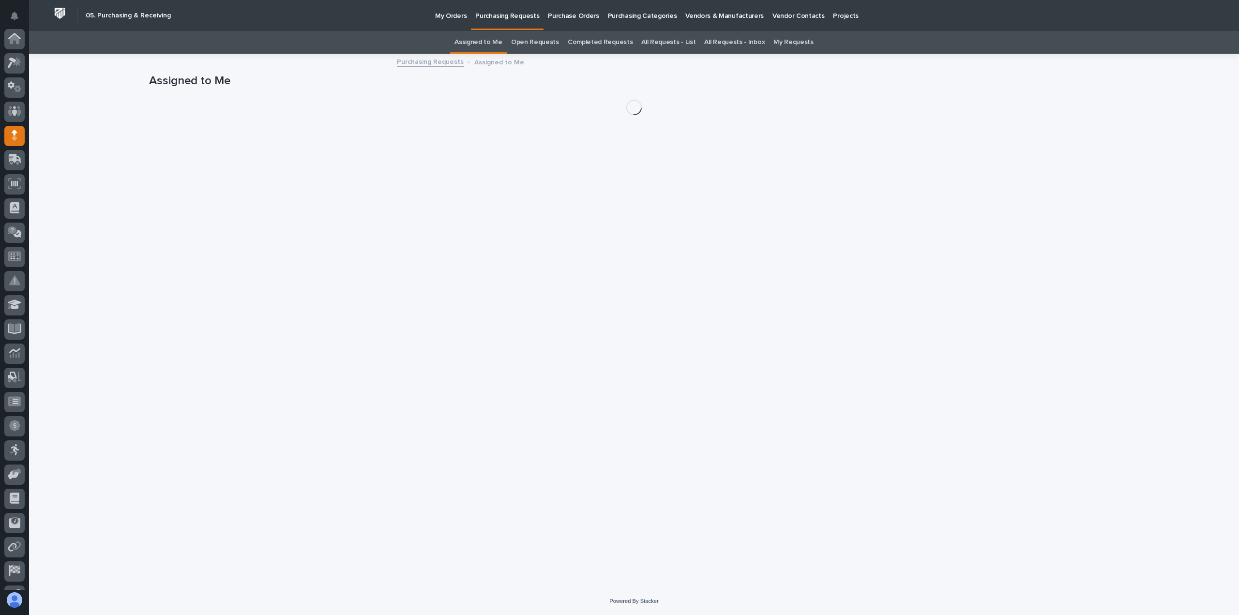
scroll to position [68, 0]
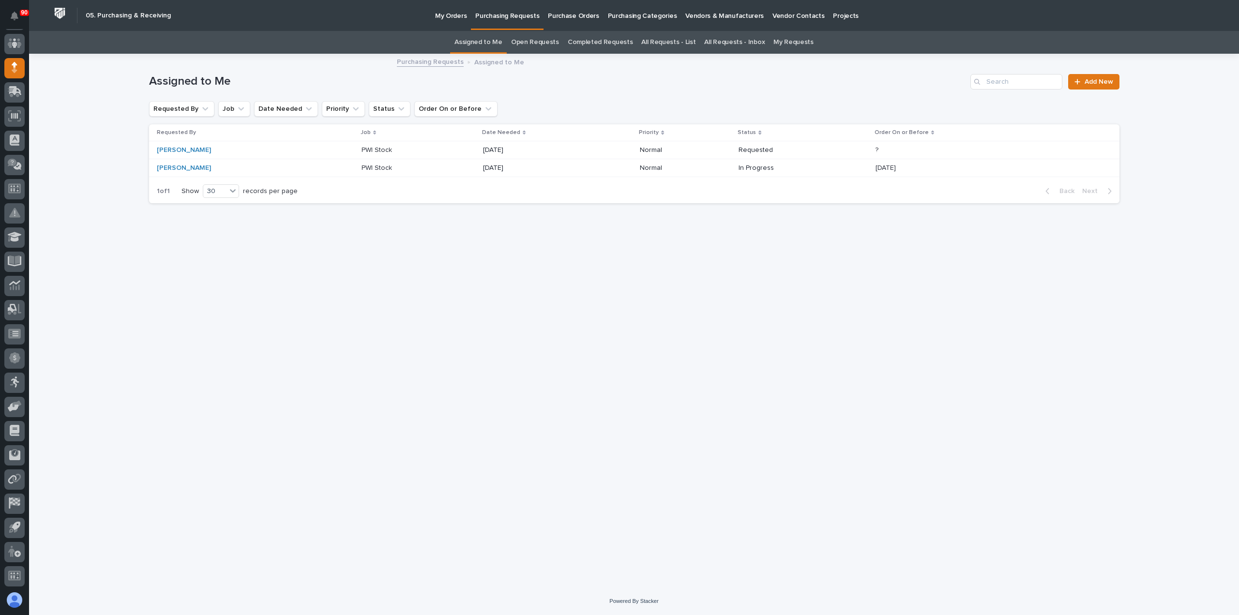
click at [380, 166] on p at bounding box center [402, 168] width 81 height 8
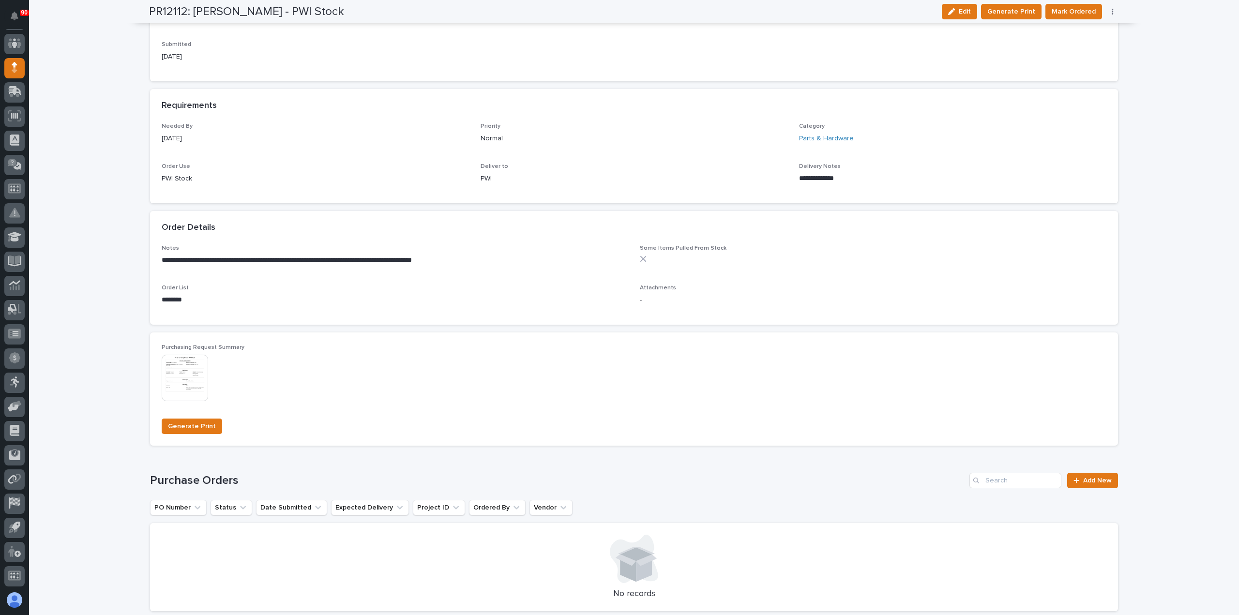
scroll to position [484, 0]
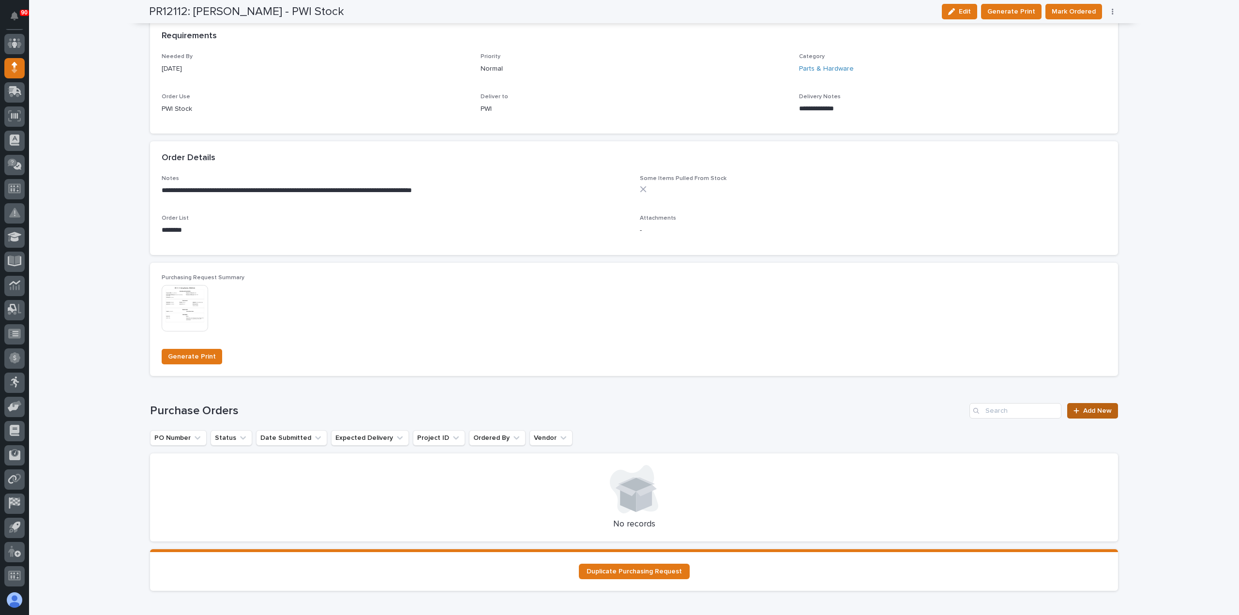
click at [1099, 409] on span "Add New" at bounding box center [1097, 411] width 29 height 7
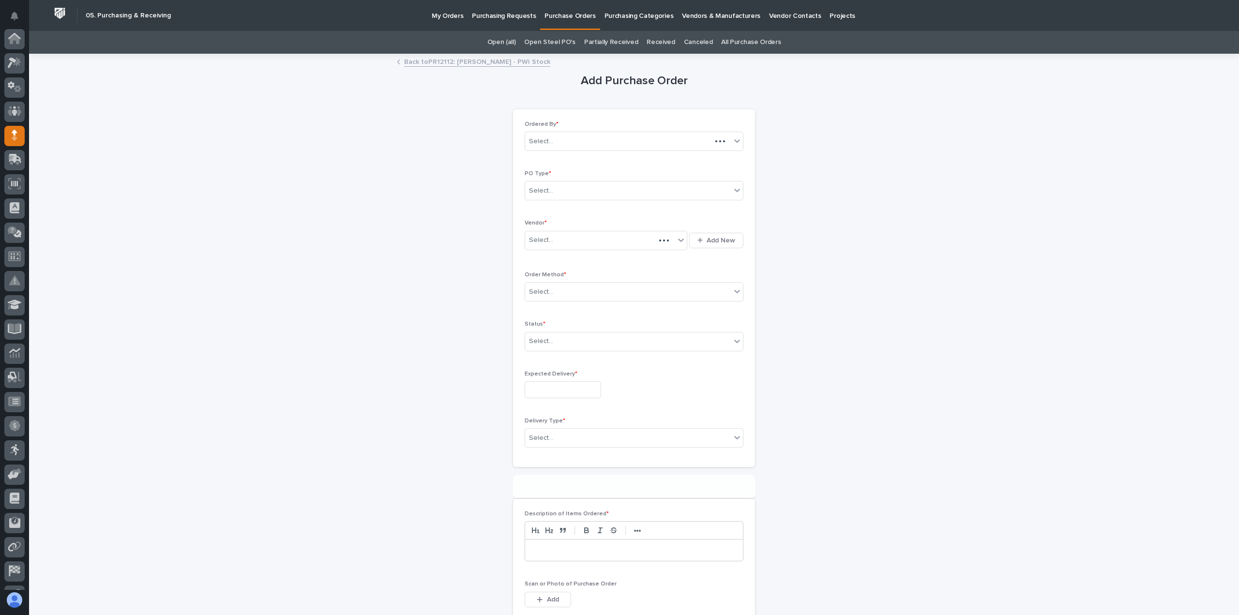
scroll to position [68, 0]
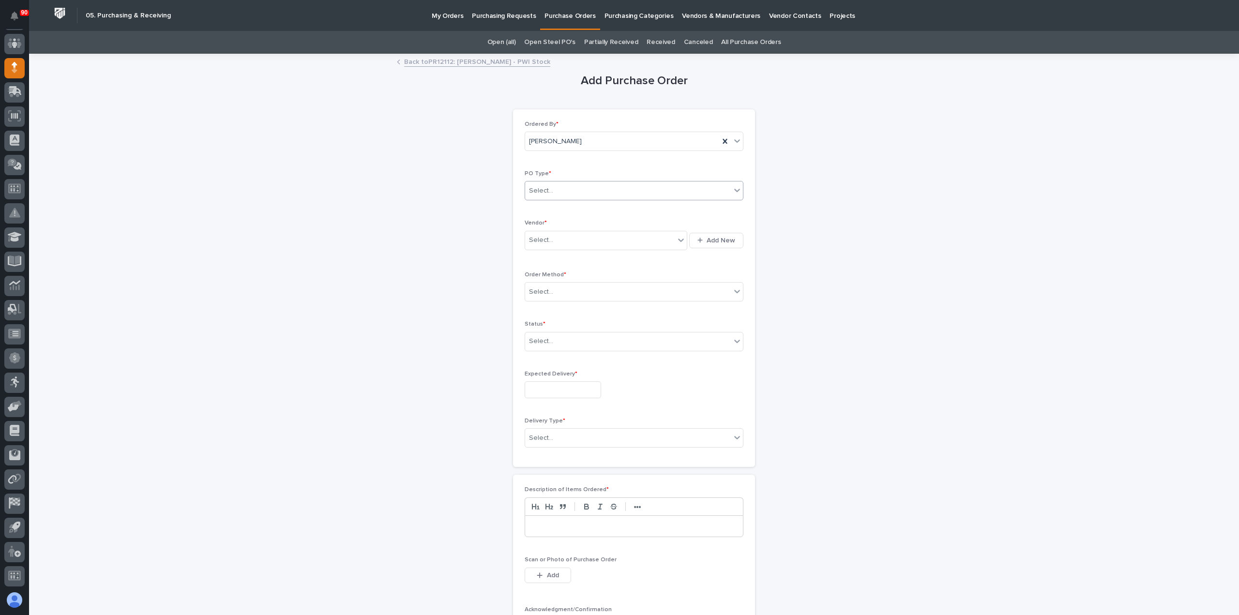
click at [581, 189] on div "Select..." at bounding box center [628, 191] width 206 height 16
click at [548, 224] on div "Paper" at bounding box center [630, 225] width 218 height 17
click at [561, 239] on div "Select..." at bounding box center [600, 240] width 150 height 16
type input "******"
click at [557, 256] on div "[PERSON_NAME] Canvas" at bounding box center [602, 257] width 163 height 17
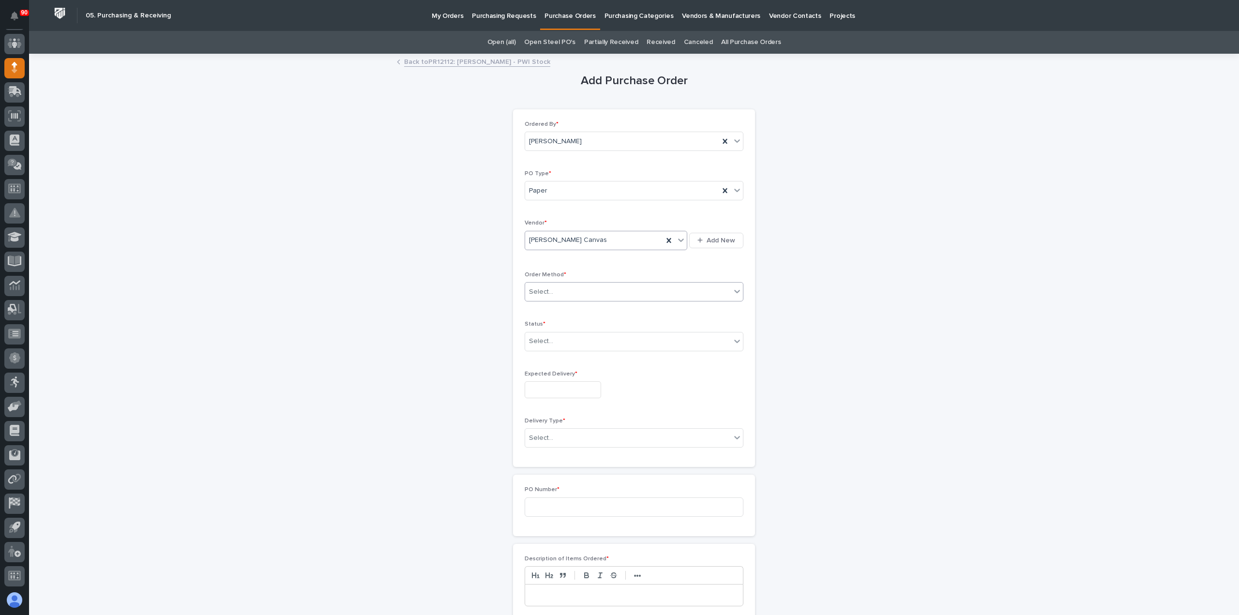
click at [574, 292] on div "Select..." at bounding box center [628, 292] width 206 height 16
click at [552, 341] on div "Phone Call" at bounding box center [630, 342] width 218 height 17
click at [566, 342] on div "Select..." at bounding box center [628, 342] width 206 height 16
click at [563, 369] on div "Submitted" at bounding box center [630, 375] width 218 height 17
click at [571, 384] on input "text" at bounding box center [563, 389] width 76 height 17
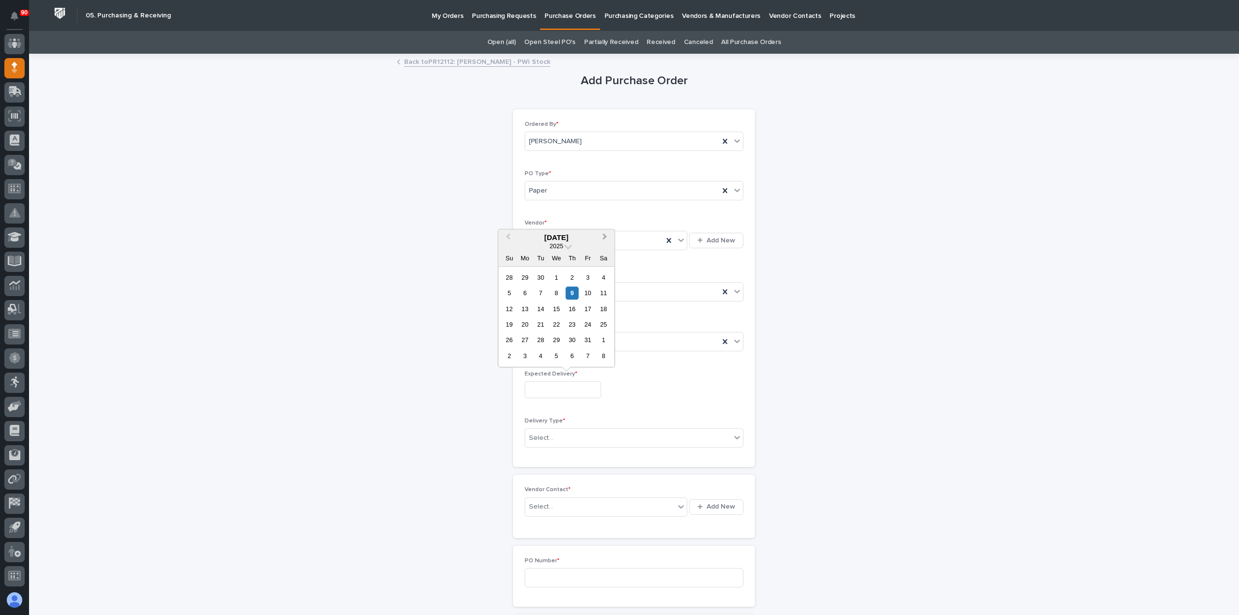
click at [605, 239] on span "Next Month" at bounding box center [605, 237] width 0 height 13
click at [588, 324] on div "21" at bounding box center [587, 324] width 13 height 13
type input "**********"
click at [605, 434] on div "Select..." at bounding box center [628, 438] width 206 height 16
click at [568, 454] on div "Deliver to PWI" at bounding box center [630, 454] width 218 height 17
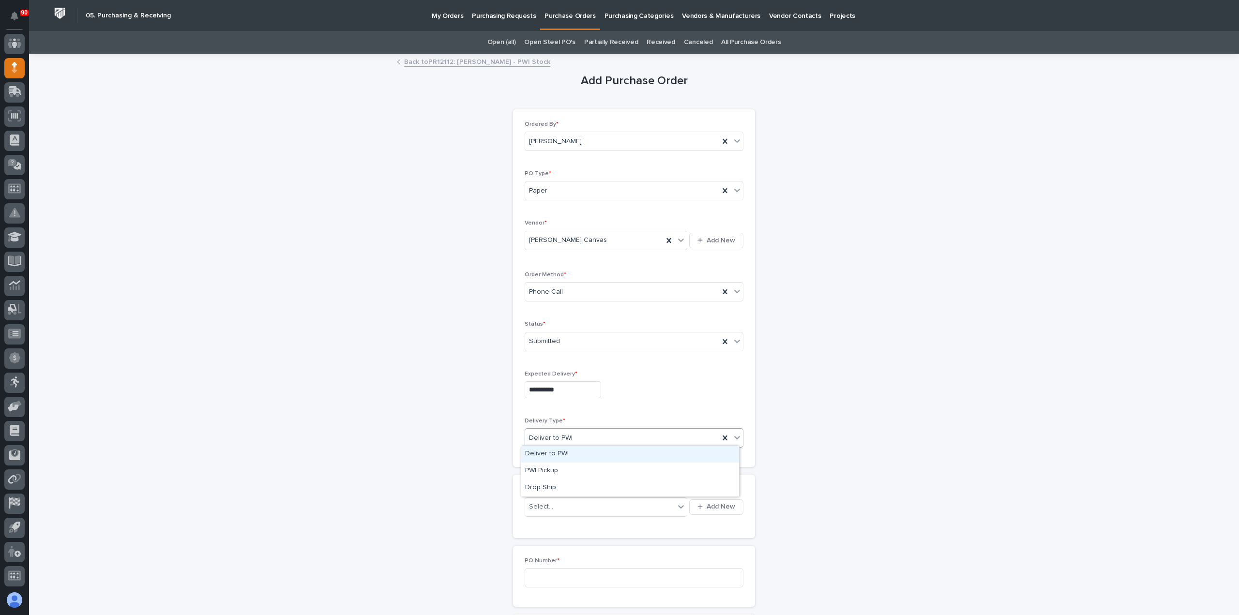
click at [576, 436] on div "Deliver to PWI" at bounding box center [622, 438] width 194 height 16
click at [557, 470] on div "PWI Pickup" at bounding box center [630, 471] width 218 height 17
click at [562, 507] on div "Select..." at bounding box center [600, 507] width 150 height 16
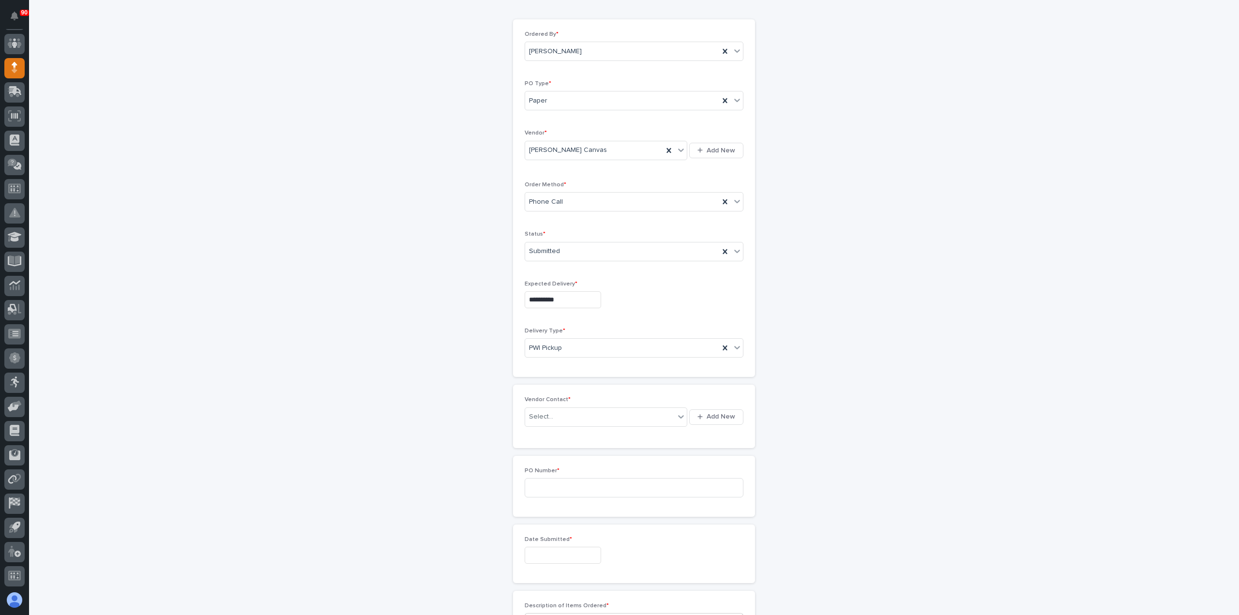
scroll to position [145, 0]
click at [566, 361] on div "Select..." at bounding box center [600, 362] width 150 height 16
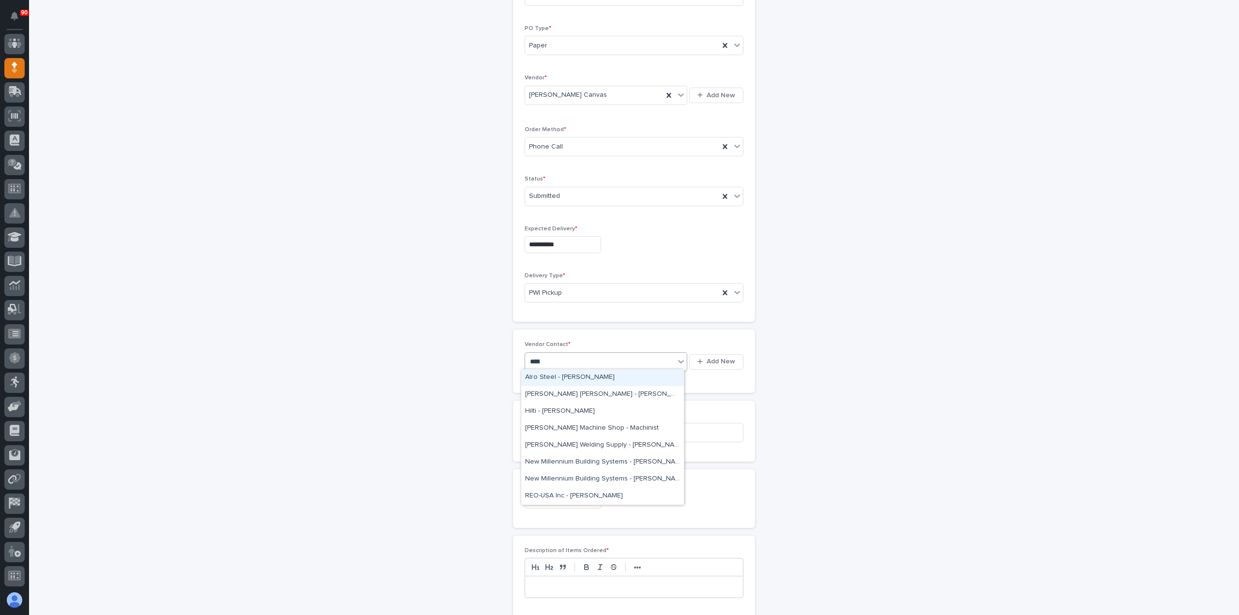
type input "******"
click at [571, 358] on div "[PERSON_NAME]" at bounding box center [600, 362] width 150 height 16
type input "***"
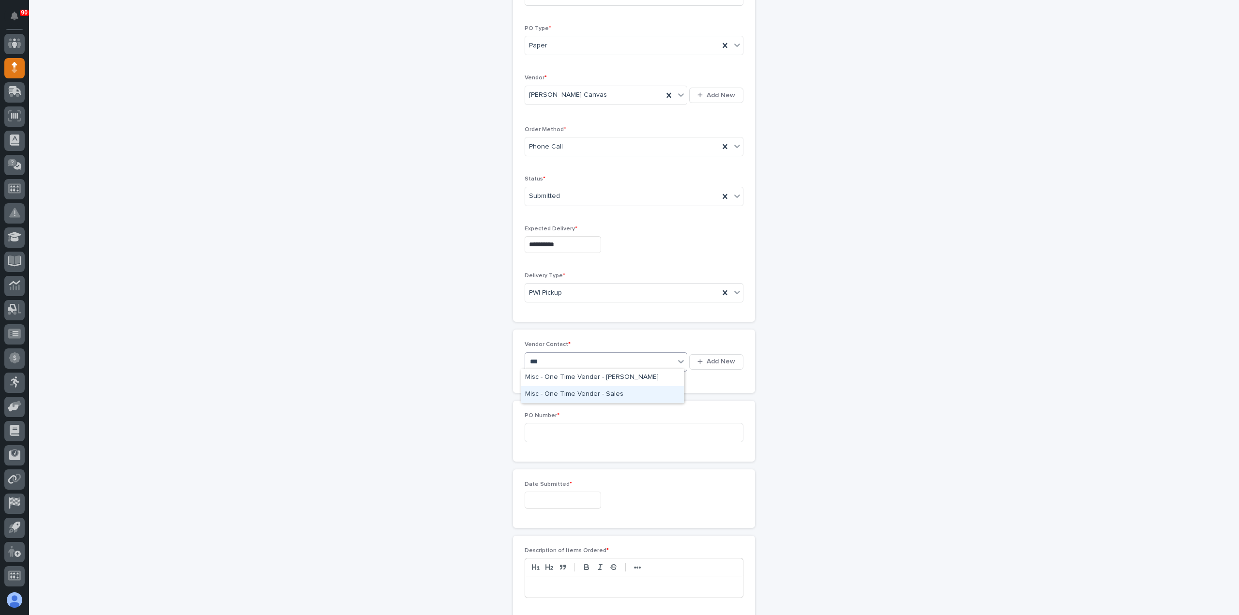
click at [601, 393] on div "Misc - One Time Vender - Sales" at bounding box center [602, 394] width 163 height 17
click at [569, 432] on input at bounding box center [634, 432] width 219 height 19
drag, startPoint x: 631, startPoint y: 425, endPoint x: 655, endPoint y: 425, distance: 24.7
click at [635, 424] on input at bounding box center [634, 432] width 219 height 19
type input "19083"
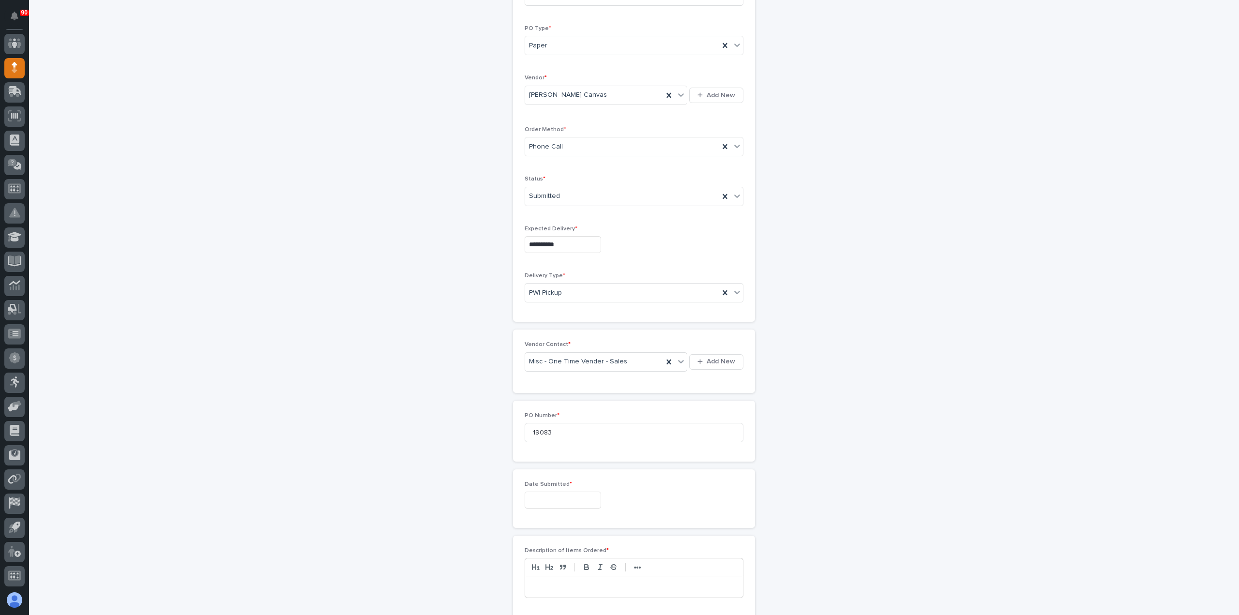
click at [569, 499] on input "text" at bounding box center [563, 500] width 76 height 17
click at [572, 401] on div "9" at bounding box center [572, 402] width 13 height 13
type input "**********"
click at [571, 582] on p at bounding box center [633, 587] width 203 height 10
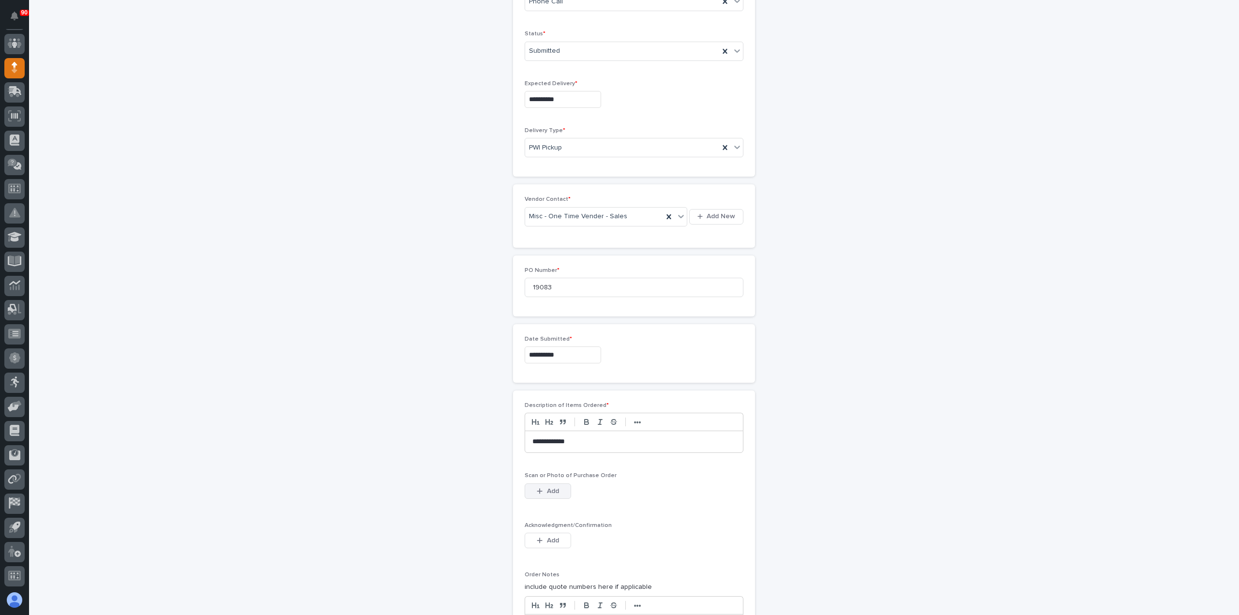
click at [556, 485] on button "Add" at bounding box center [548, 491] width 46 height 15
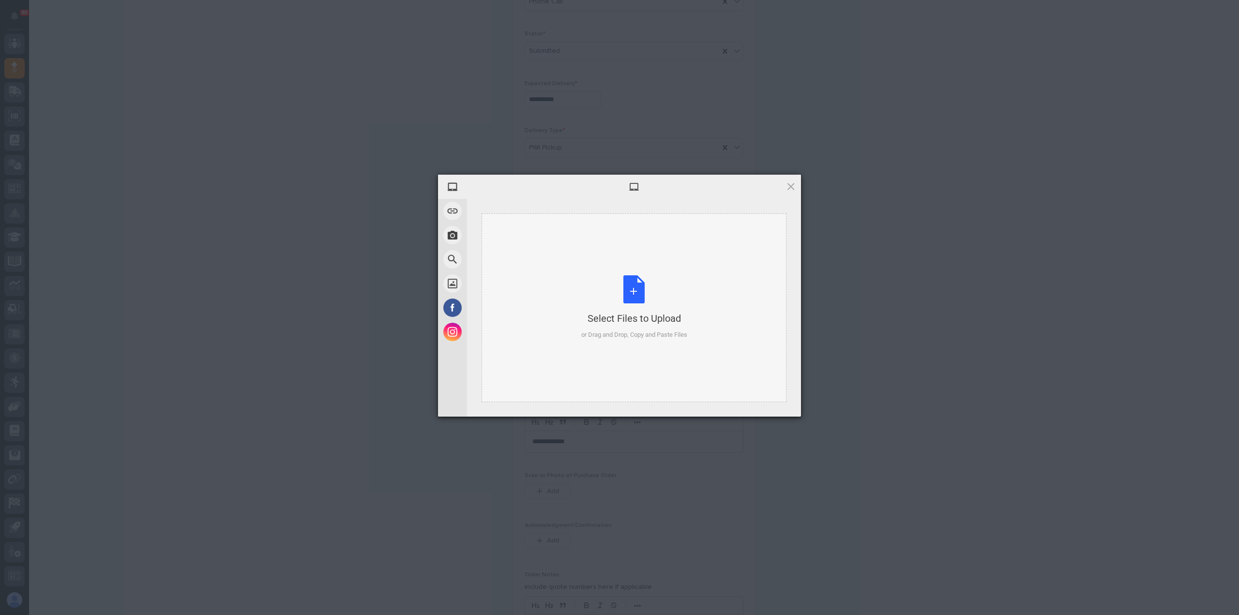
click at [636, 286] on div "Select Files to Upload or Drag and Drop, Copy and Paste Files" at bounding box center [634, 307] width 106 height 64
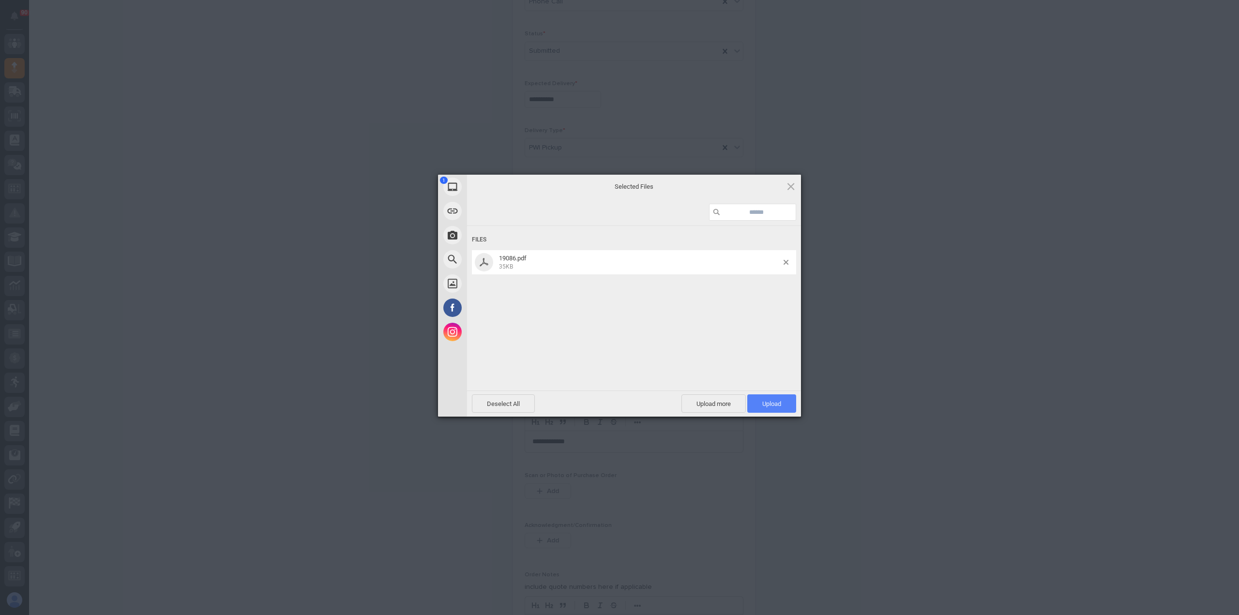
click at [774, 398] on span "Upload 1" at bounding box center [771, 404] width 49 height 18
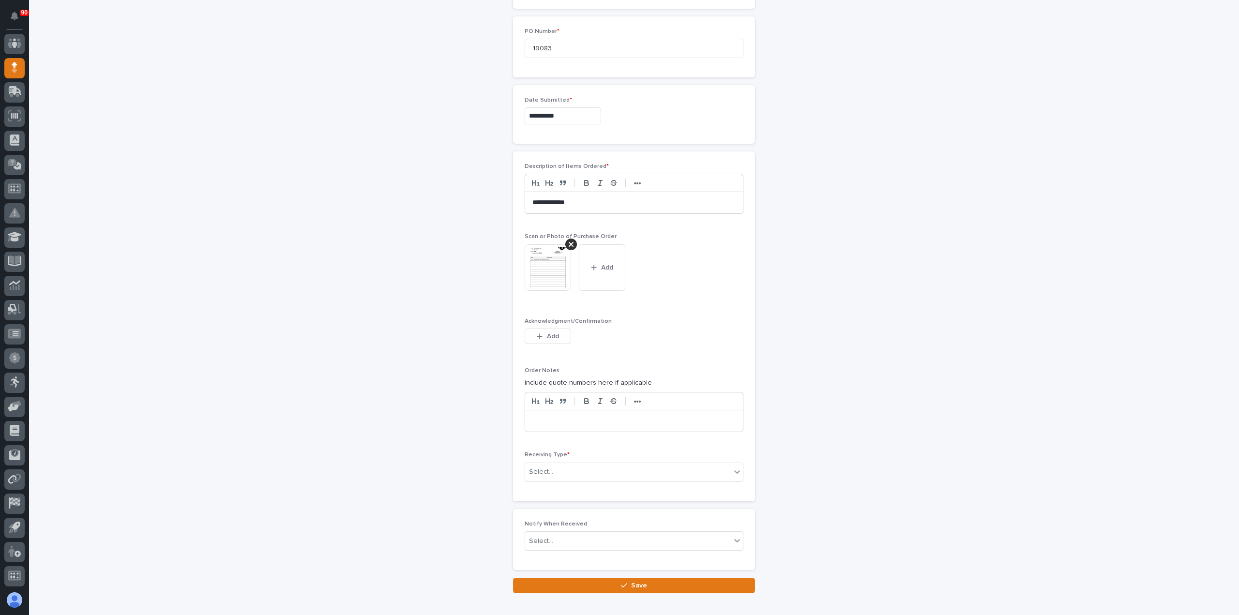
scroll to position [550, 0]
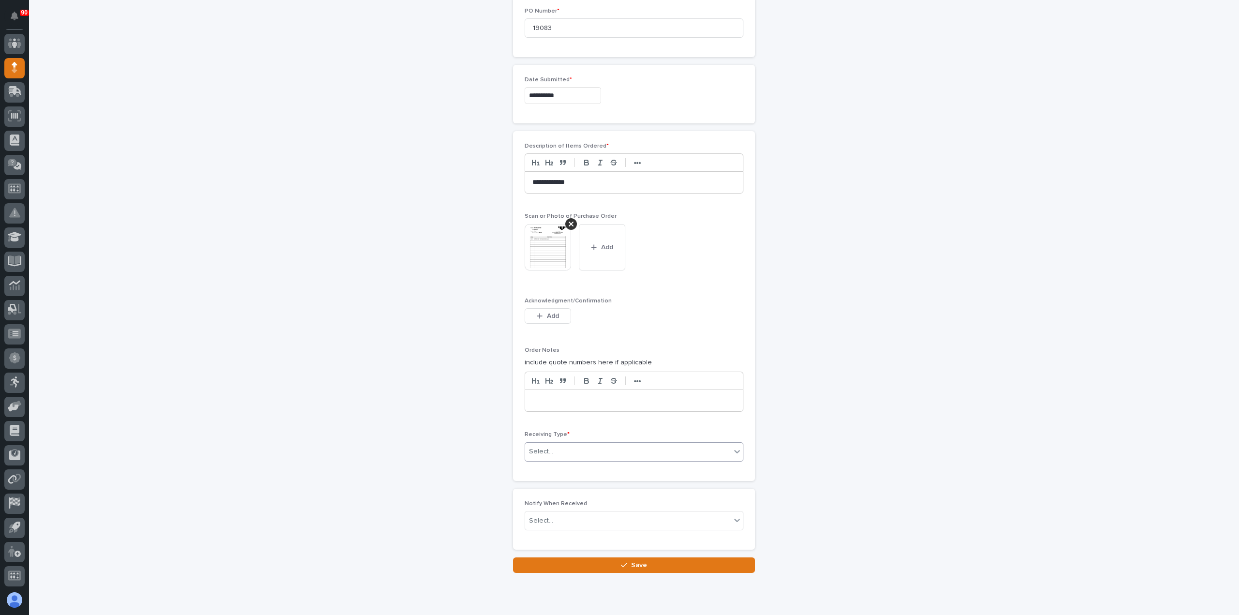
click at [563, 449] on div "Select..." at bounding box center [628, 452] width 206 height 16
click at [567, 517] on div "Deliver to" at bounding box center [630, 517] width 218 height 17
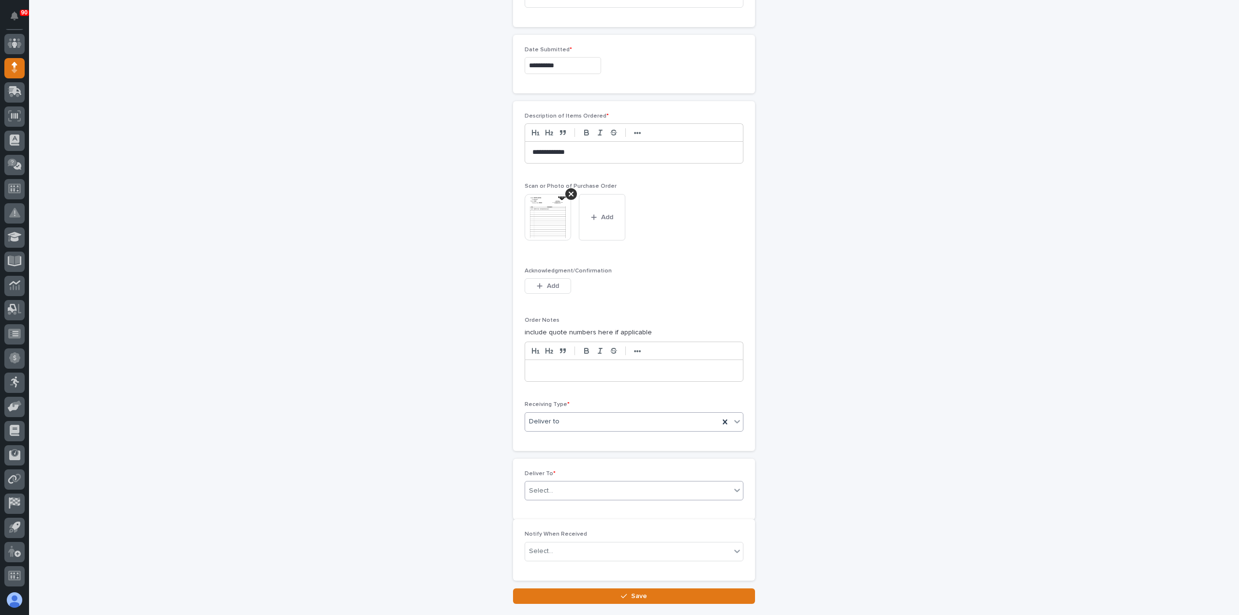
scroll to position [584, 0]
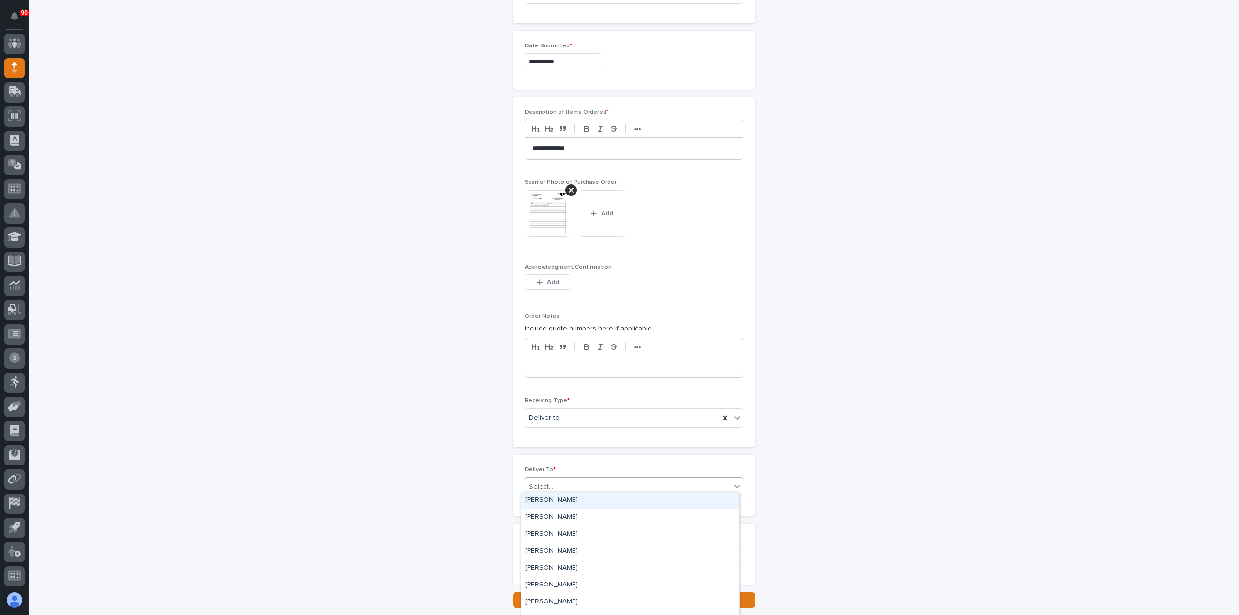
click at [580, 487] on div "Select..." at bounding box center [628, 487] width 206 height 16
type input "****"
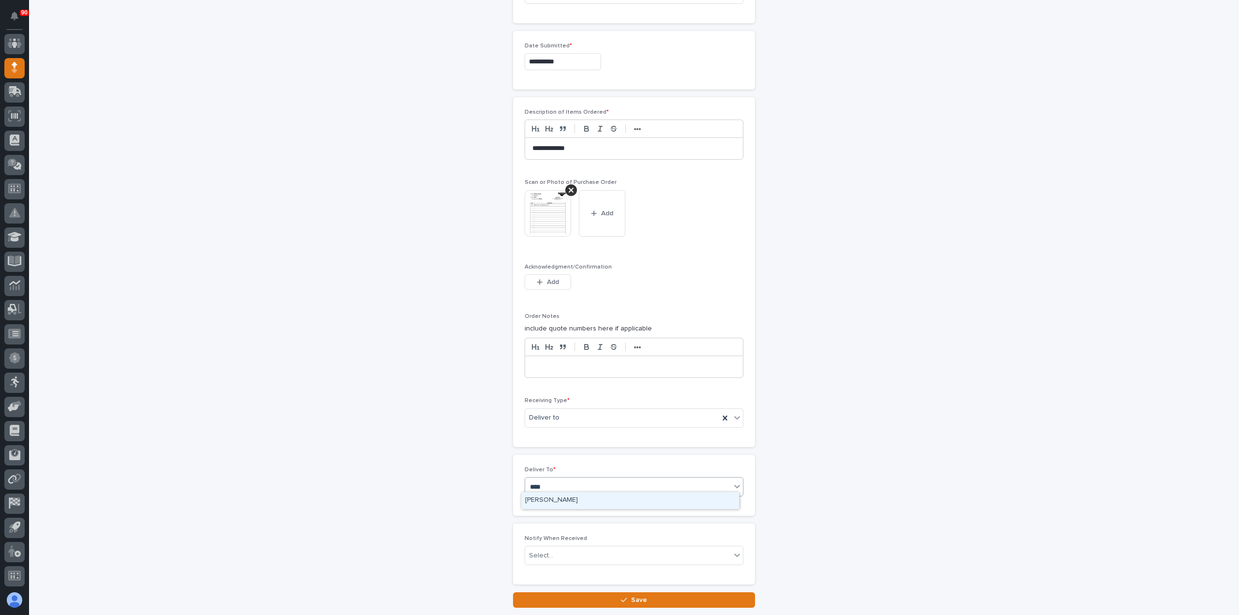
click at [557, 499] on div "[PERSON_NAME]" at bounding box center [630, 500] width 218 height 17
click at [624, 593] on button "Save" at bounding box center [634, 600] width 242 height 15
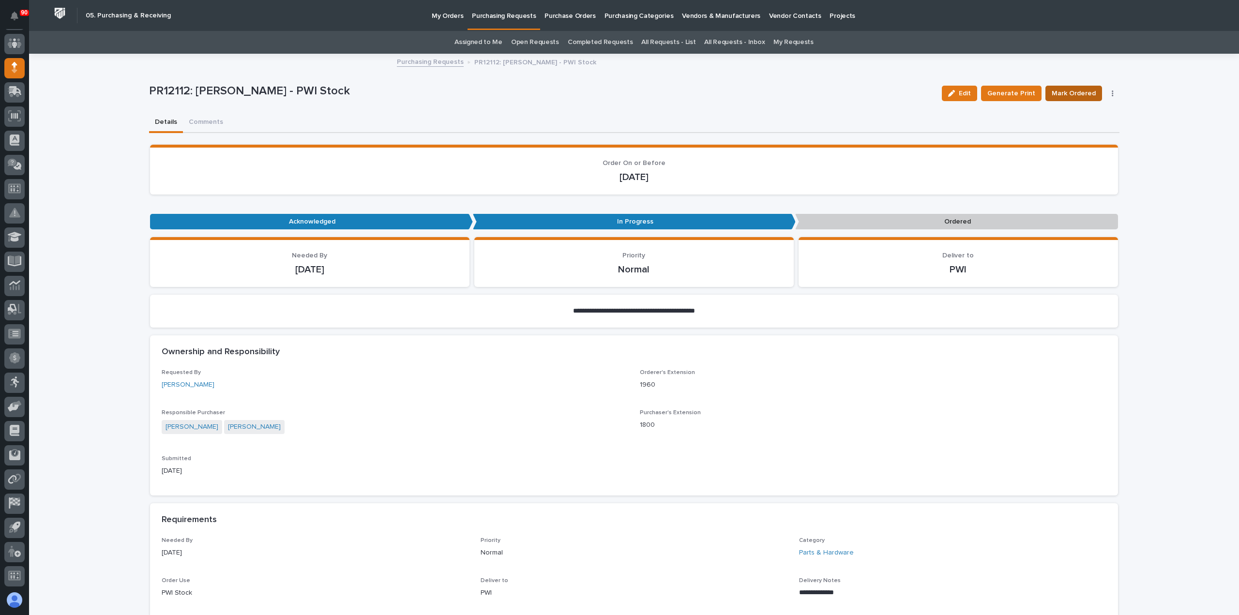
click at [1075, 95] on span "Mark Ordered" at bounding box center [1074, 94] width 44 height 12
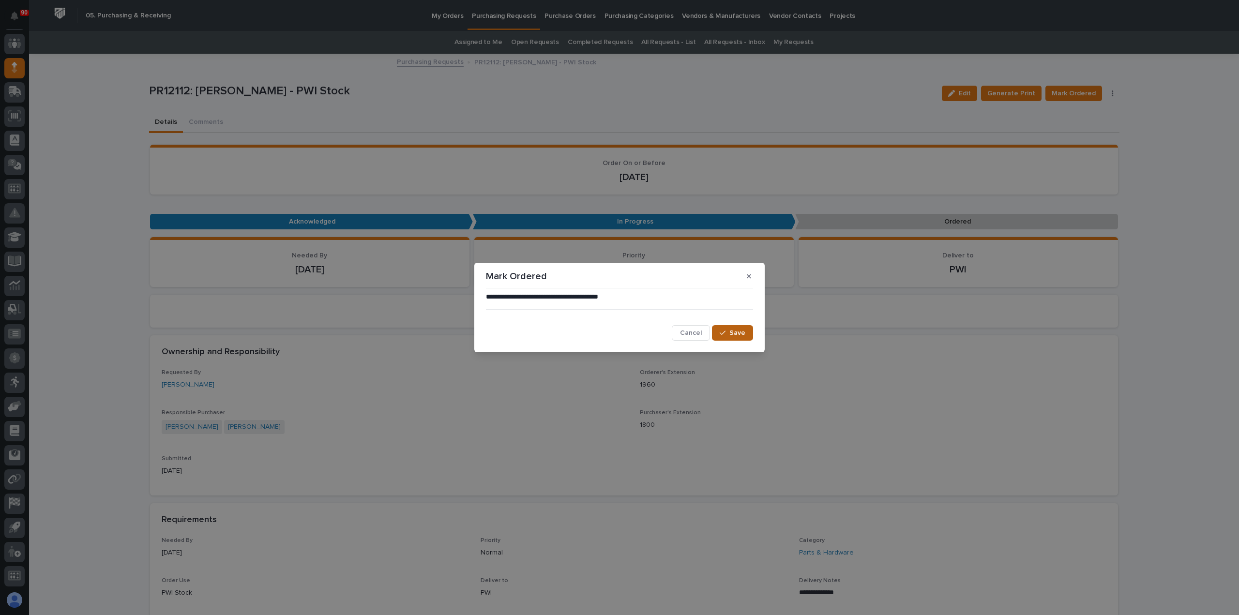
click at [744, 334] on span "Save" at bounding box center [737, 333] width 16 height 9
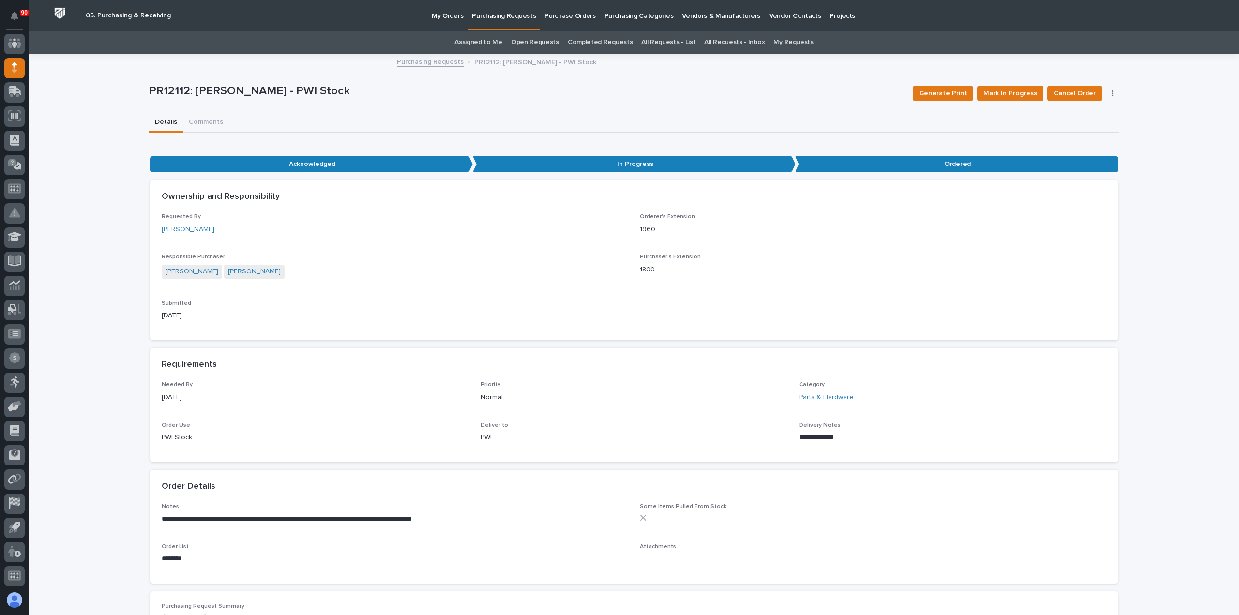
click at [503, 18] on p "Purchasing Requests" at bounding box center [504, 10] width 64 height 20
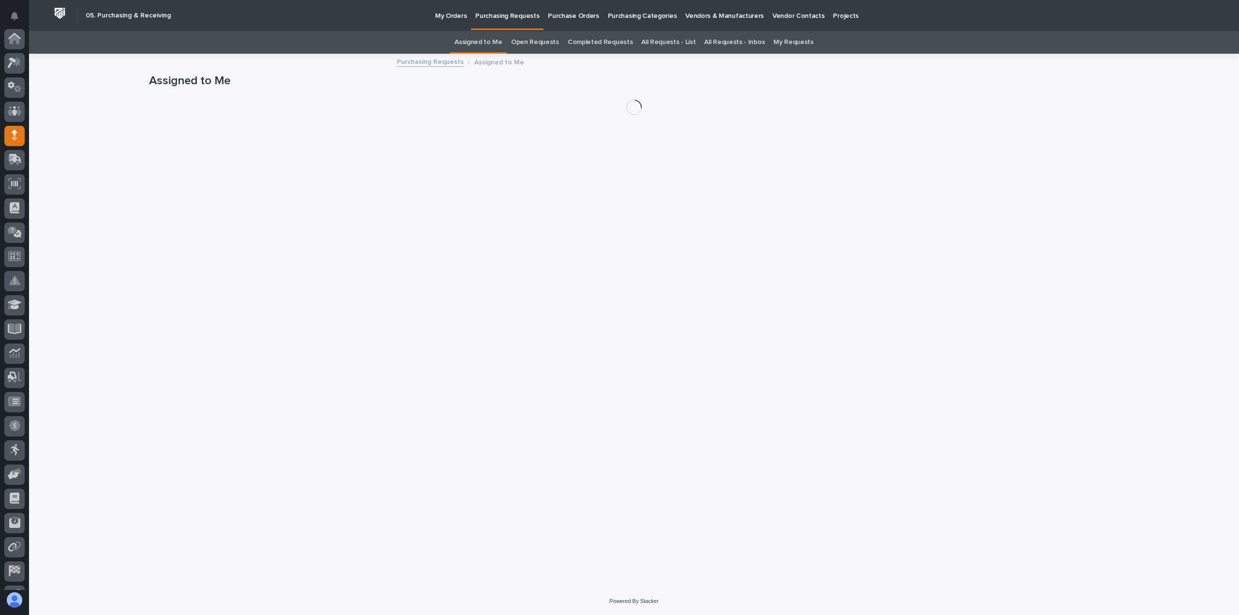
scroll to position [68, 0]
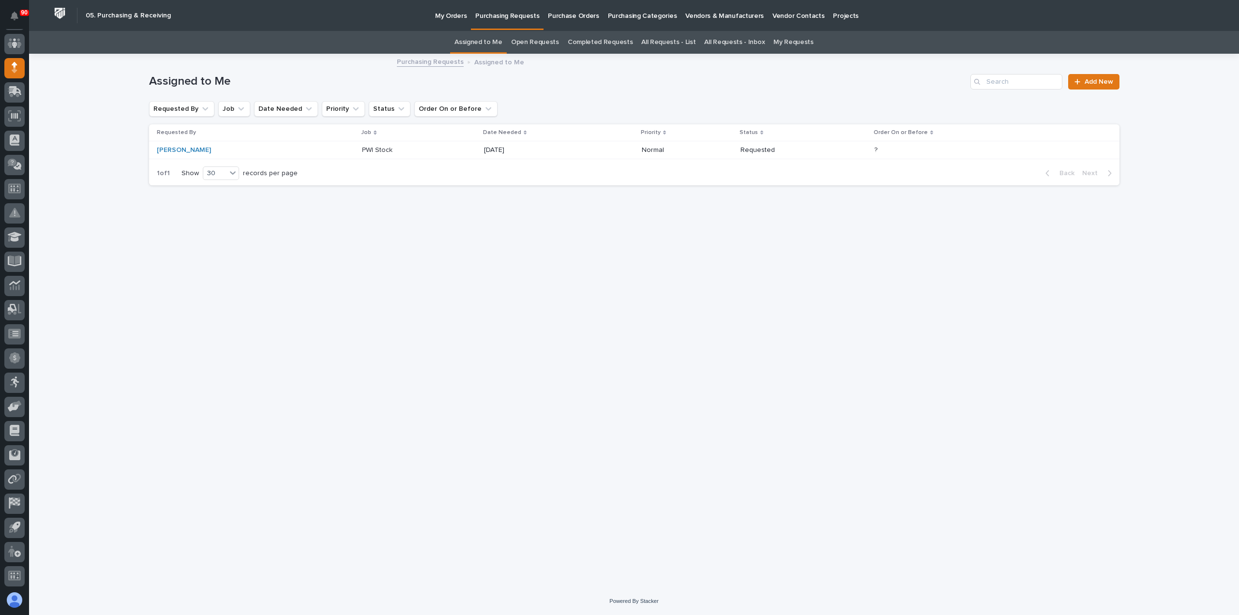
click at [362, 150] on p "PWI Stock" at bounding box center [378, 149] width 32 height 10
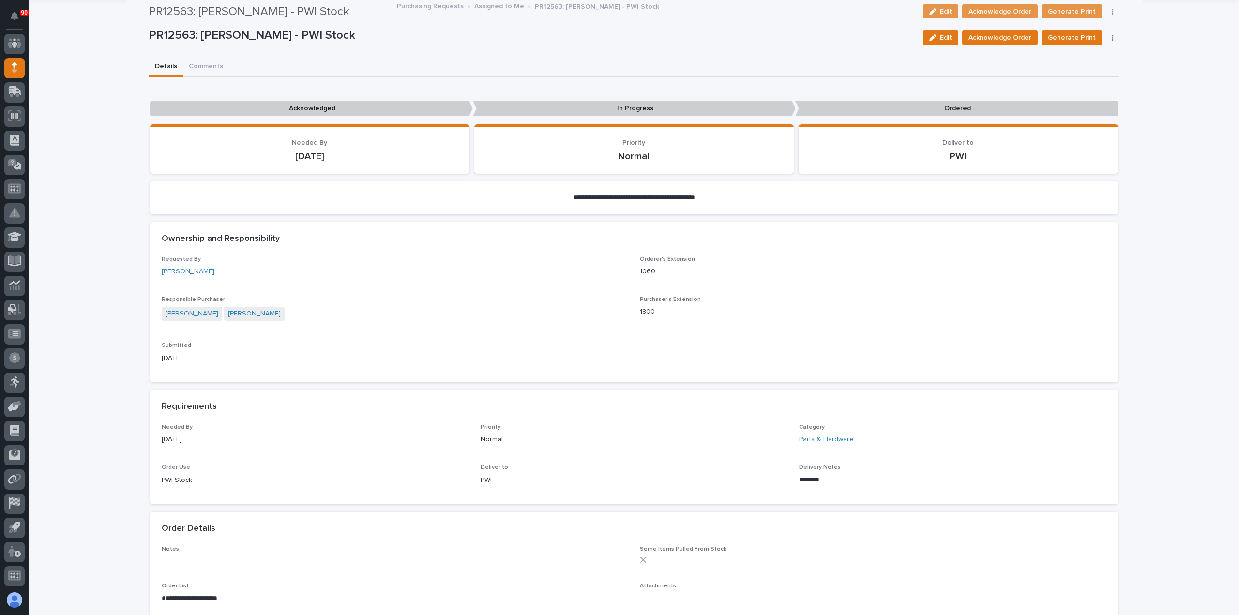
scroll to position [48, 0]
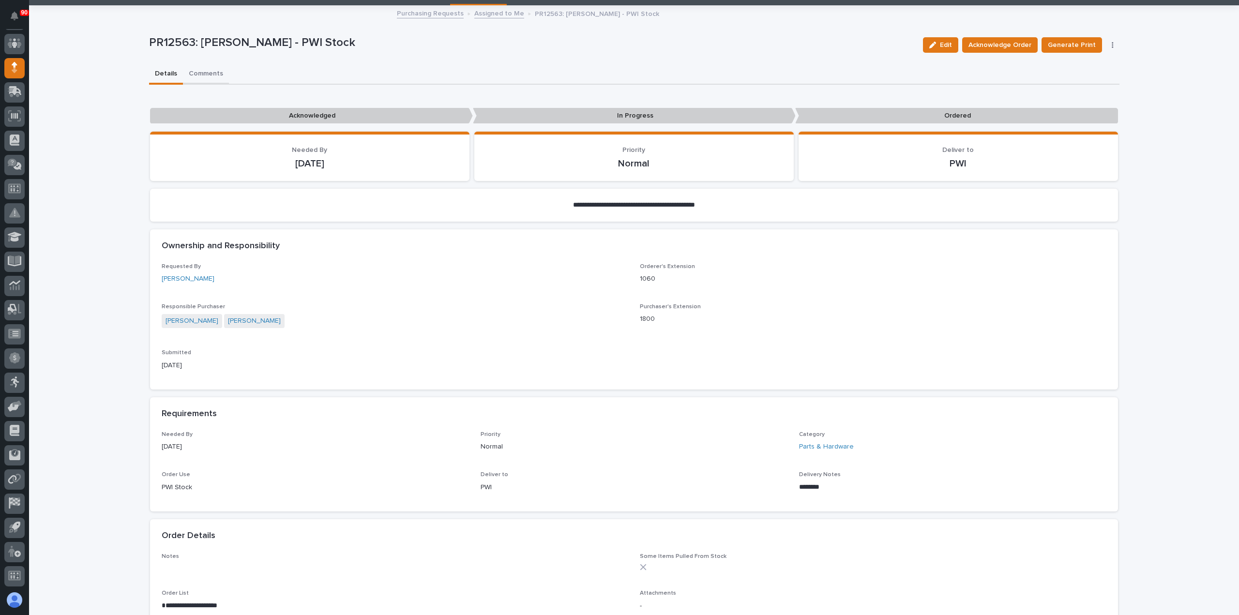
click at [198, 73] on div "**********" at bounding box center [634, 435] width 971 height 859
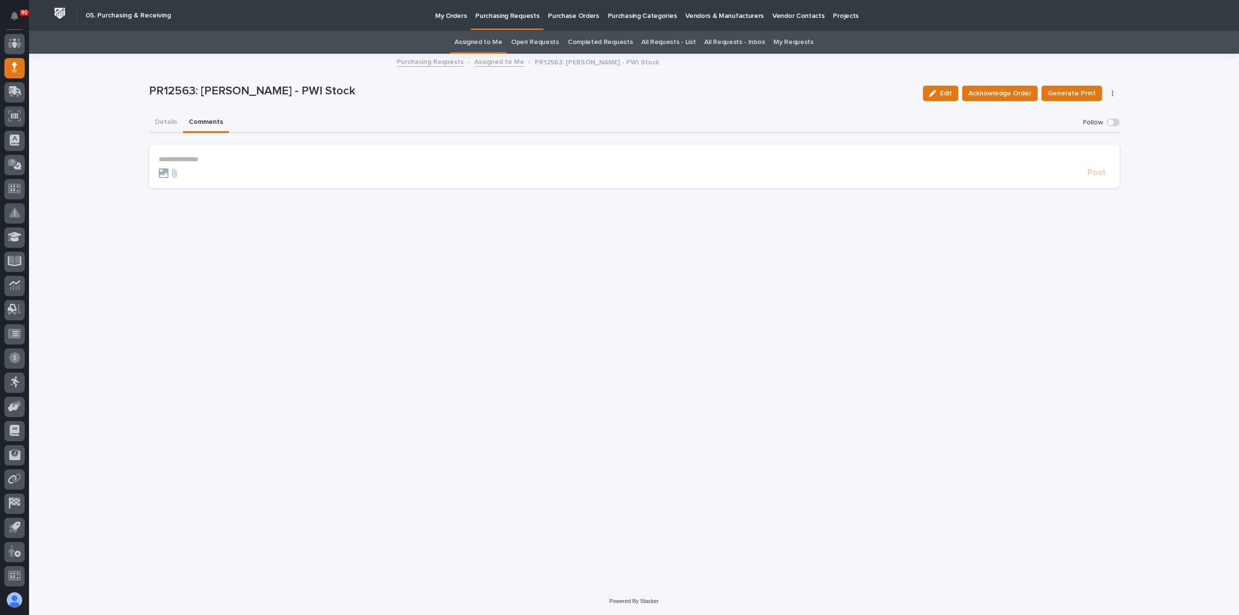
click at [168, 155] on p "**********" at bounding box center [634, 159] width 951 height 8
click at [1097, 178] on span "Post" at bounding box center [1097, 177] width 18 height 11
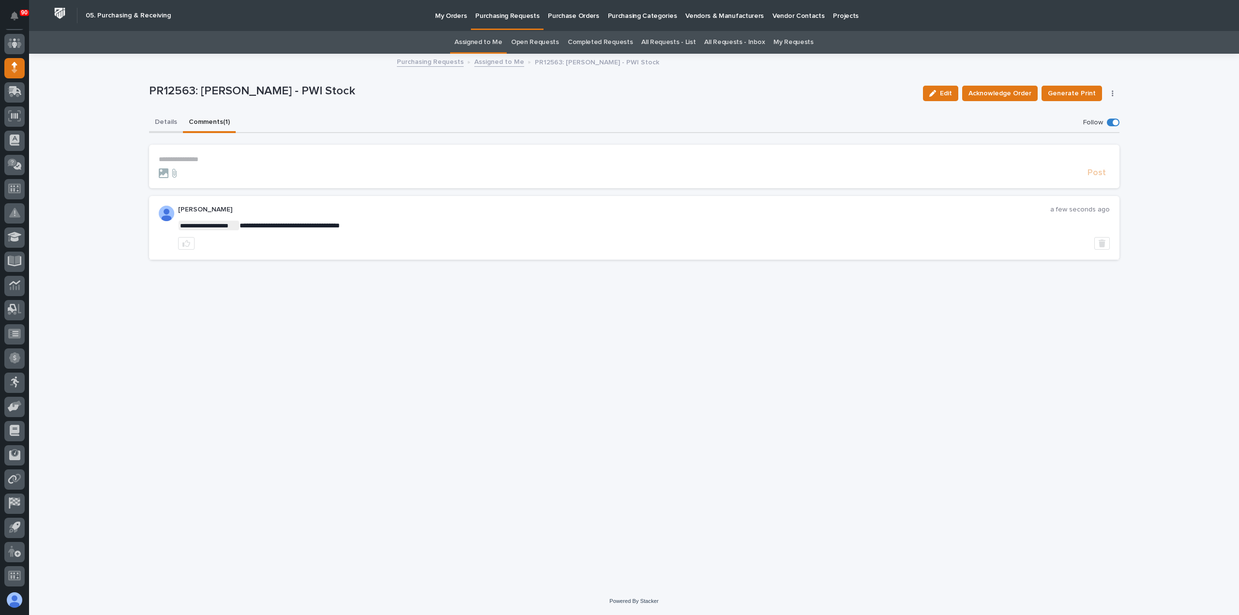
click at [165, 120] on button "Details" at bounding box center [166, 123] width 34 height 20
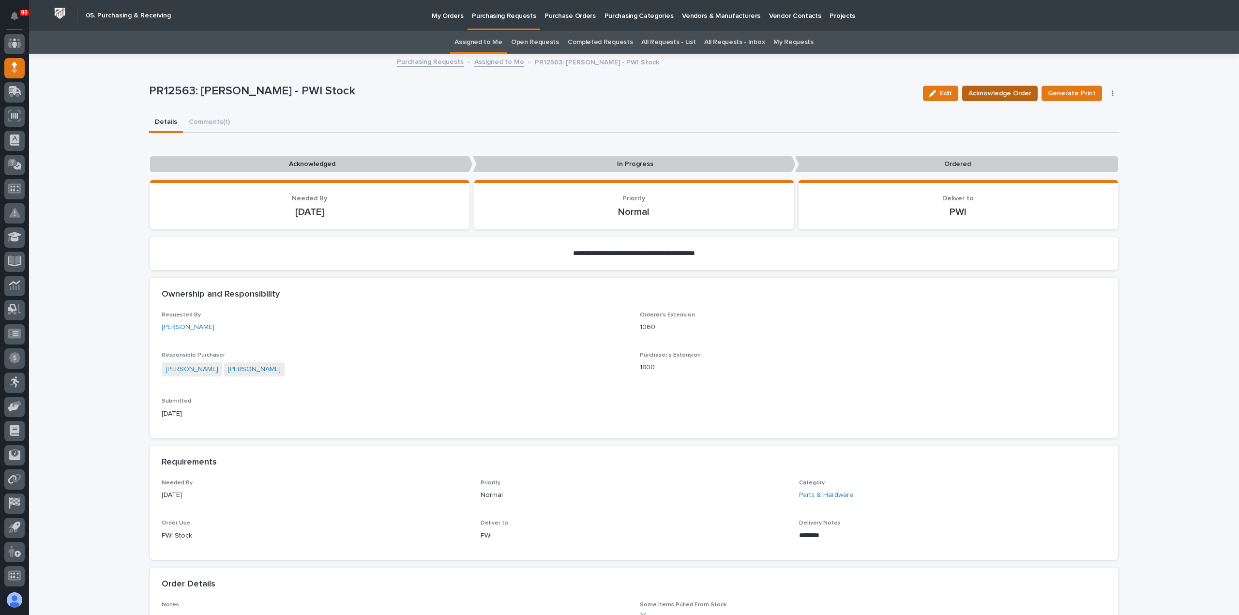
click at [1022, 91] on span "Acknowledge Order" at bounding box center [1000, 94] width 63 height 12
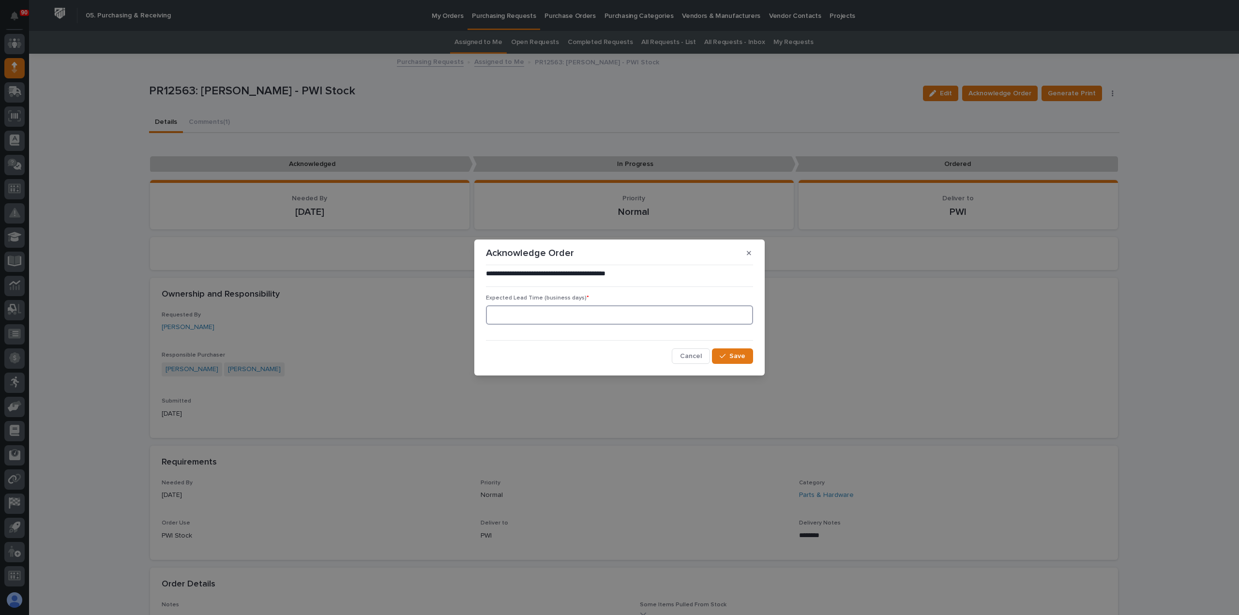
click at [613, 315] on input at bounding box center [619, 314] width 267 height 19
type input "2"
click at [746, 354] on button "Save" at bounding box center [732, 356] width 41 height 15
